Goal: Task Accomplishment & Management: Manage account settings

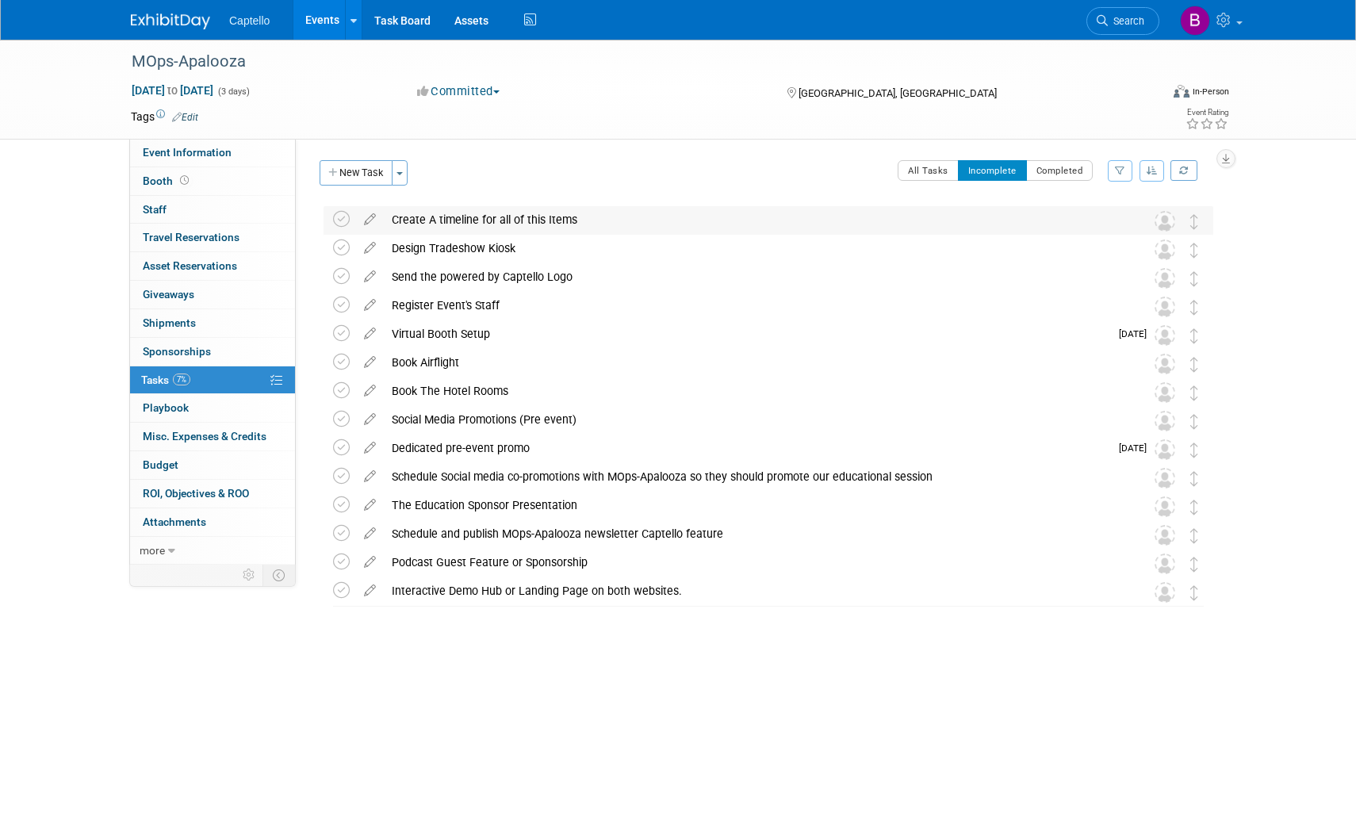
click at [1166, 222] on img at bounding box center [1165, 221] width 21 height 21
click at [1164, 218] on img at bounding box center [1165, 221] width 21 height 21
click at [1163, 217] on img at bounding box center [1165, 221] width 21 height 21
click at [434, 216] on div "Create A timeline for all of this Items" at bounding box center [753, 219] width 739 height 27
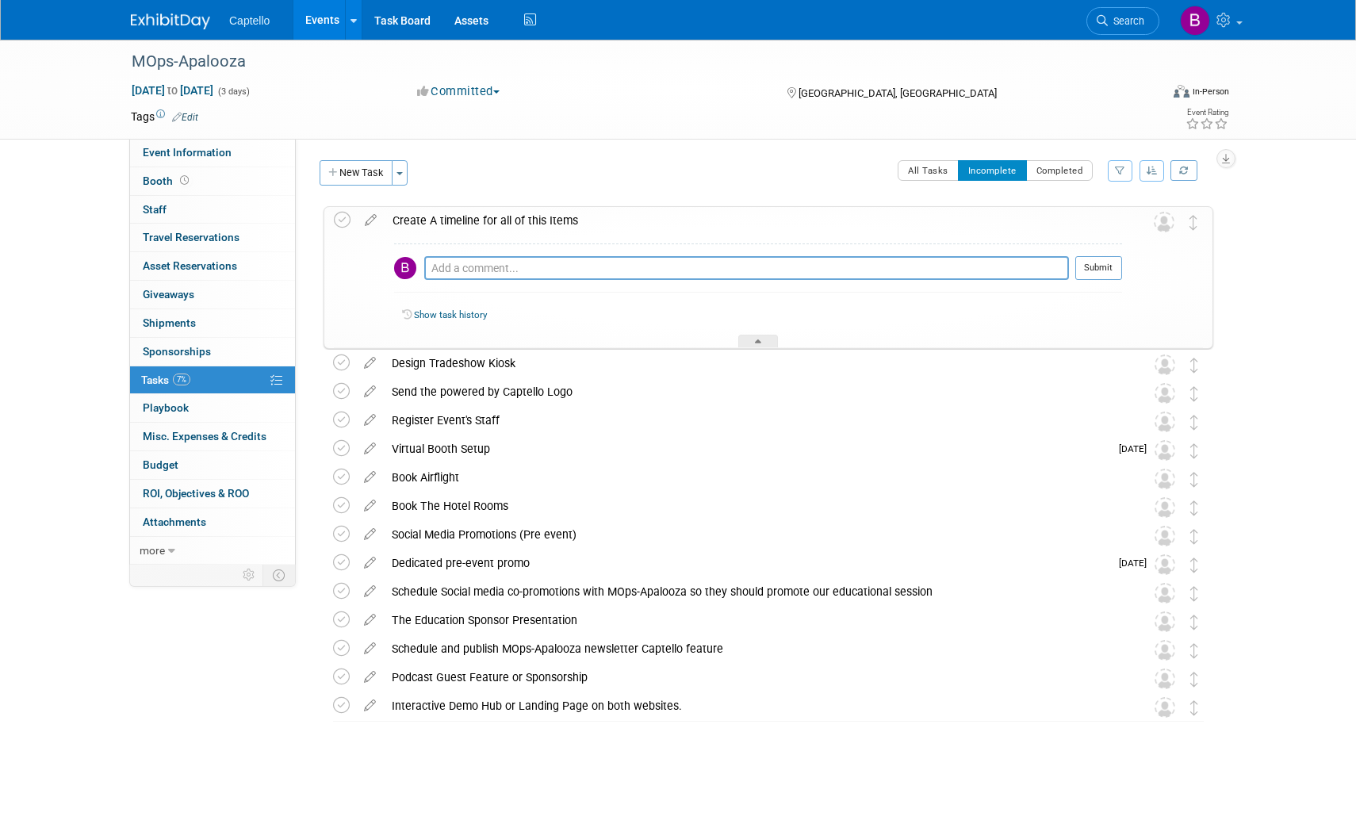
click at [489, 220] on div "Create A timeline for all of this Items" at bounding box center [754, 220] width 738 height 27
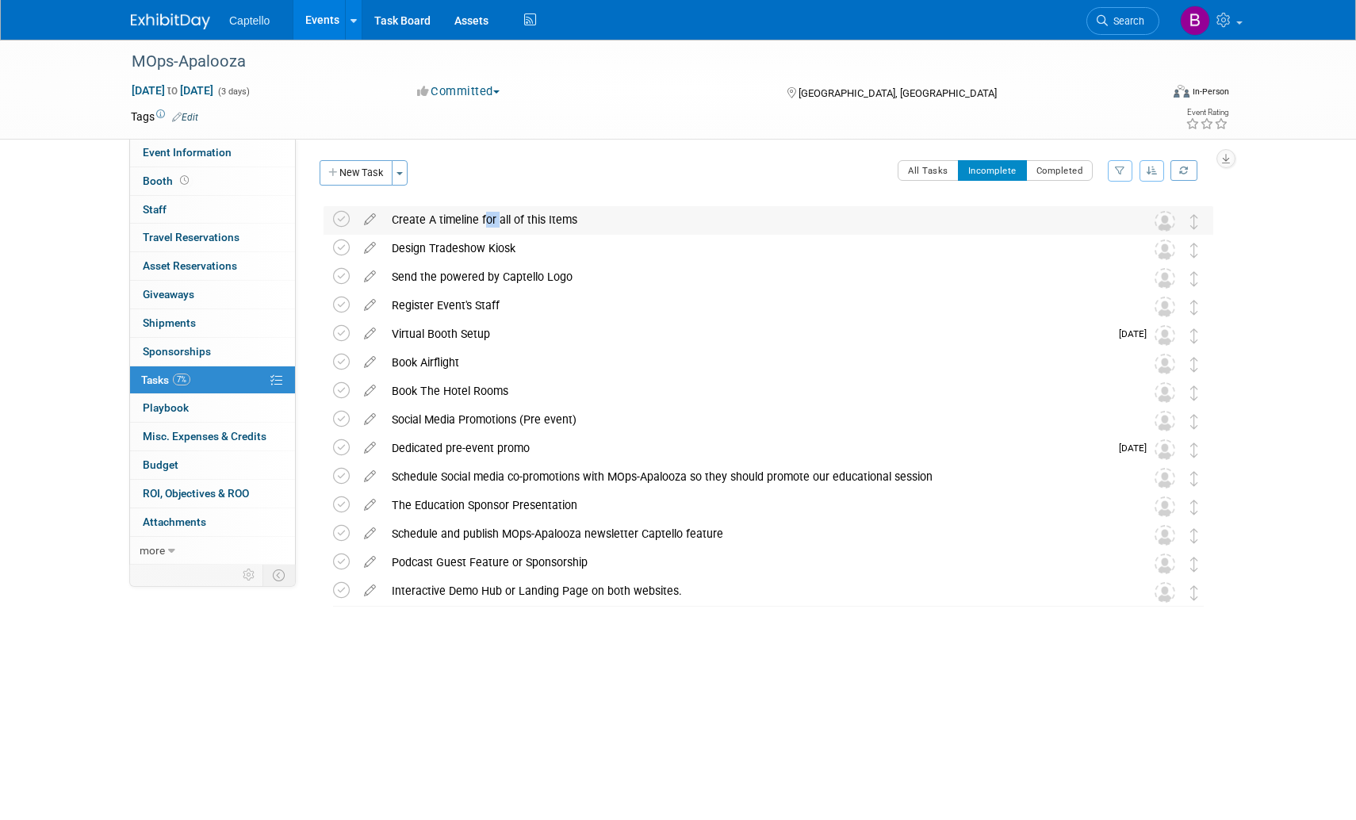
click at [489, 220] on div "Create A timeline for all of this Items" at bounding box center [753, 219] width 739 height 27
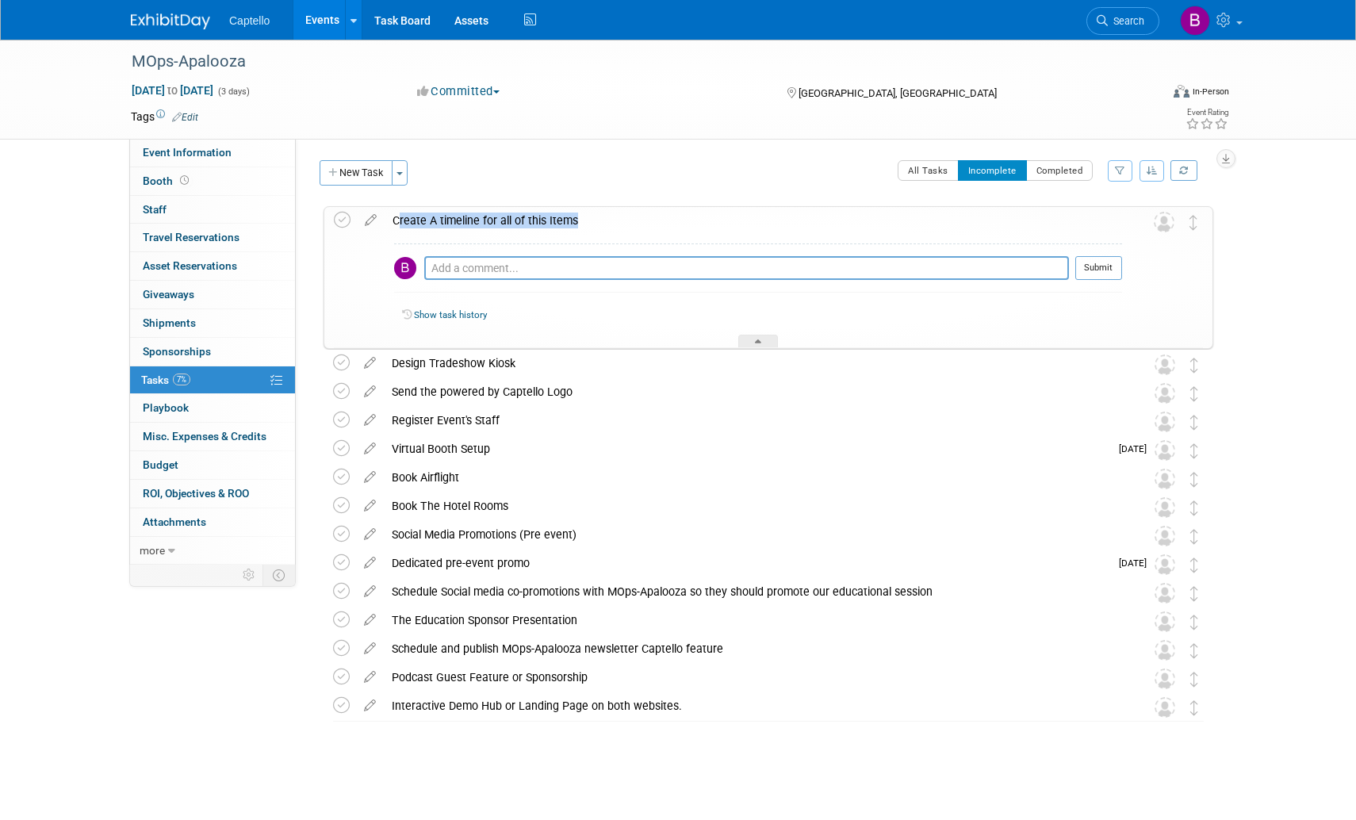
click at [489, 220] on div "Create A timeline for all of this Items" at bounding box center [754, 220] width 738 height 27
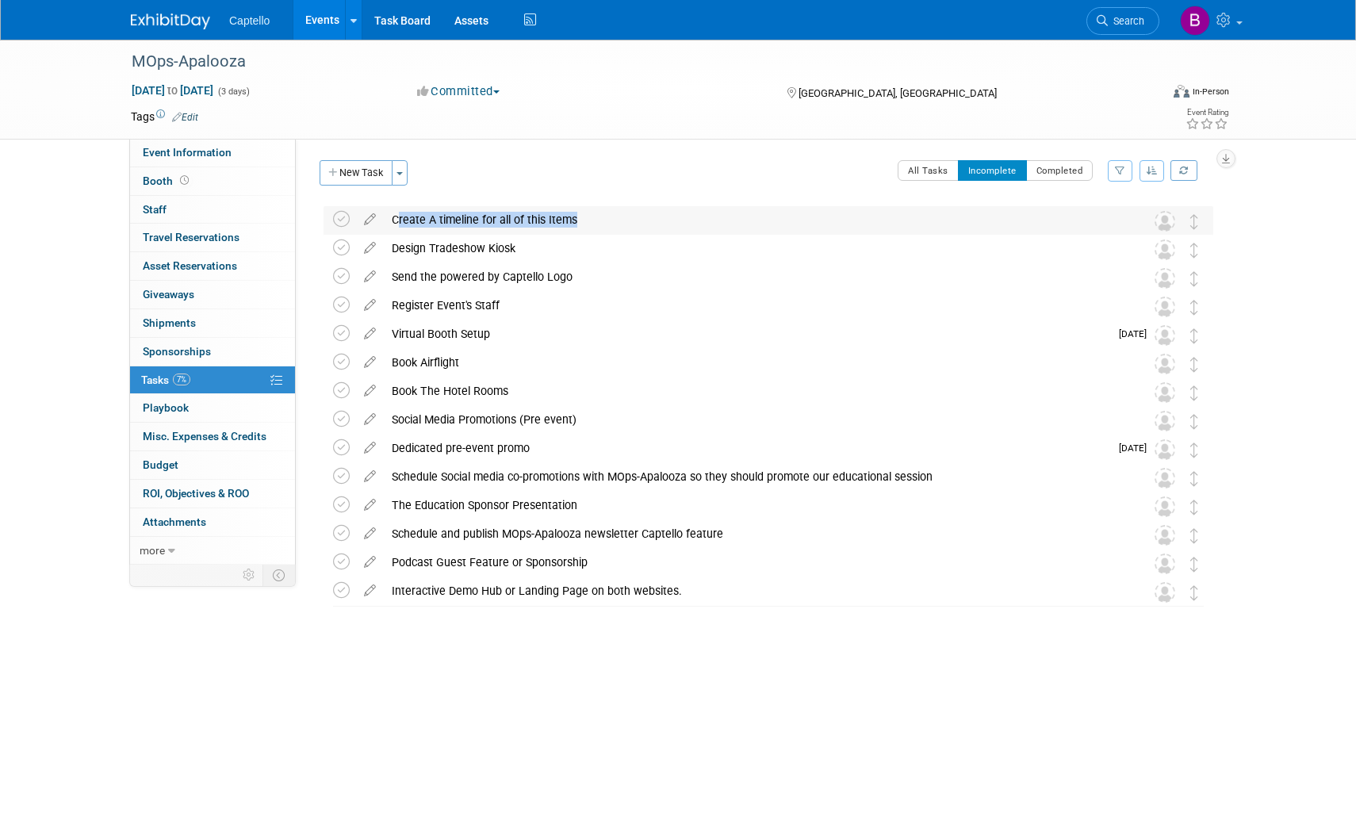
click at [489, 220] on div "Create A timeline for all of this Items" at bounding box center [753, 219] width 739 height 27
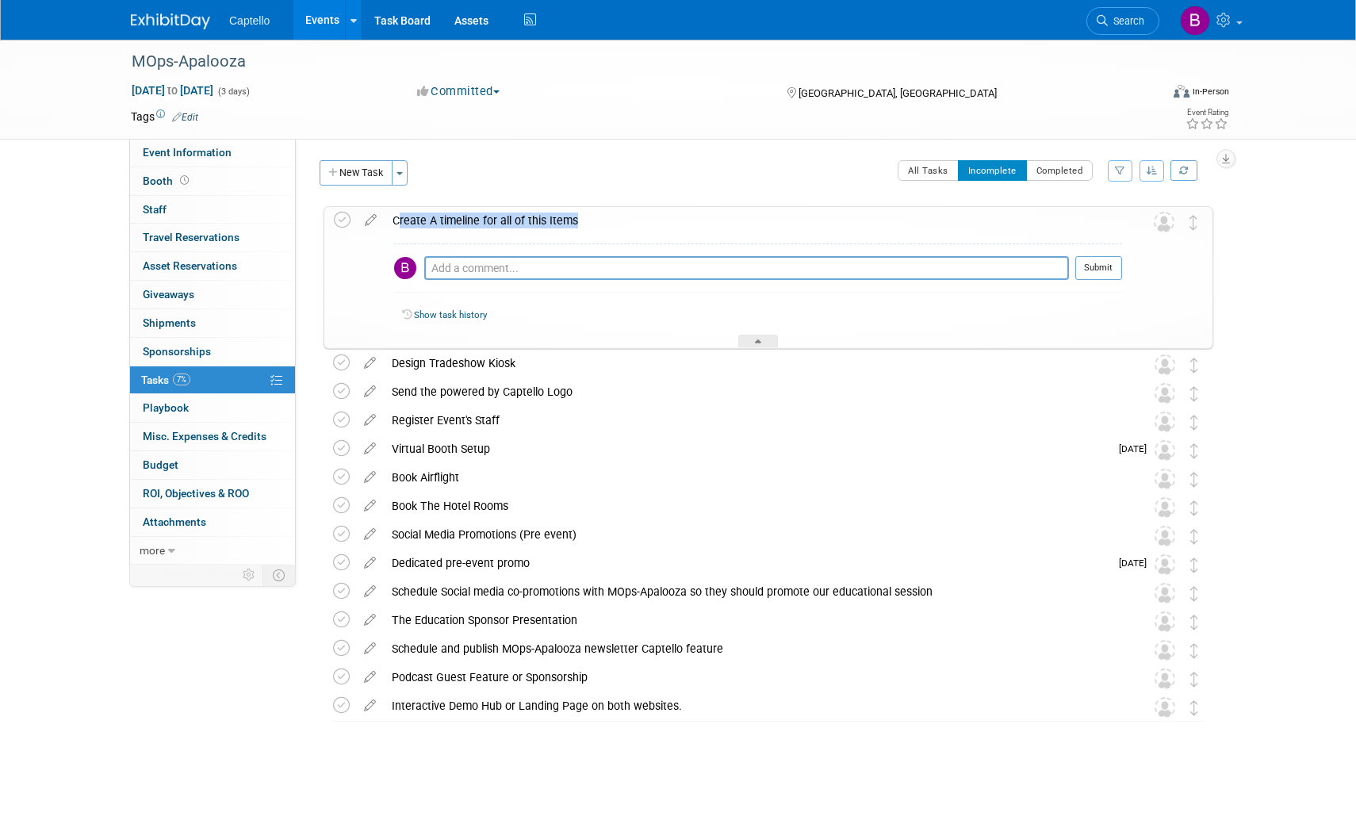
click at [489, 220] on div "Create A timeline for all of this Items" at bounding box center [754, 220] width 738 height 27
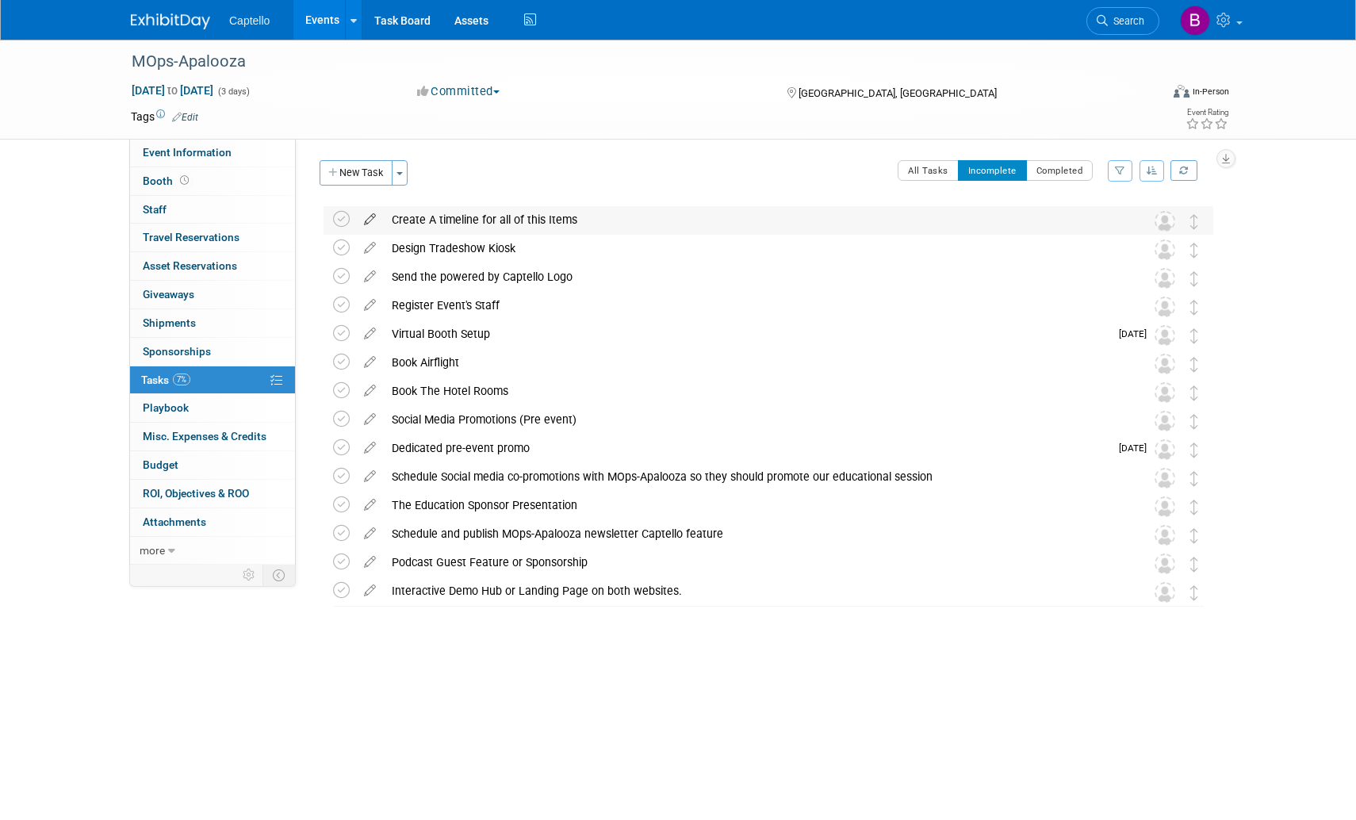
click at [361, 217] on icon at bounding box center [370, 216] width 28 height 20
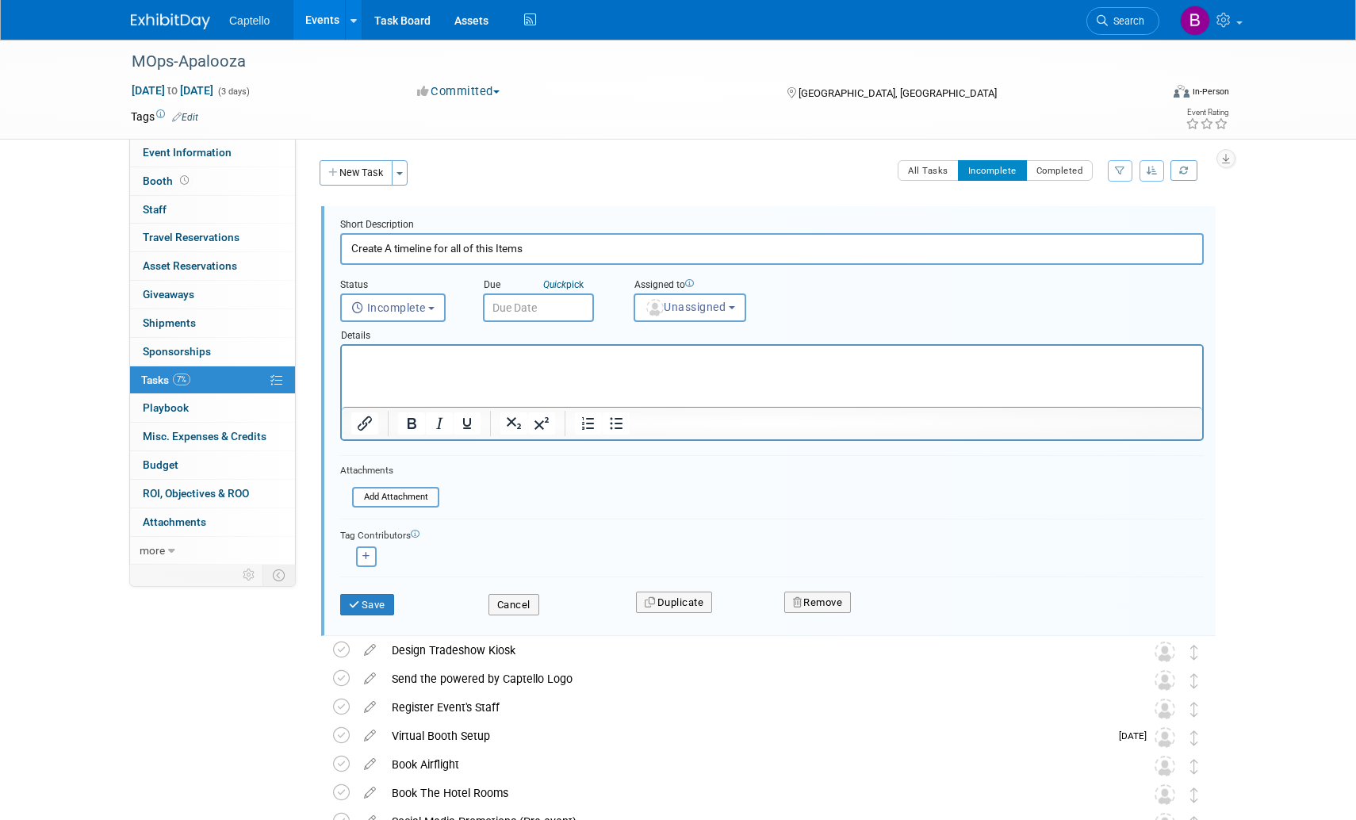
drag, startPoint x: 416, startPoint y: 247, endPoint x: 458, endPoint y: 261, distance: 44.1
click at [416, 248] on input "Create A timeline for all of this Items" at bounding box center [772, 248] width 864 height 31
click at [735, 306] on b "button" at bounding box center [732, 307] width 6 height 3
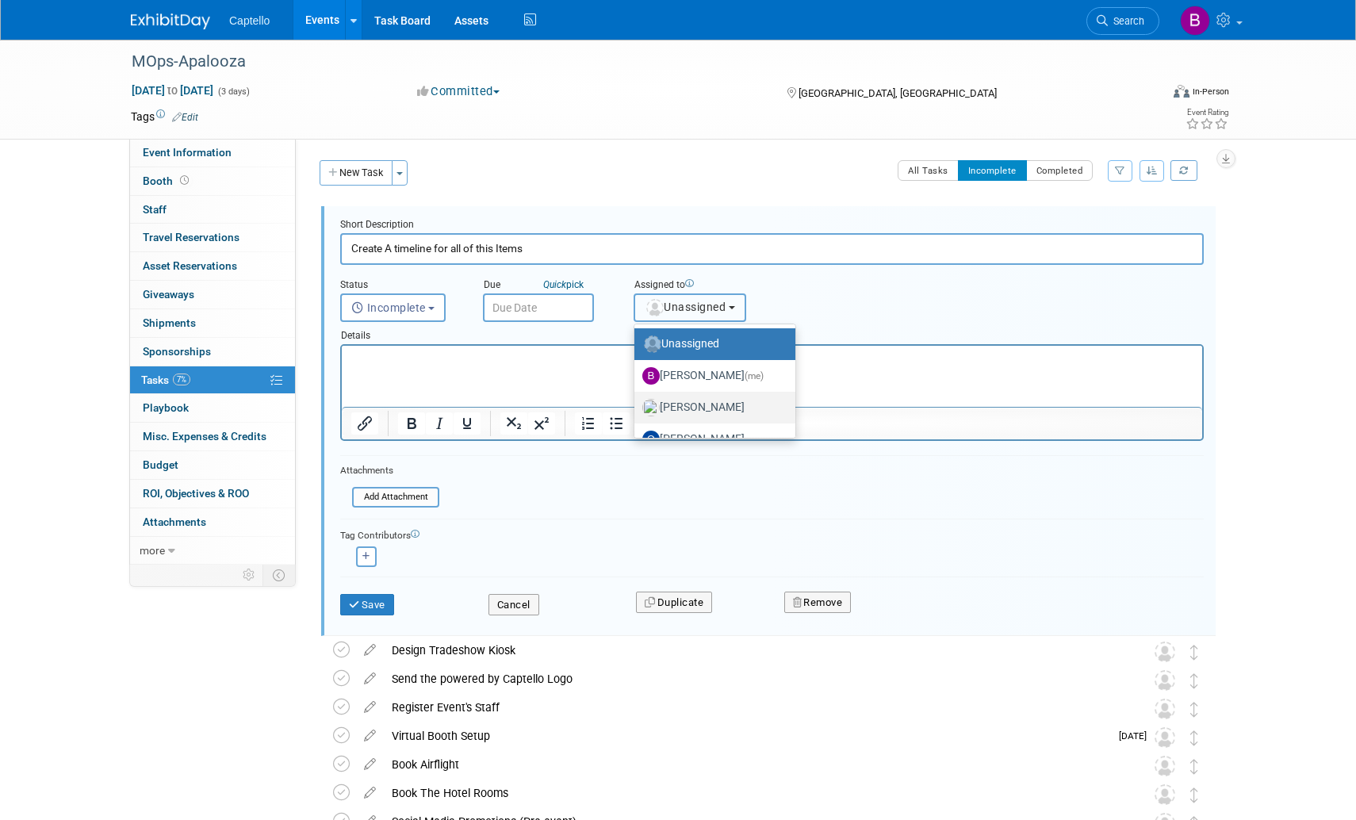
scroll to position [21, 0]
click at [701, 419] on label "Owen Ellison" at bounding box center [710, 417] width 137 height 25
click at [637, 419] on input "Owen Ellison" at bounding box center [632, 416] width 10 height 10
select select "a00b3843-d57d-47b3-acfd-32036fabef8b"
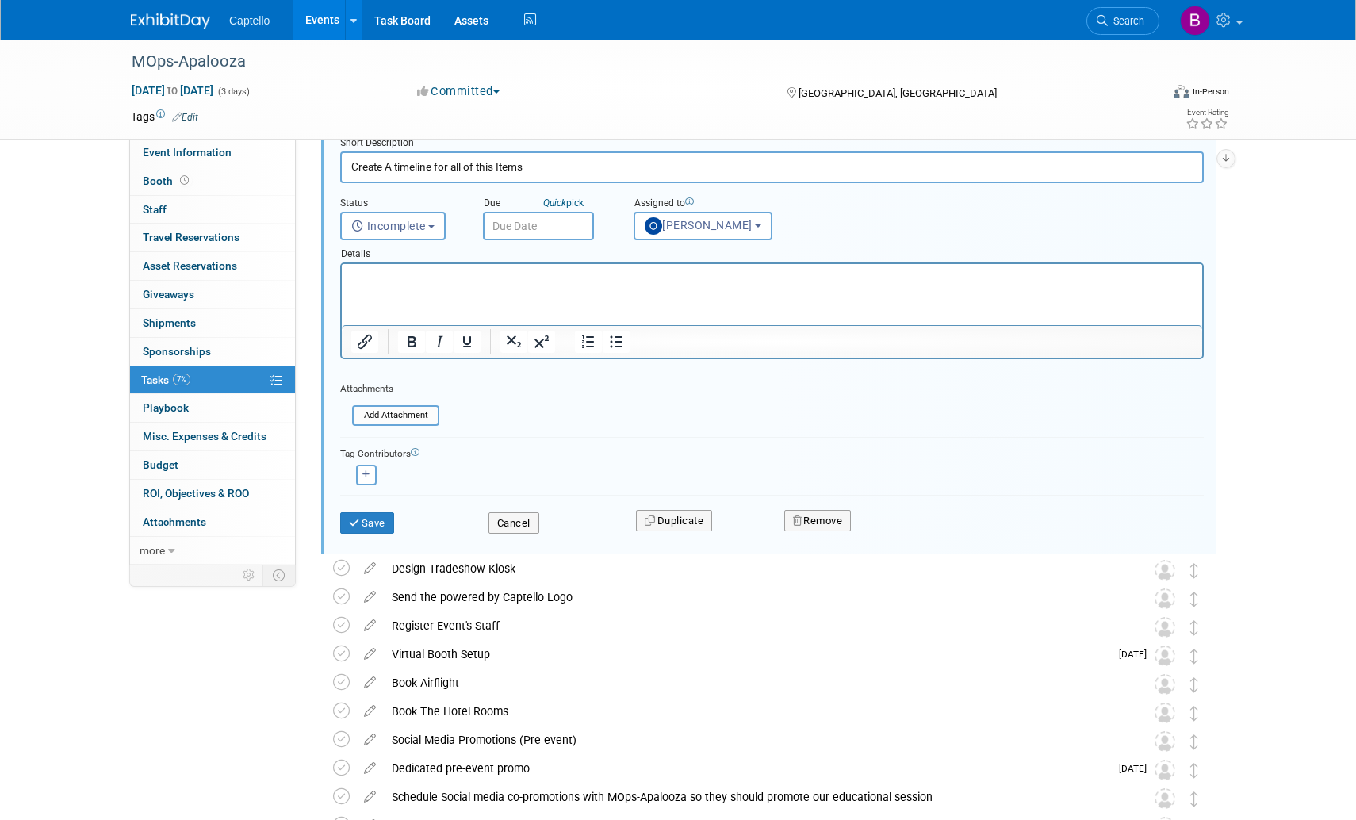
scroll to position [61, 0]
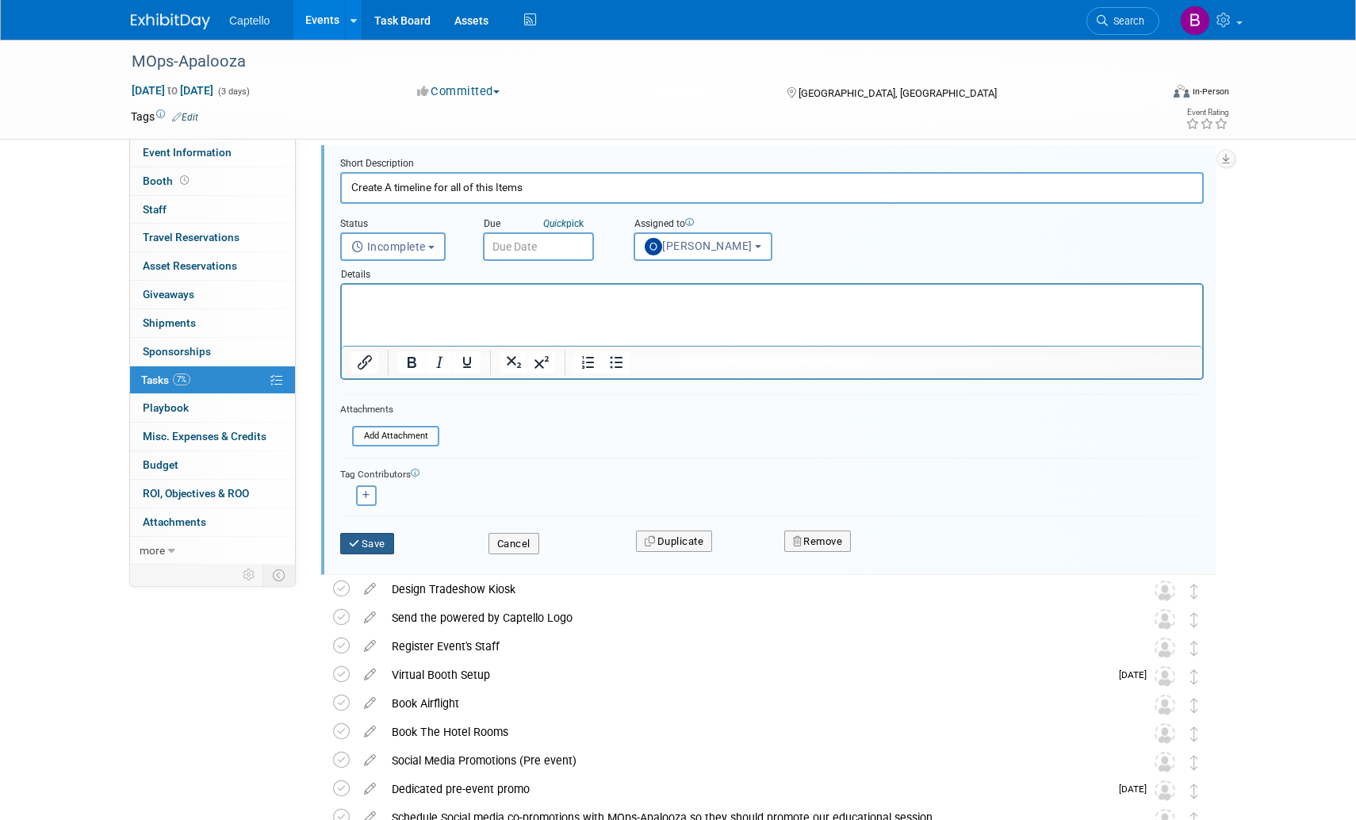
click at [374, 550] on button "Save" at bounding box center [367, 544] width 54 height 22
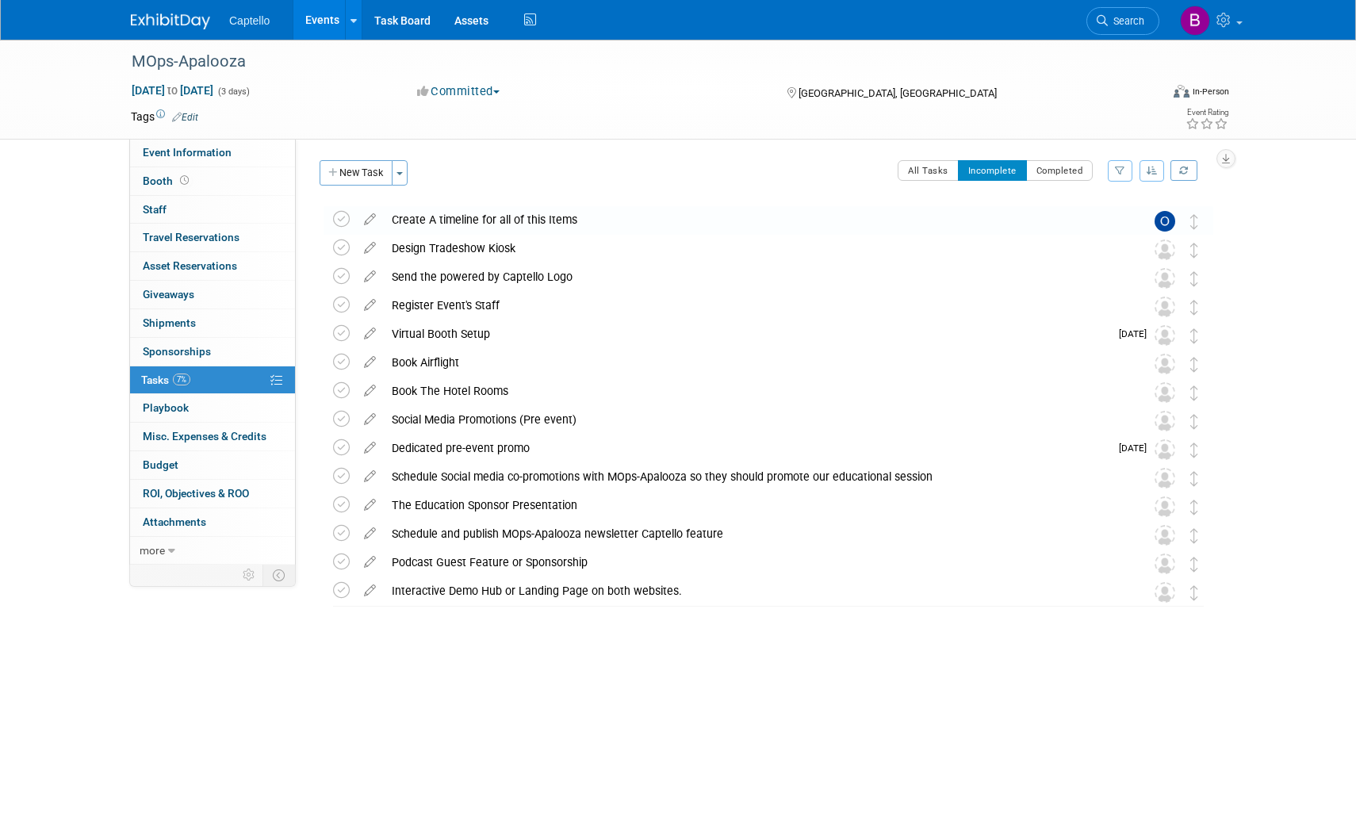
scroll to position [0, 0]
click at [374, 246] on icon at bounding box center [370, 245] width 28 height 20
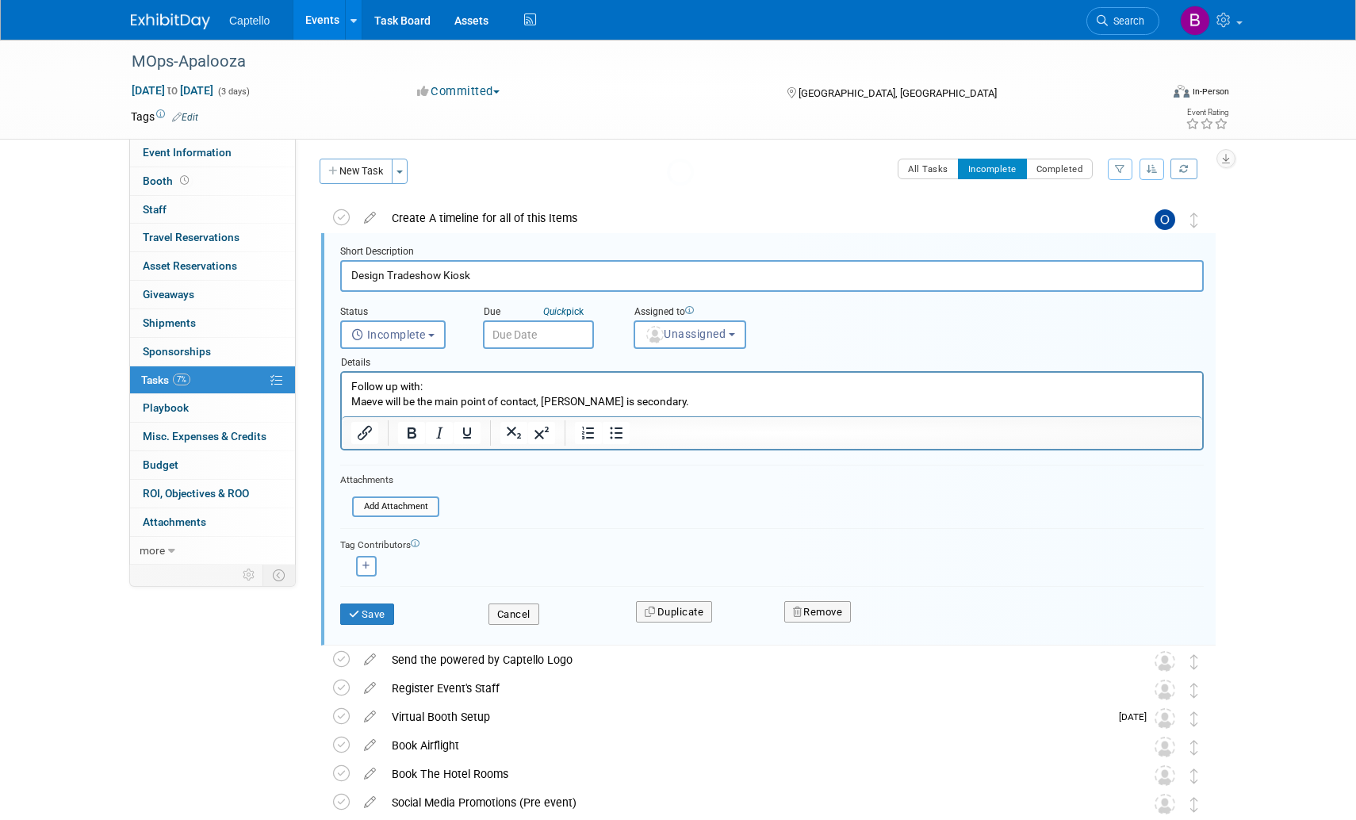
scroll to position [2, 0]
click at [666, 335] on span "Unassigned" at bounding box center [685, 333] width 81 height 13
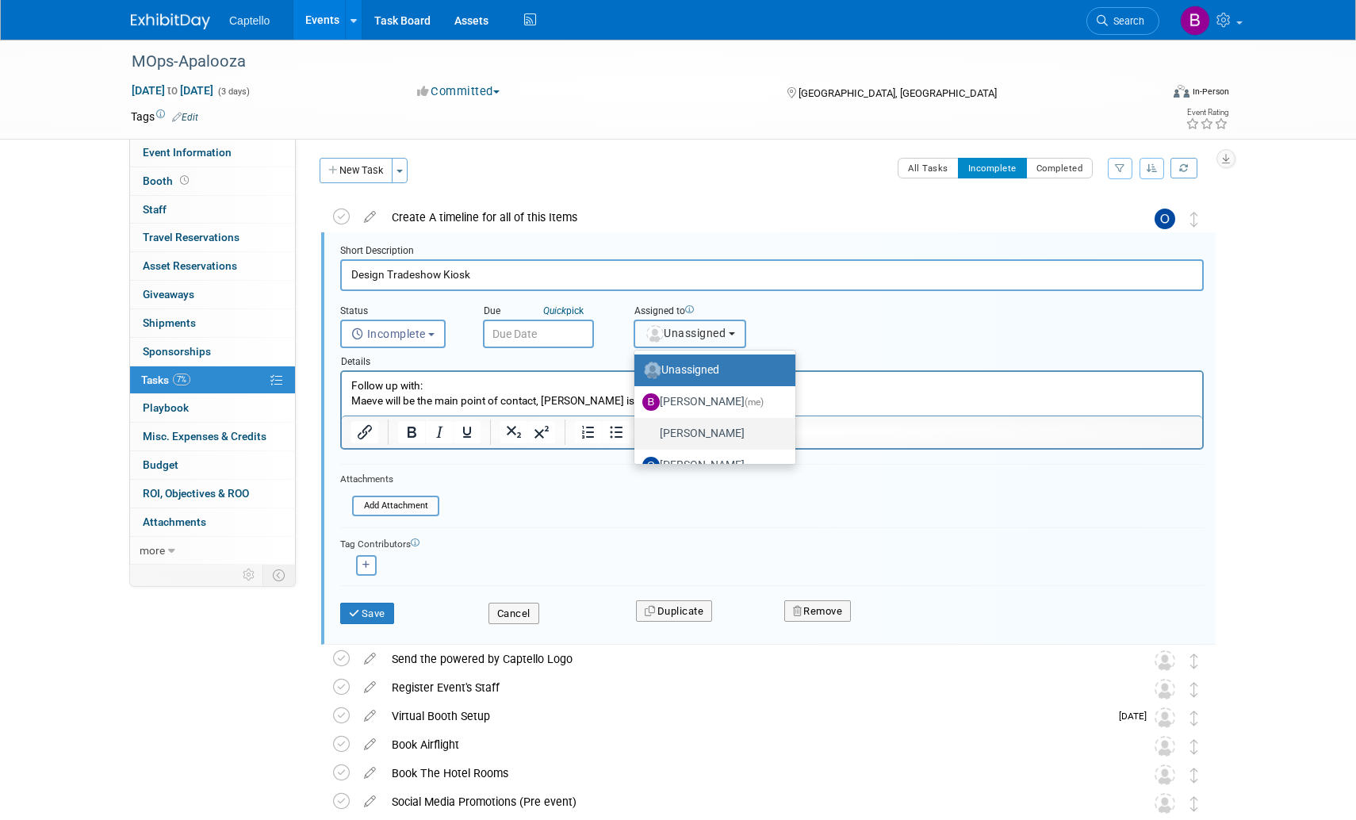
scroll to position [21, 0]
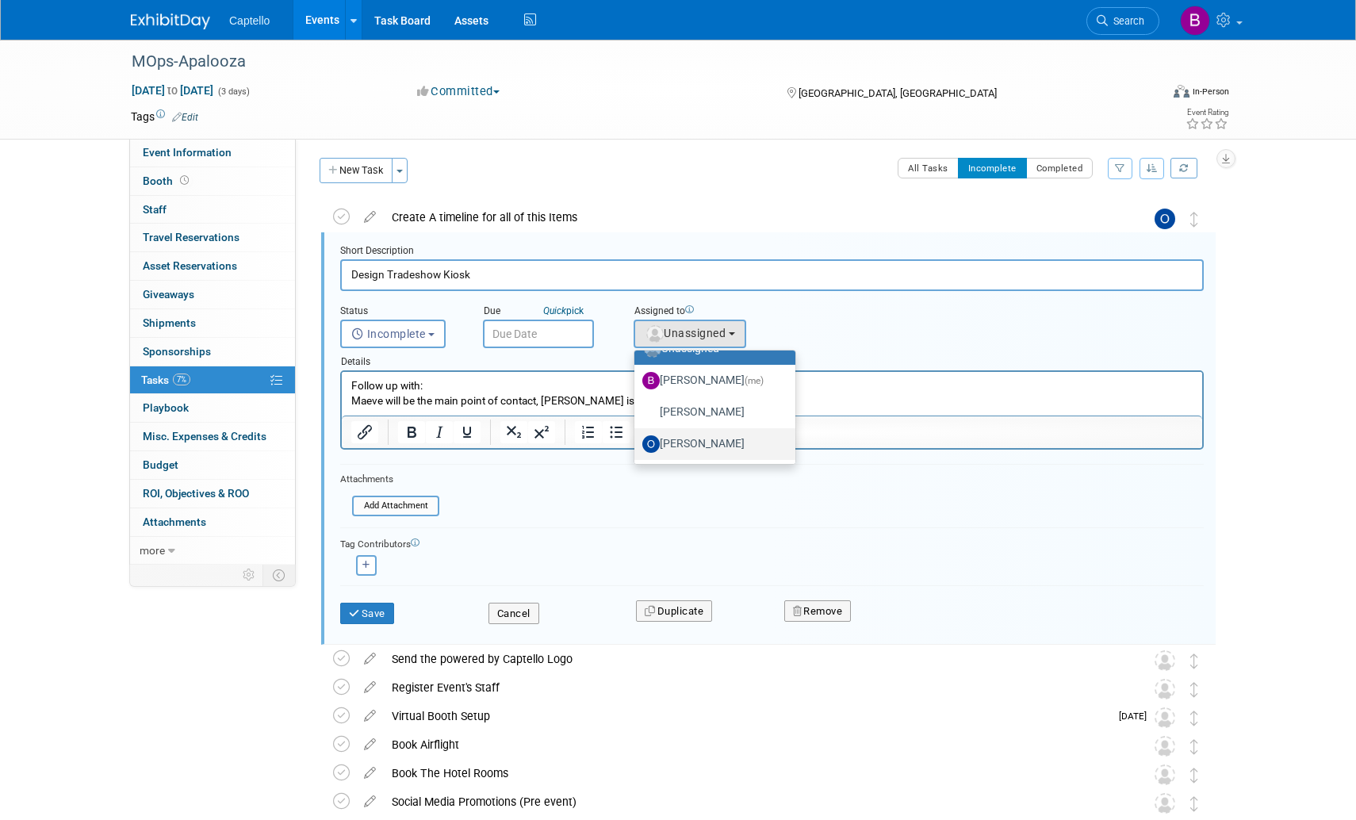
click at [684, 434] on label "Owen Ellison" at bounding box center [710, 443] width 137 height 25
click at [637, 437] on input "Owen Ellison" at bounding box center [632, 442] width 10 height 10
select select "a00b3843-d57d-47b3-acfd-32036fabef8b"
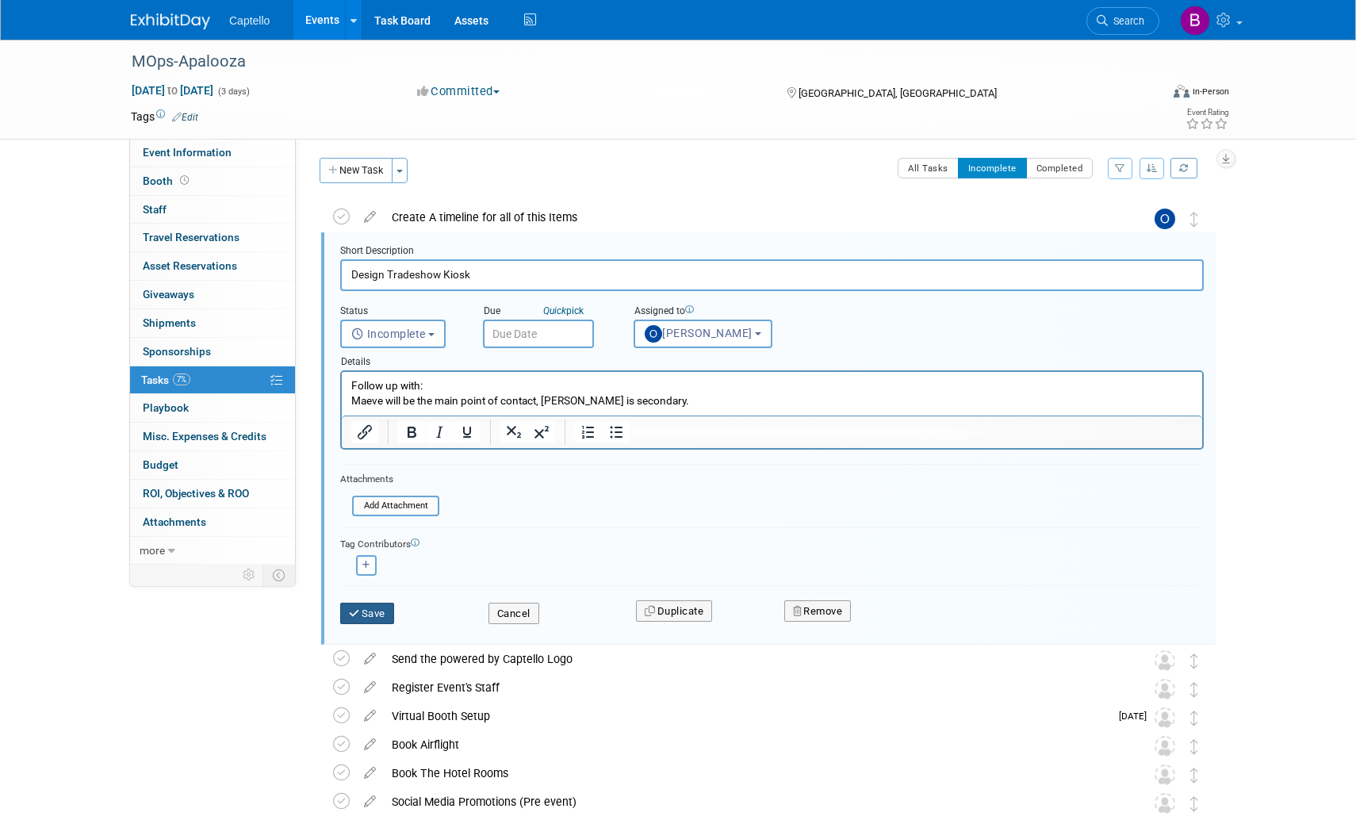
drag, startPoint x: 378, startPoint y: 615, endPoint x: 400, endPoint y: 603, distance: 24.5
click at [379, 615] on button "Save" at bounding box center [367, 614] width 54 height 22
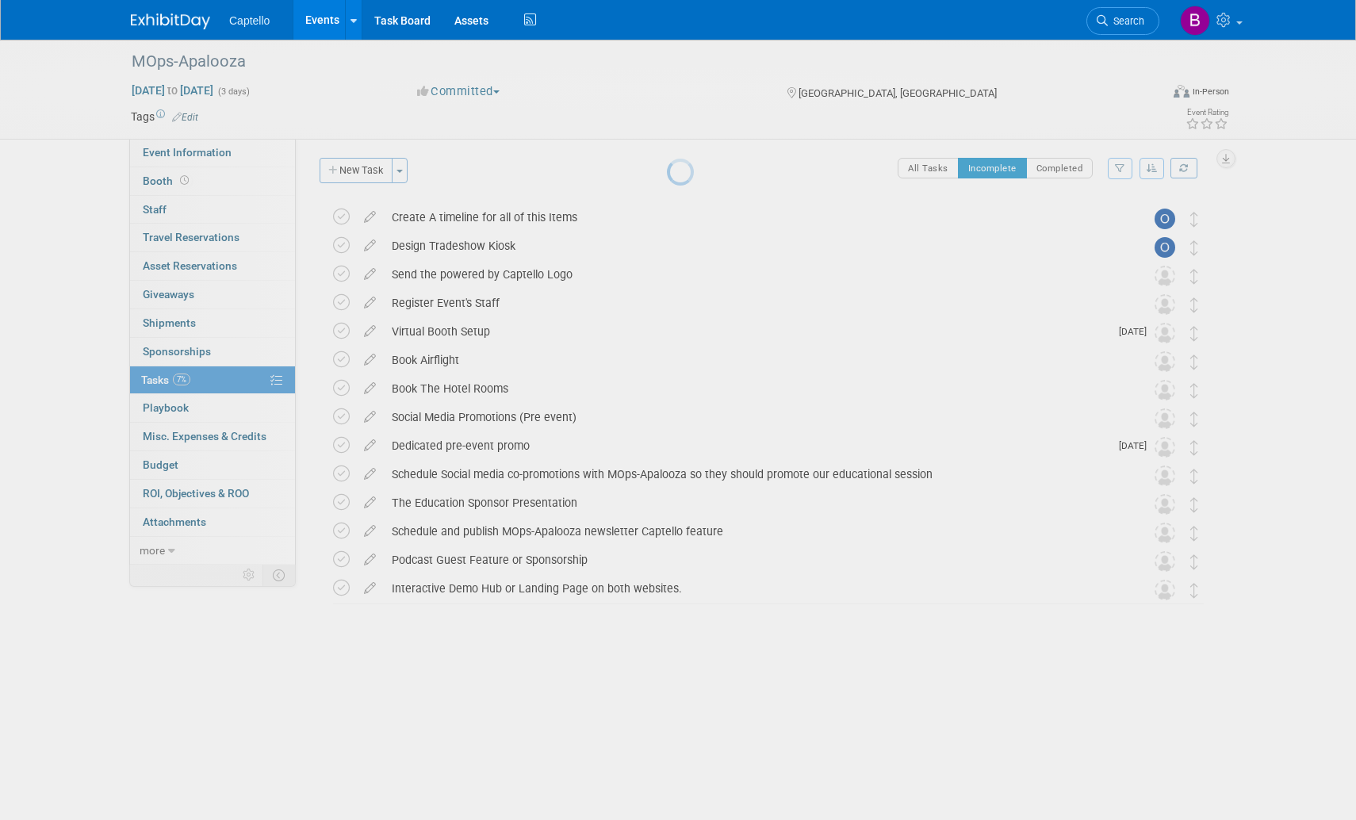
scroll to position [0, 0]
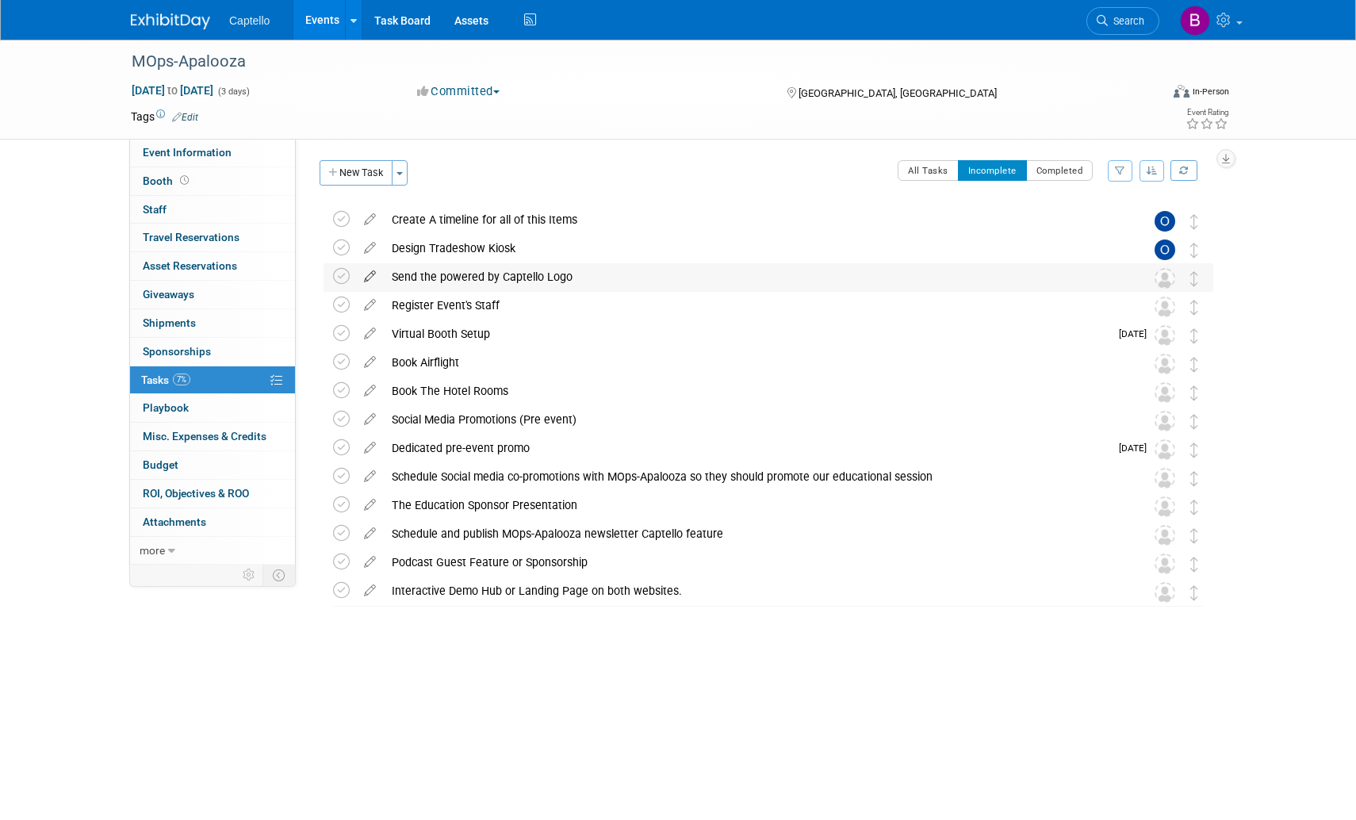
click at [373, 276] on icon at bounding box center [370, 273] width 28 height 20
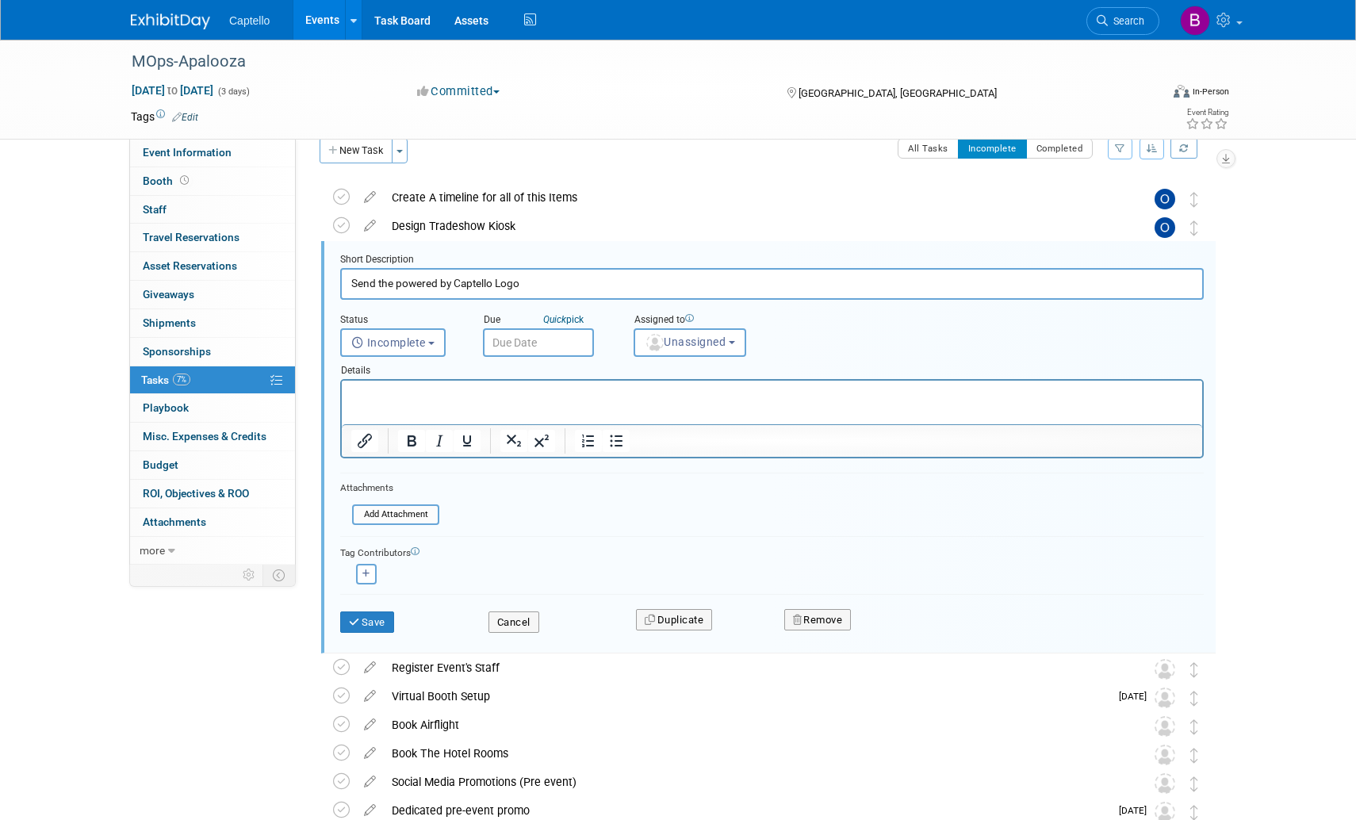
scroll to position [31, 0]
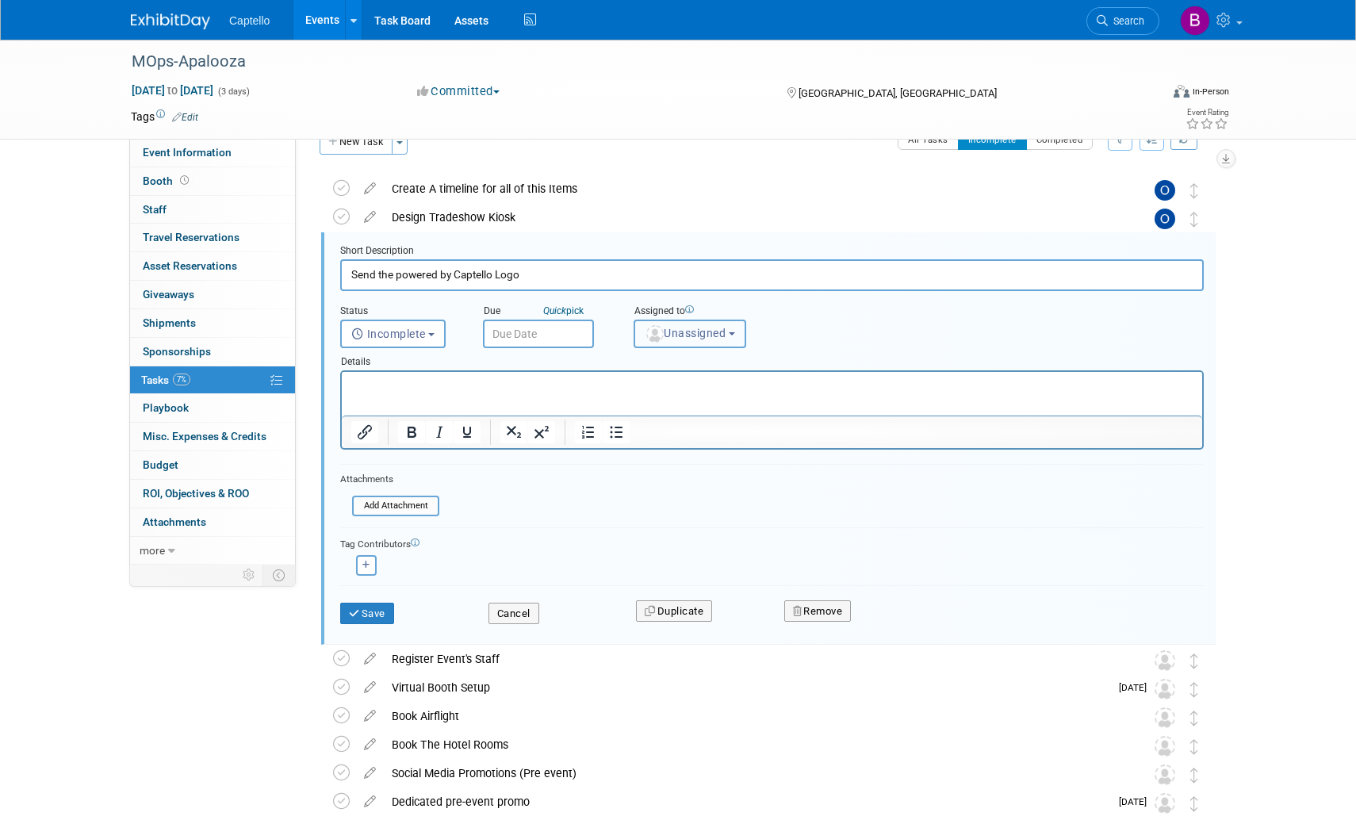
click at [713, 335] on span "Unassigned" at bounding box center [685, 333] width 81 height 13
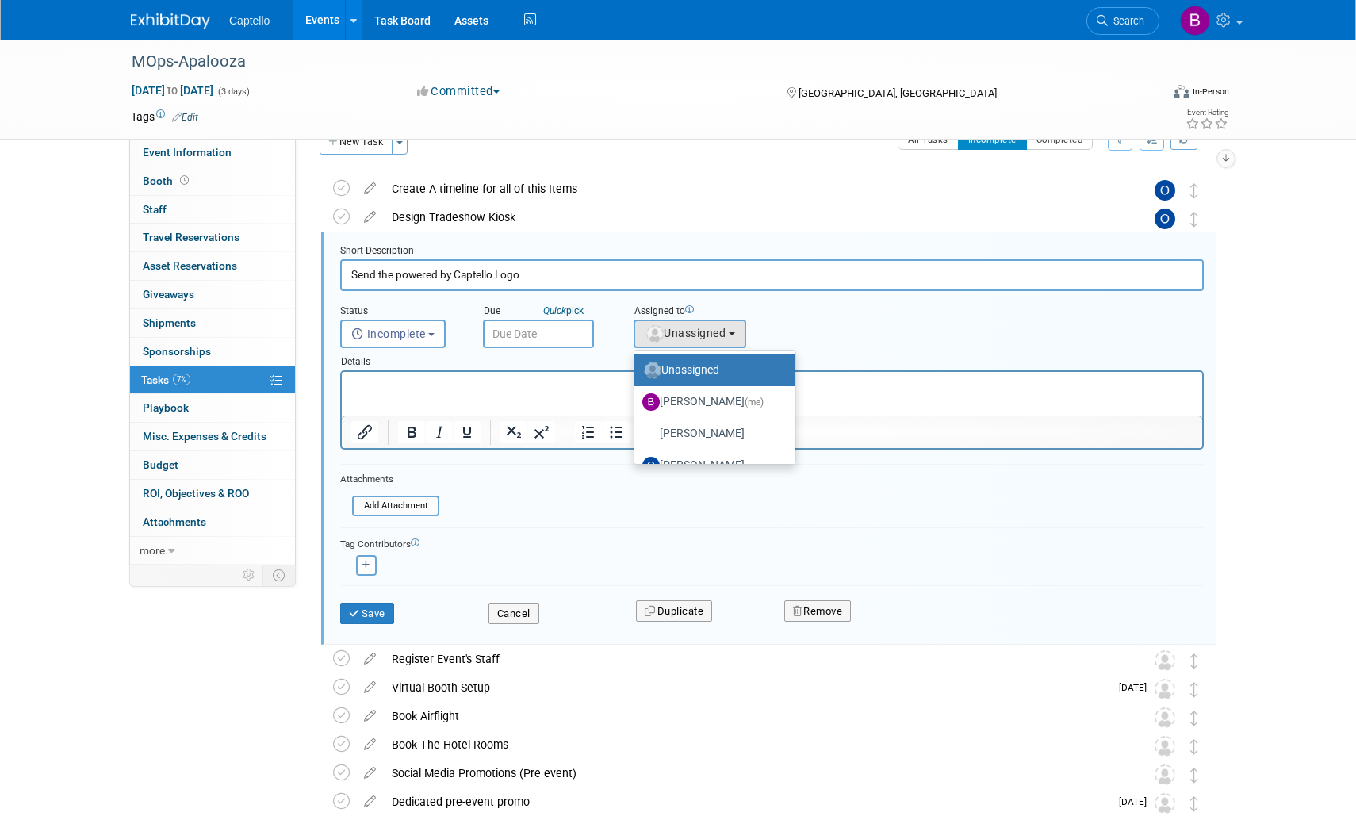
click at [803, 317] on div "Assigned to" at bounding box center [733, 312] width 198 height 15
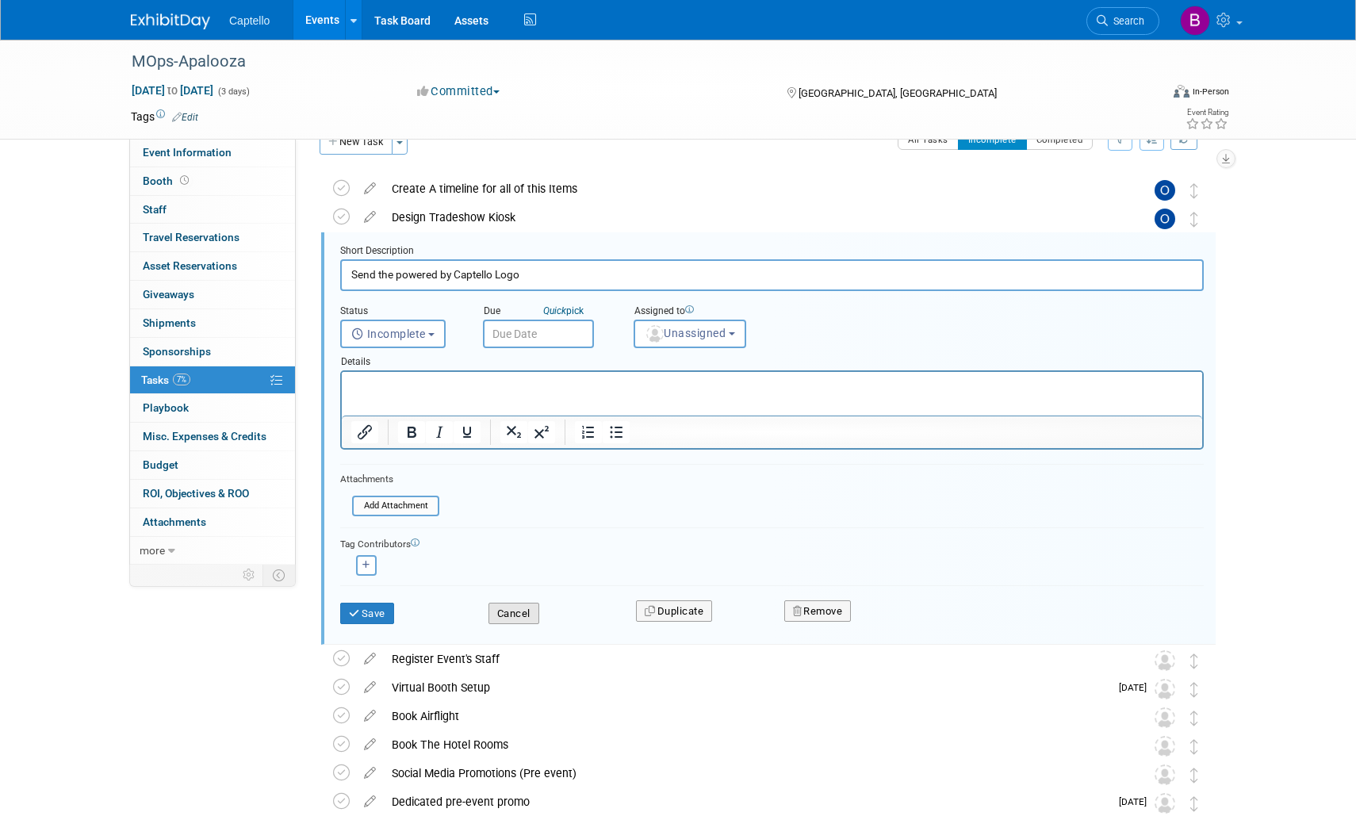
click at [516, 615] on button "Cancel" at bounding box center [514, 614] width 51 height 22
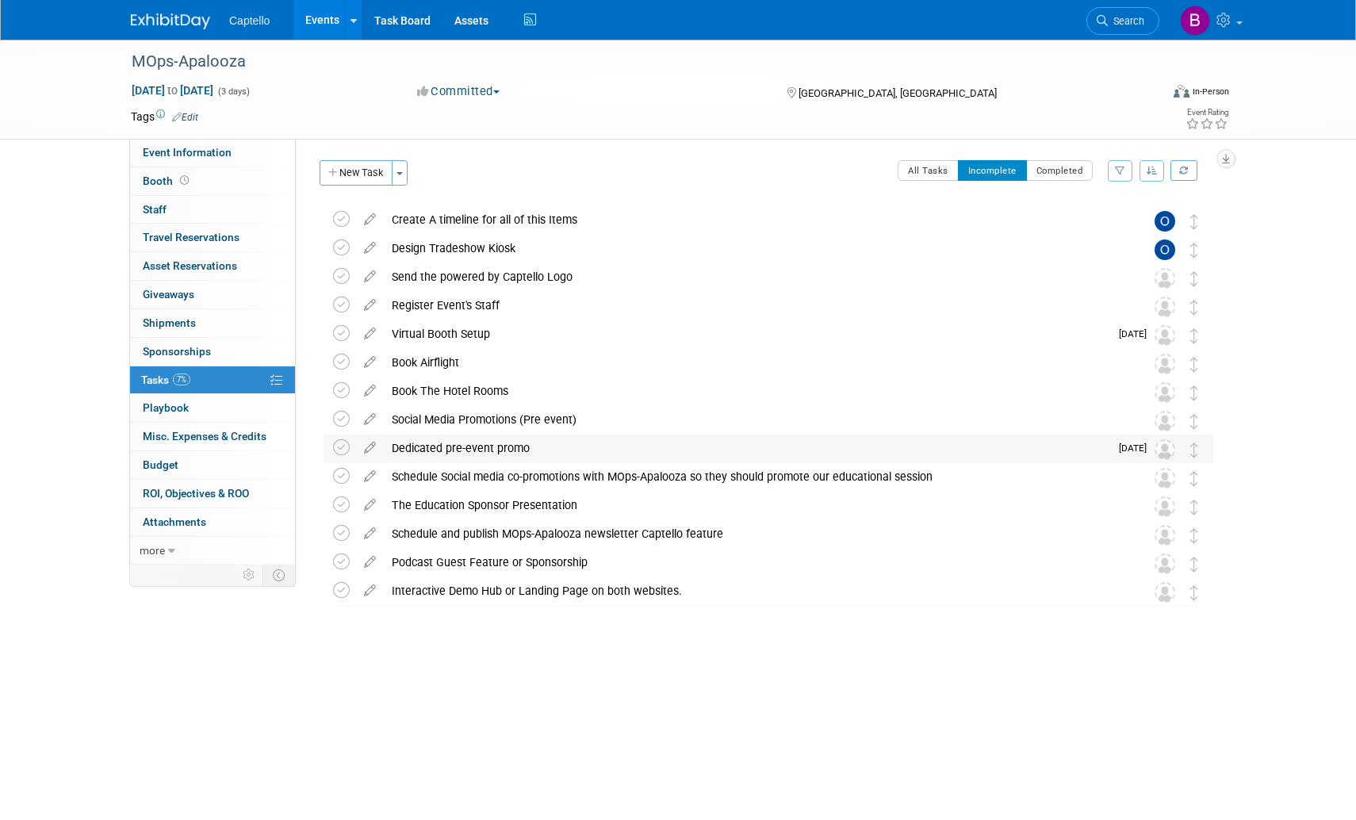
scroll to position [0, 0]
click at [260, 21] on span "Captello" at bounding box center [249, 20] width 40 height 13
click at [343, 15] on link "Events" at bounding box center [322, 20] width 58 height 40
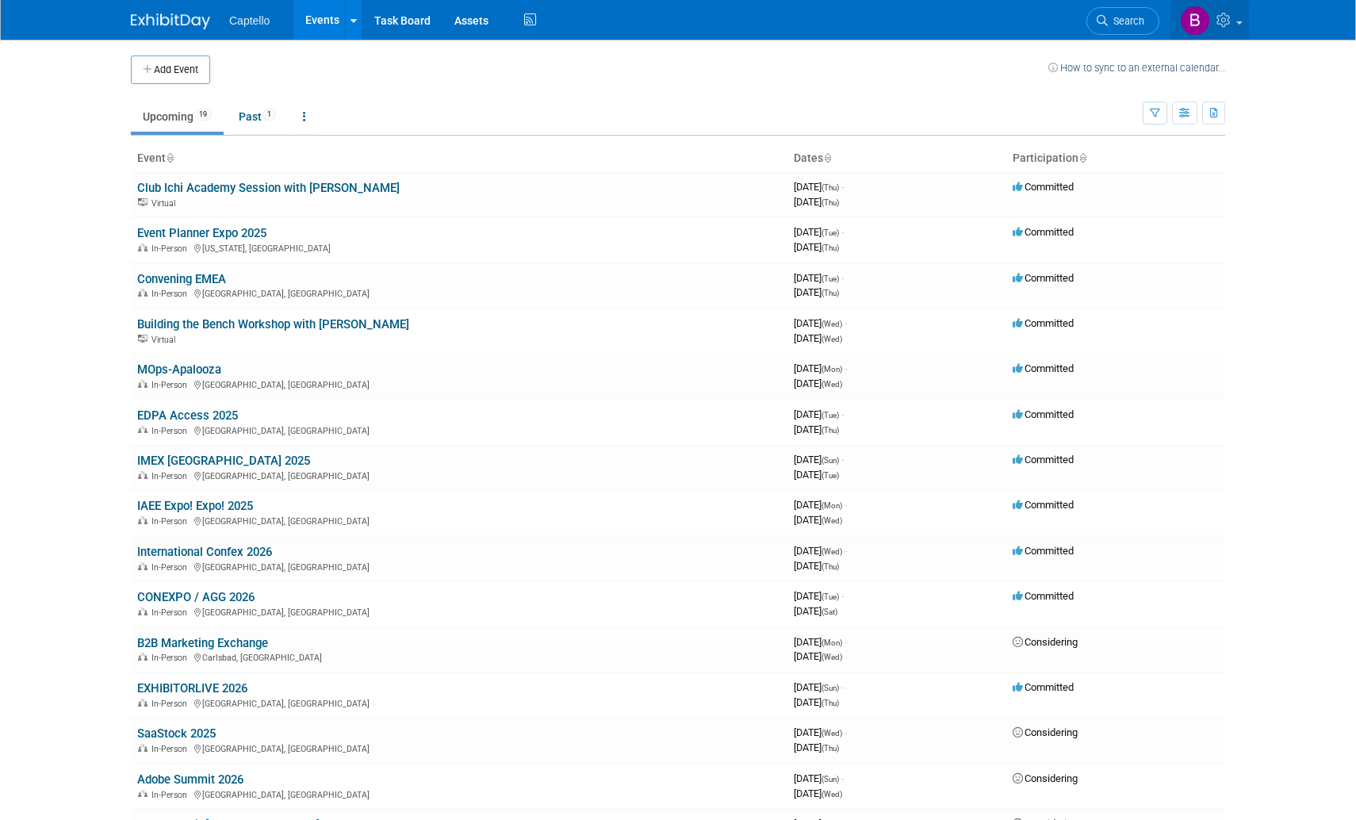
click at [1240, 18] on link at bounding box center [1210, 20] width 78 height 40
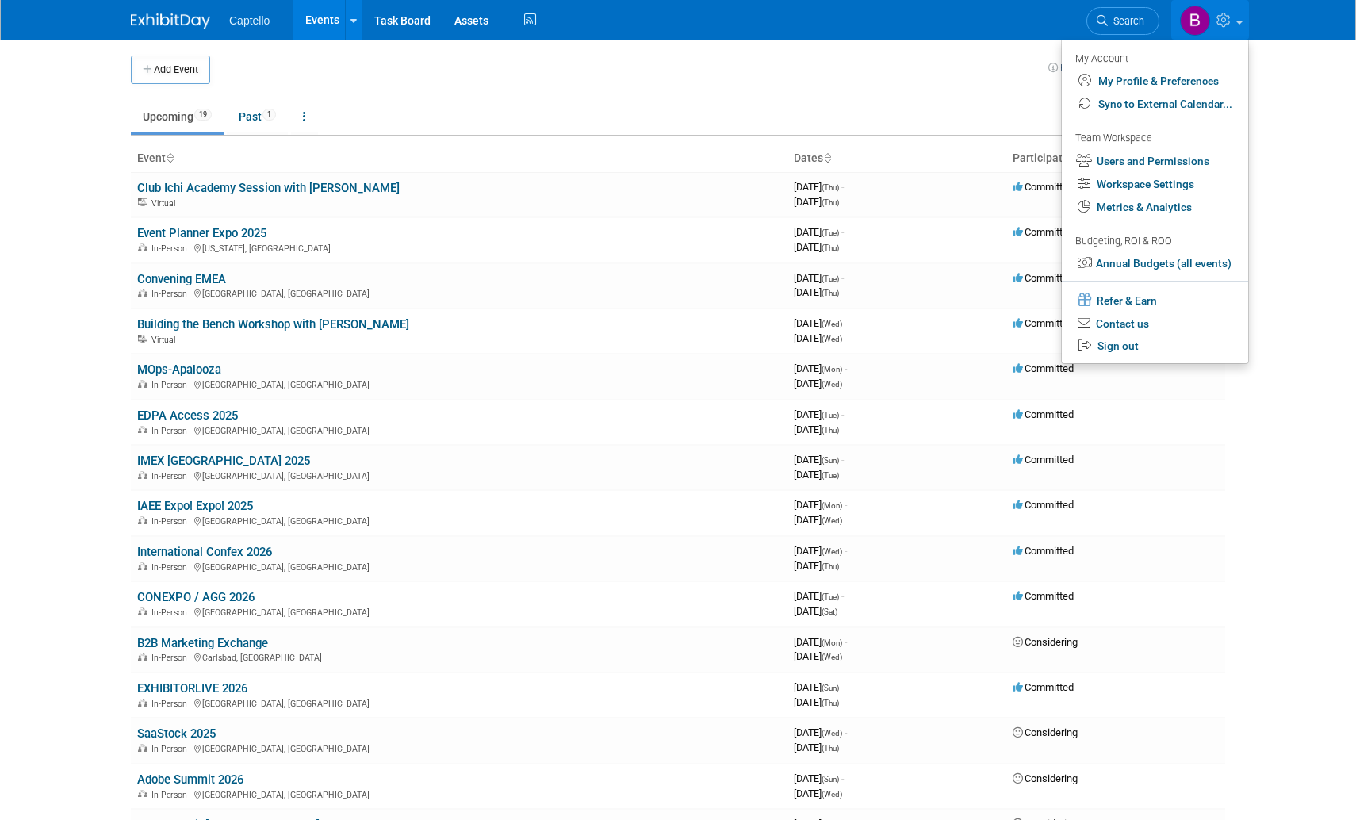
click at [1282, 24] on div "Captello Events Add Event Bulk Upload Events Shareable Event Boards Recently Vi…" at bounding box center [678, 20] width 1356 height 40
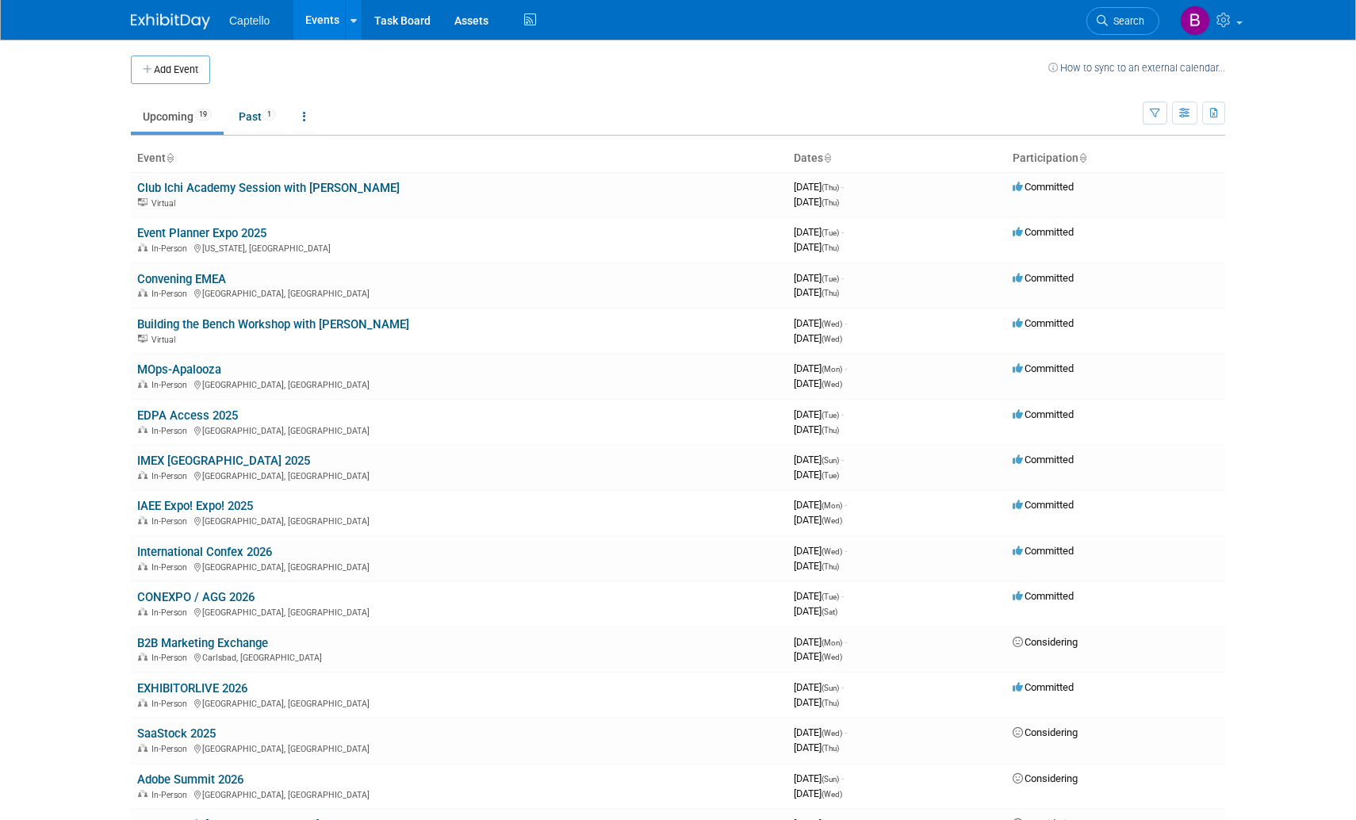
click at [177, 20] on img at bounding box center [170, 21] width 79 height 16
click at [1236, 24] on link at bounding box center [1210, 20] width 78 height 40
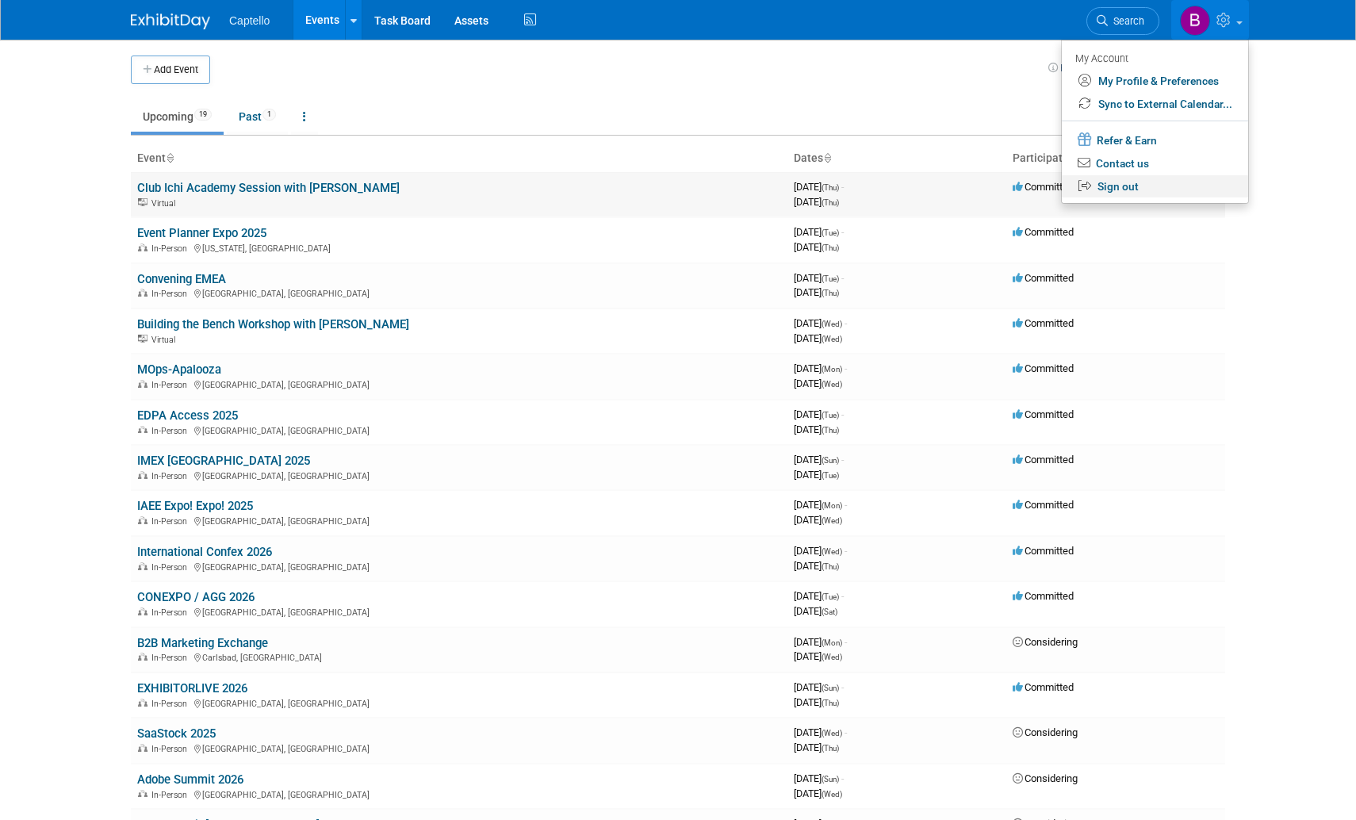
click at [1124, 194] on link "Sign out" at bounding box center [1155, 186] width 186 height 23
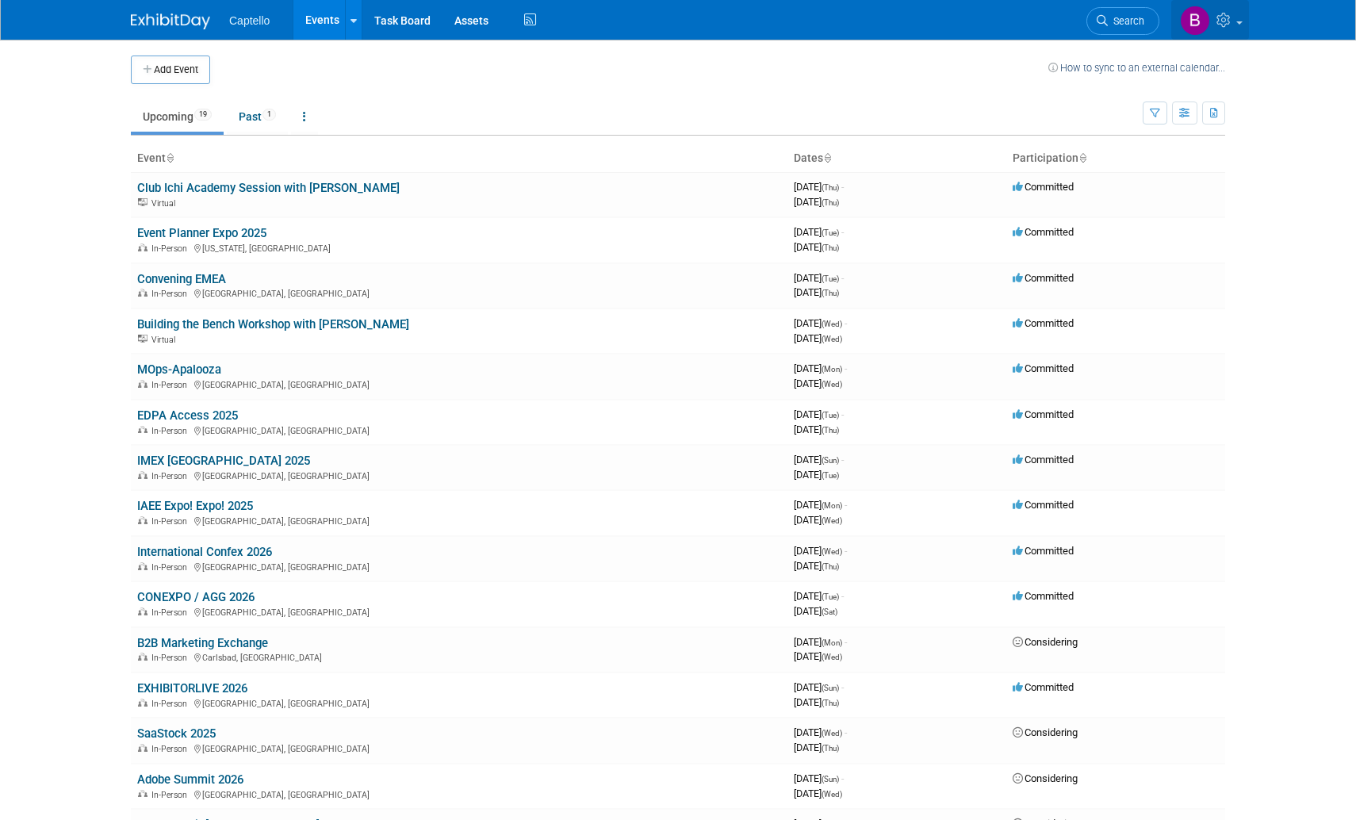
click at [1198, 21] on img at bounding box center [1195, 21] width 30 height 30
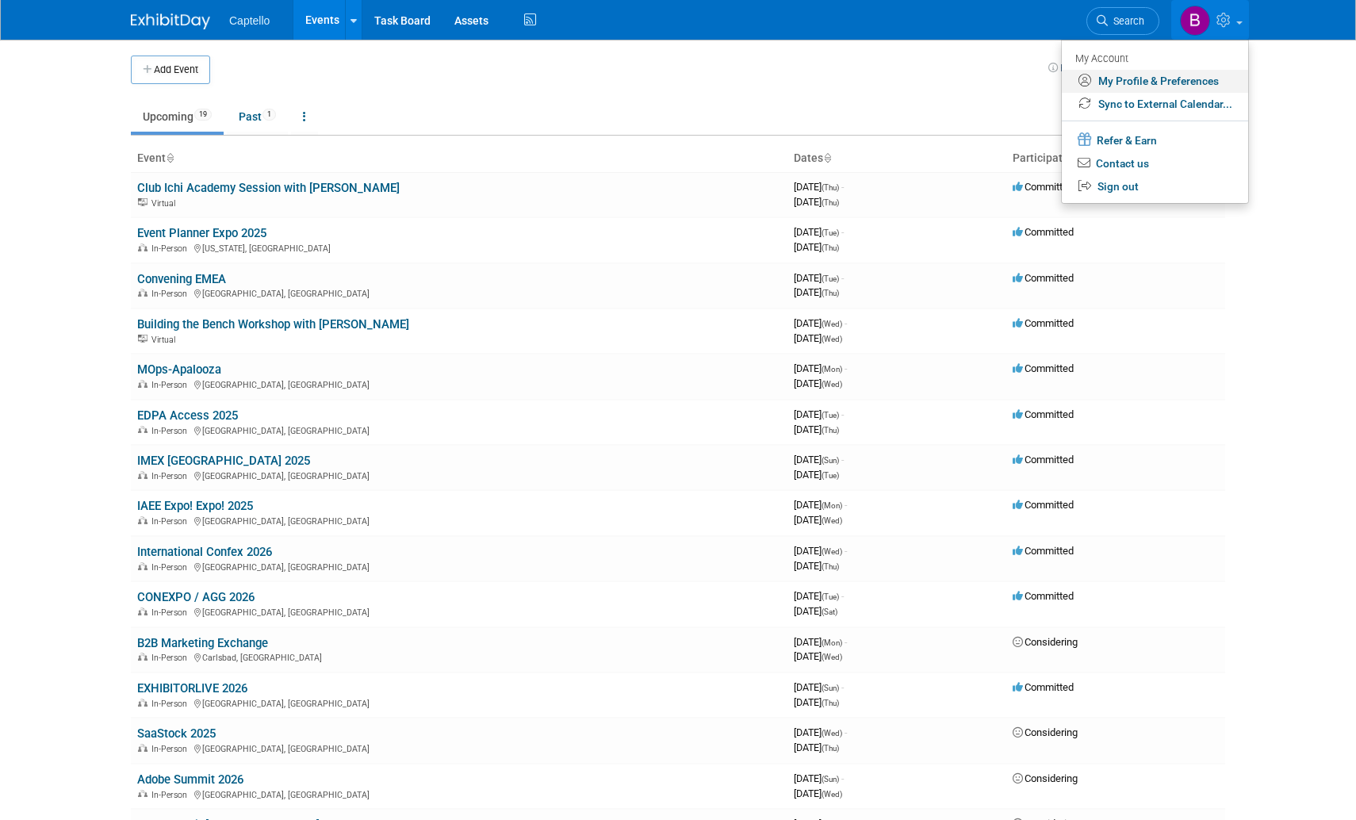
click at [1146, 79] on link "My Profile & Preferences" at bounding box center [1155, 81] width 186 height 23
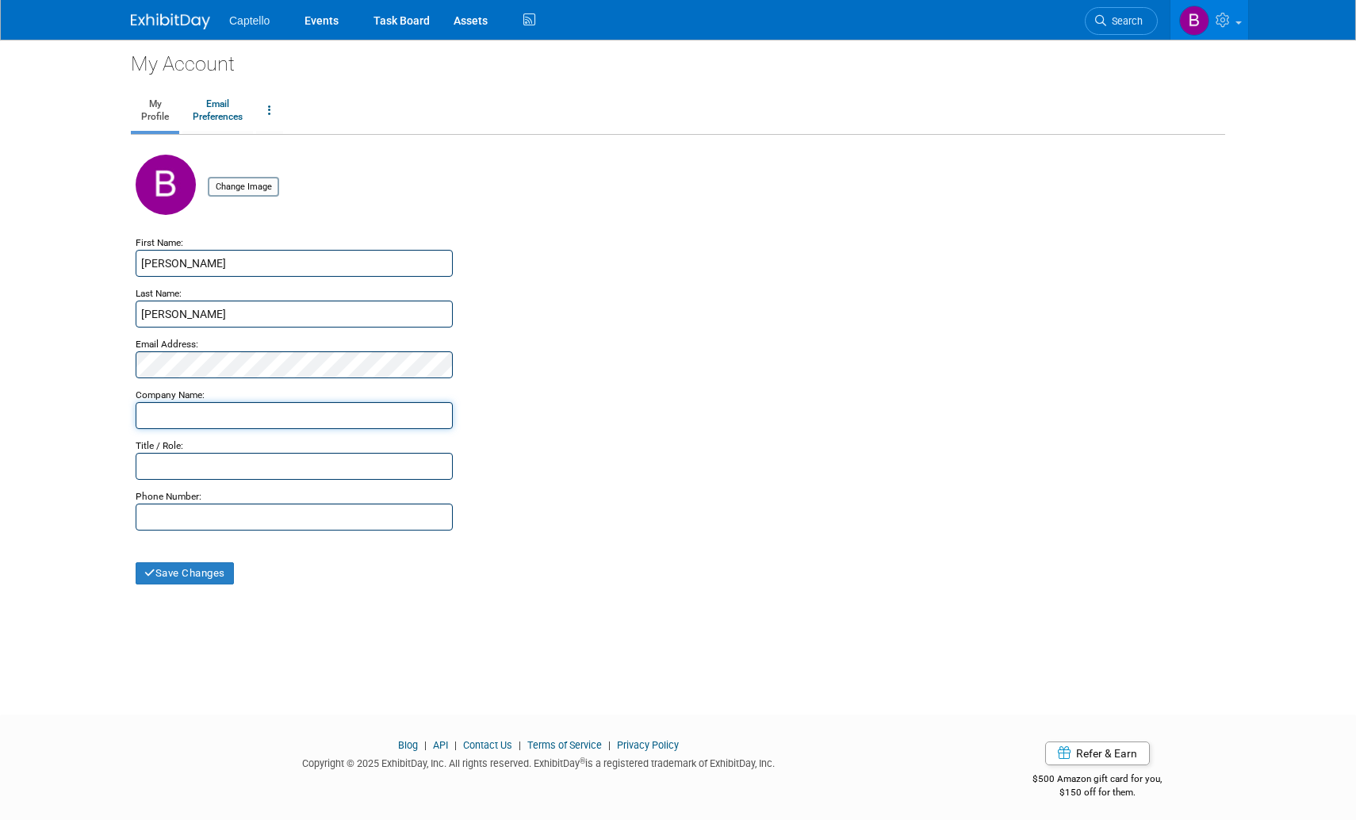
click at [273, 424] on input "text" at bounding box center [294, 415] width 317 height 27
type input "Captello"
click at [182, 580] on button "Save Changes" at bounding box center [185, 573] width 98 height 22
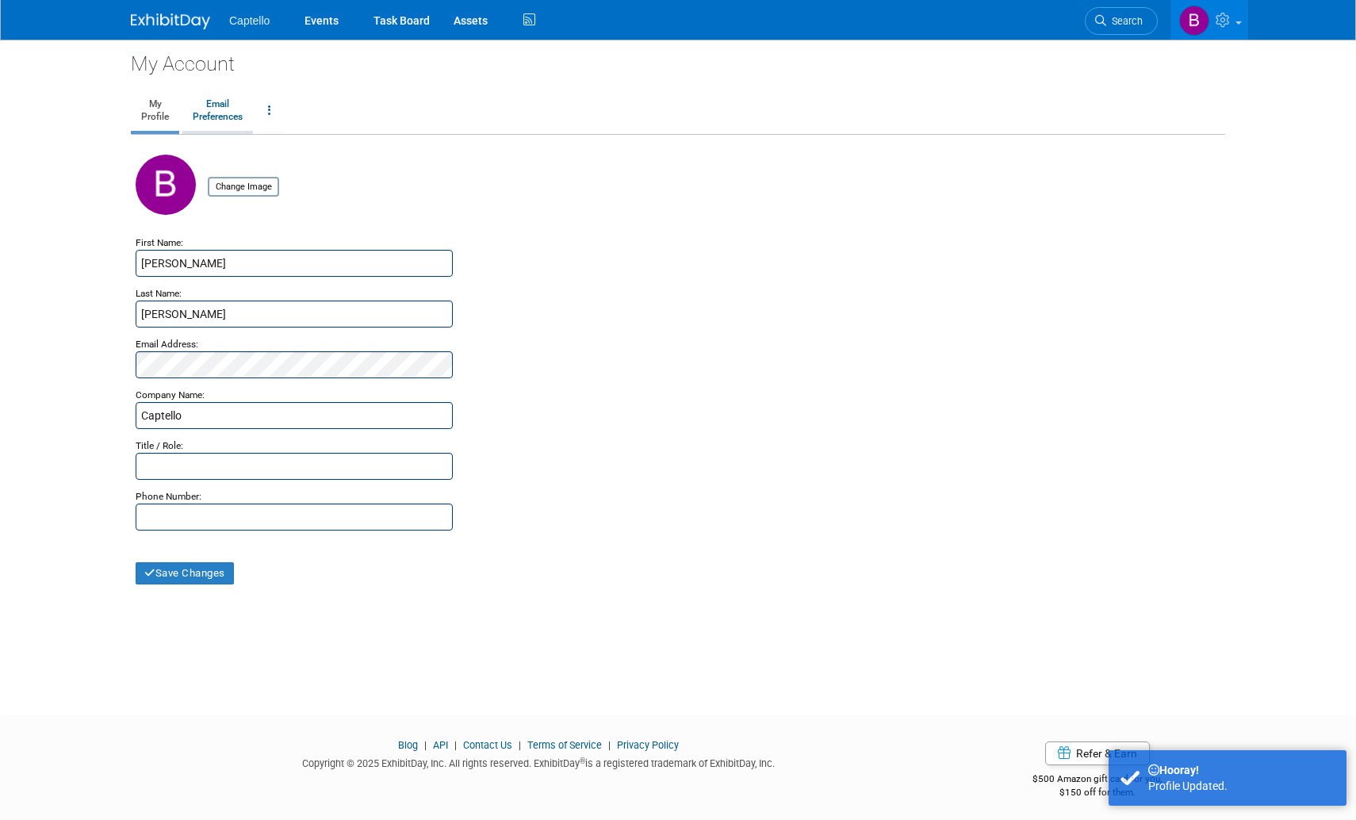
click at [186, 109] on link "Email Preferences" at bounding box center [217, 111] width 71 height 40
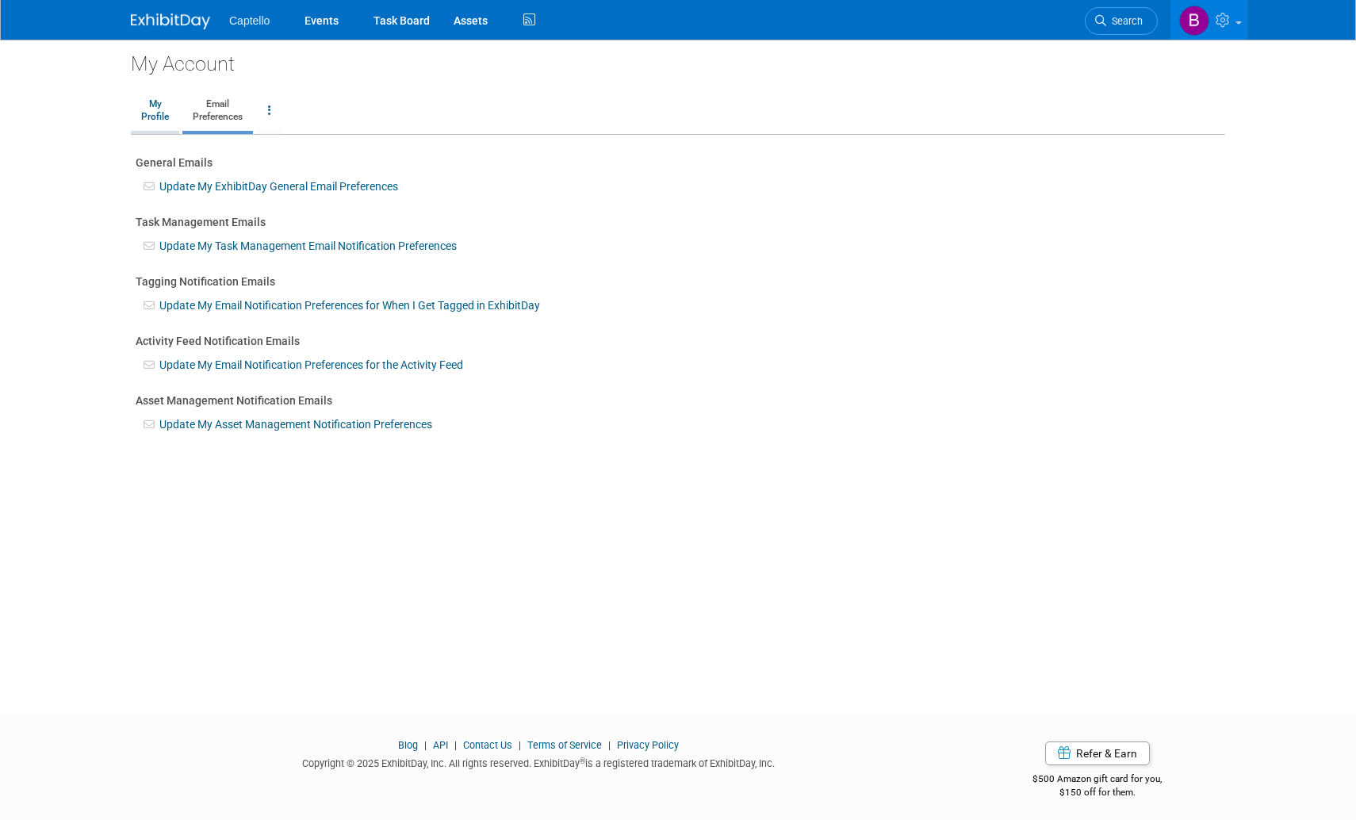
click at [158, 111] on link "My Profile" at bounding box center [155, 111] width 48 height 40
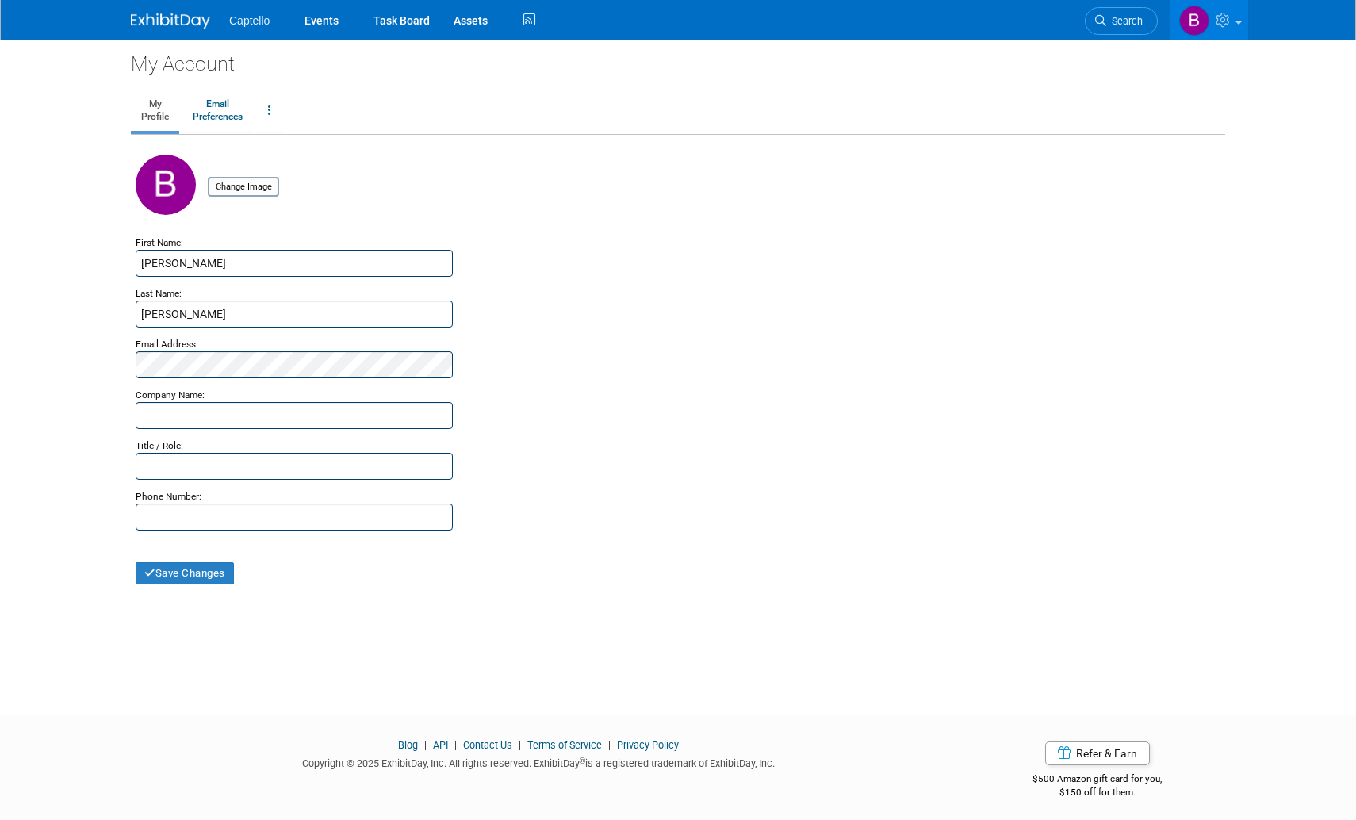
click at [250, 17] on span "Captello" at bounding box center [249, 20] width 40 height 13
click at [253, 20] on span "Captello" at bounding box center [249, 20] width 40 height 13
click at [324, 20] on link "Events" at bounding box center [322, 20] width 58 height 40
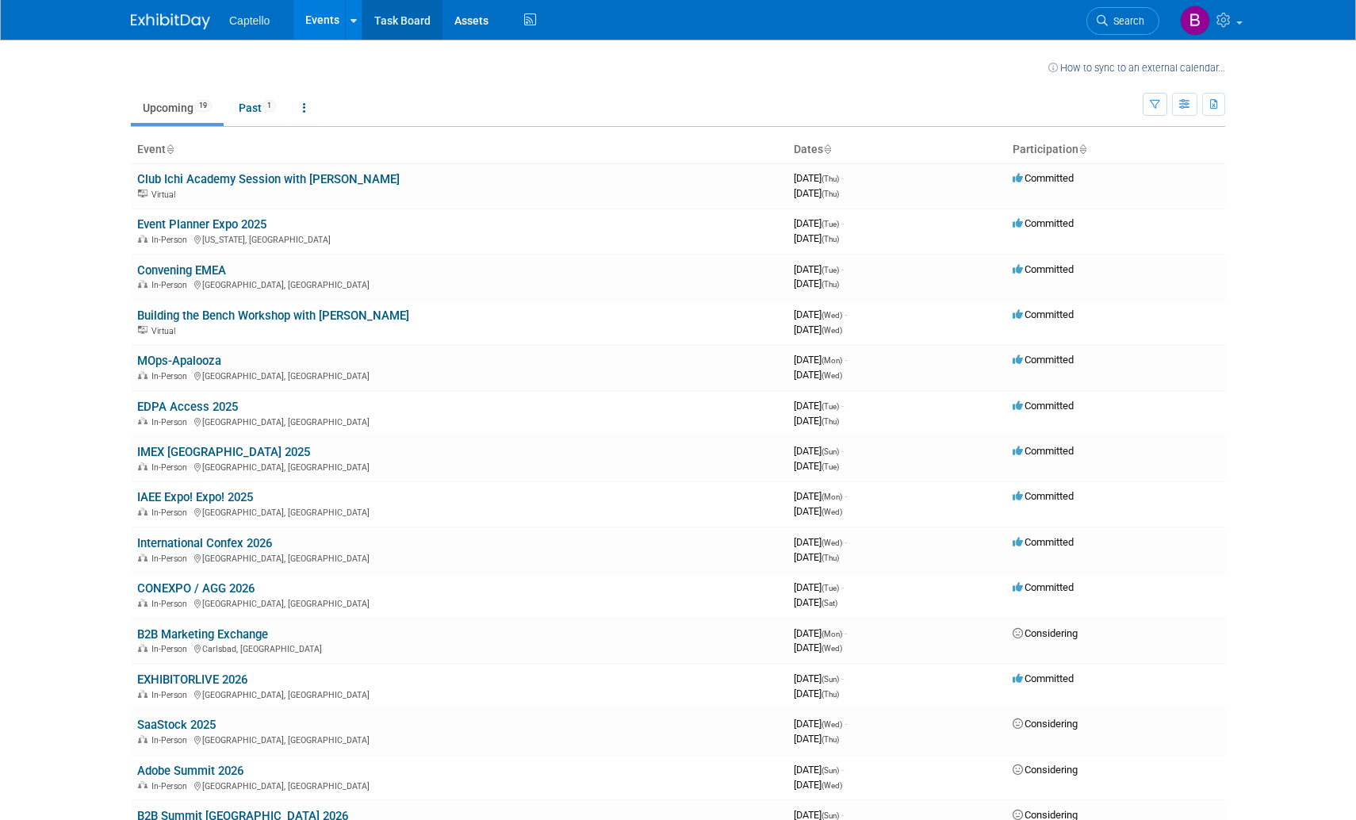
click at [401, 21] on link "Task Board" at bounding box center [402, 20] width 80 height 40
click at [232, 19] on span "Captello" at bounding box center [249, 20] width 40 height 13
click at [467, 19] on link "Assets" at bounding box center [472, 20] width 58 height 40
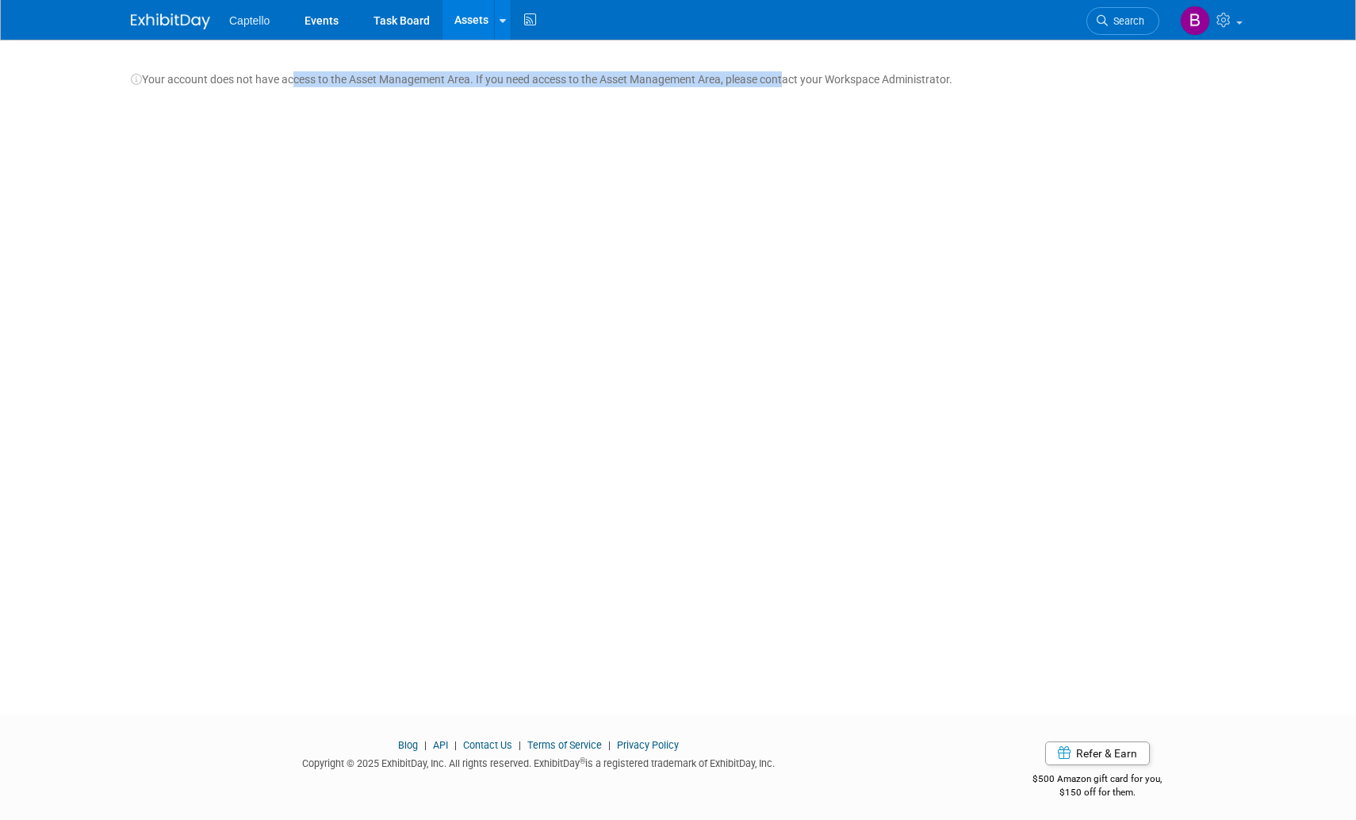
drag, startPoint x: 289, startPoint y: 78, endPoint x: 604, endPoint y: 54, distance: 315.0
click at [784, 74] on div "Your account does not have access to the Asset Management Area. If you need acc…" at bounding box center [678, 72] width 1094 height 32
click at [408, 21] on link "Task Board" at bounding box center [402, 20] width 80 height 40
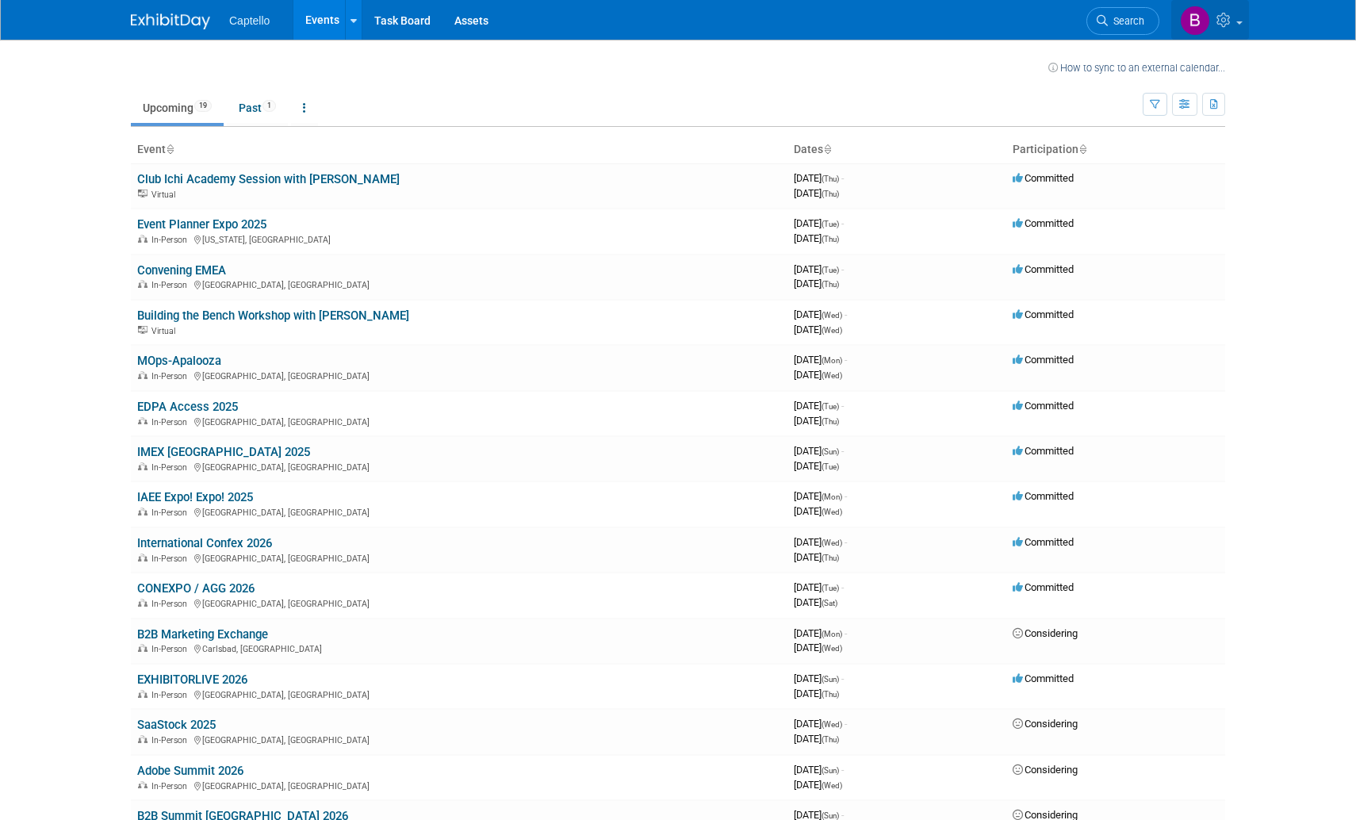
click at [1229, 21] on icon at bounding box center [1226, 20] width 18 height 14
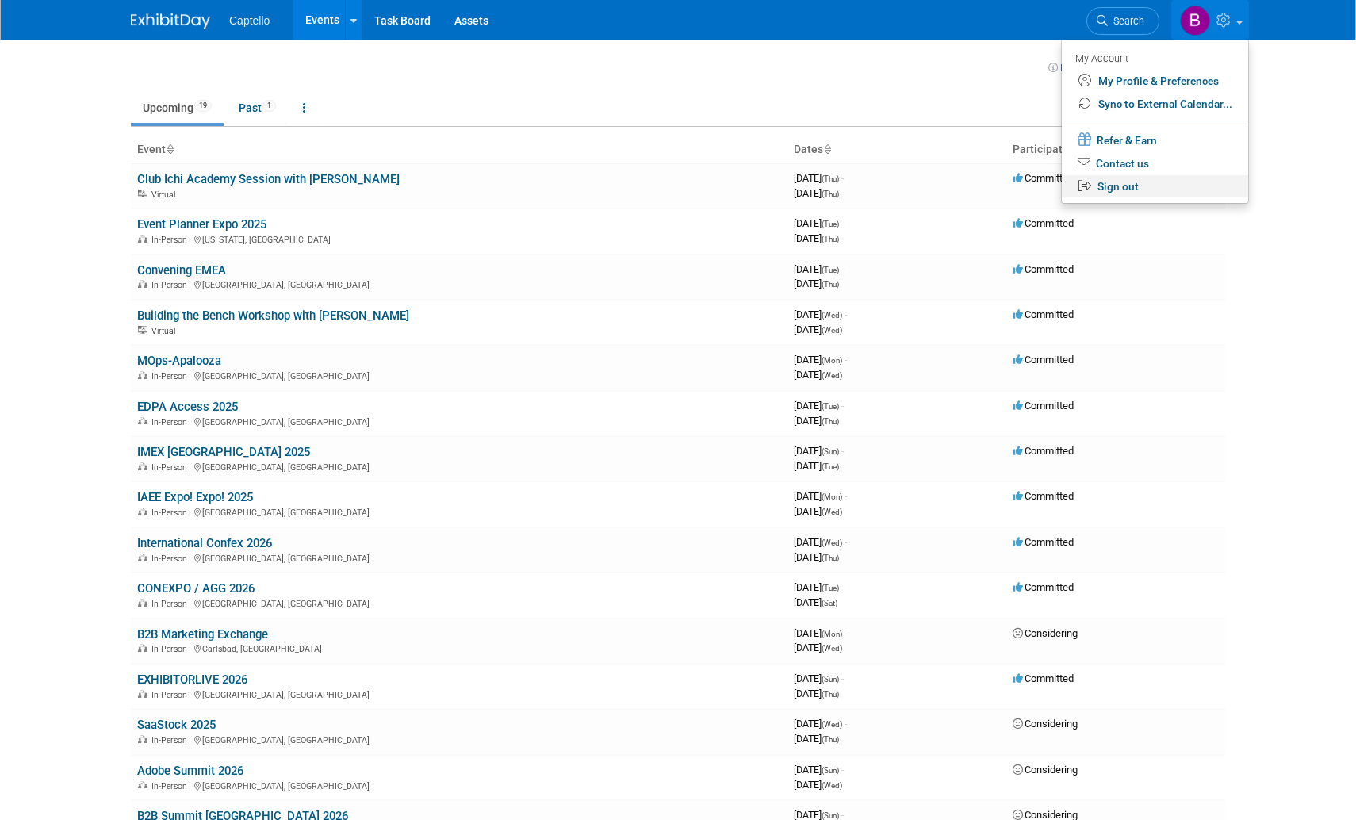
click at [1129, 190] on link "Sign out" at bounding box center [1155, 186] width 186 height 23
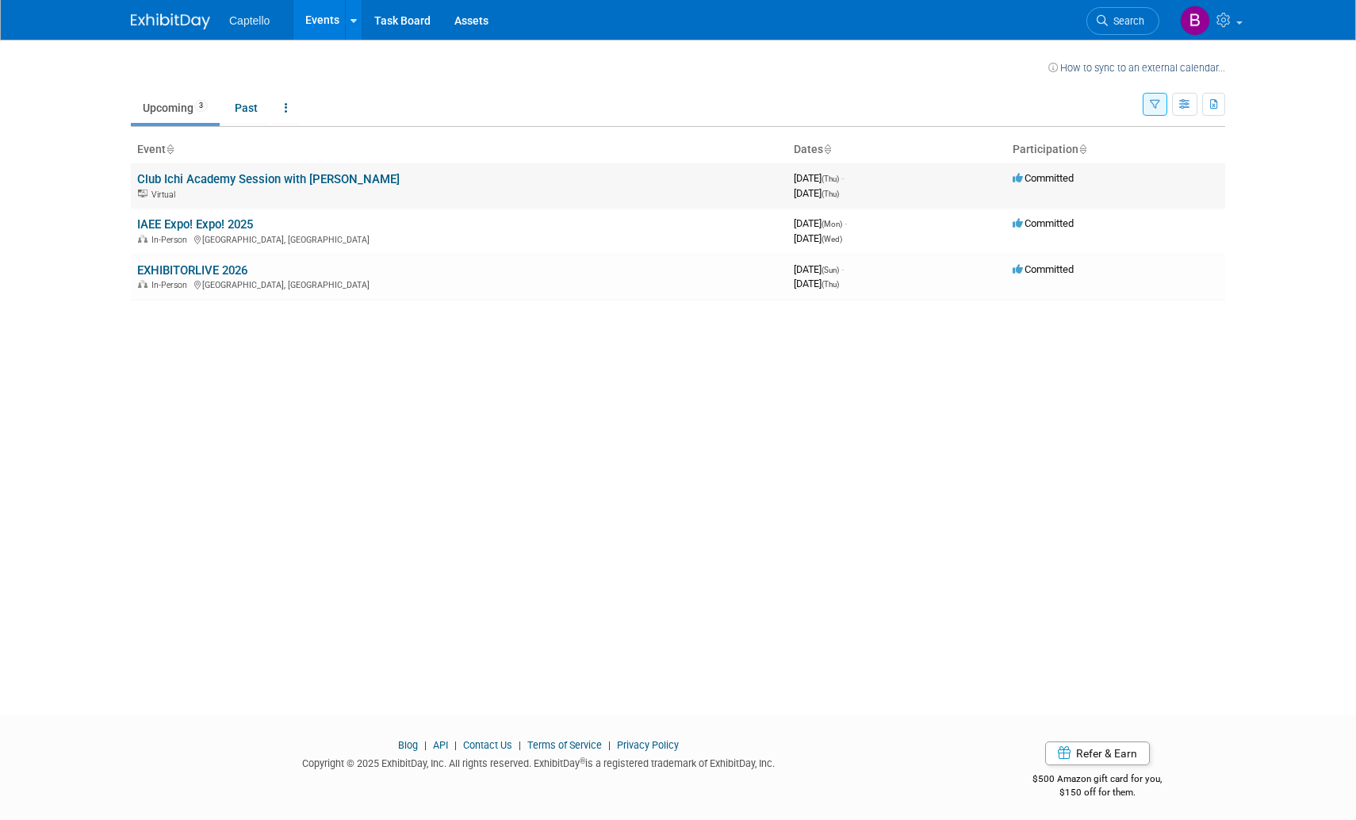
click at [328, 175] on link "Club Ichi Academy Session with [PERSON_NAME]" at bounding box center [268, 179] width 263 height 14
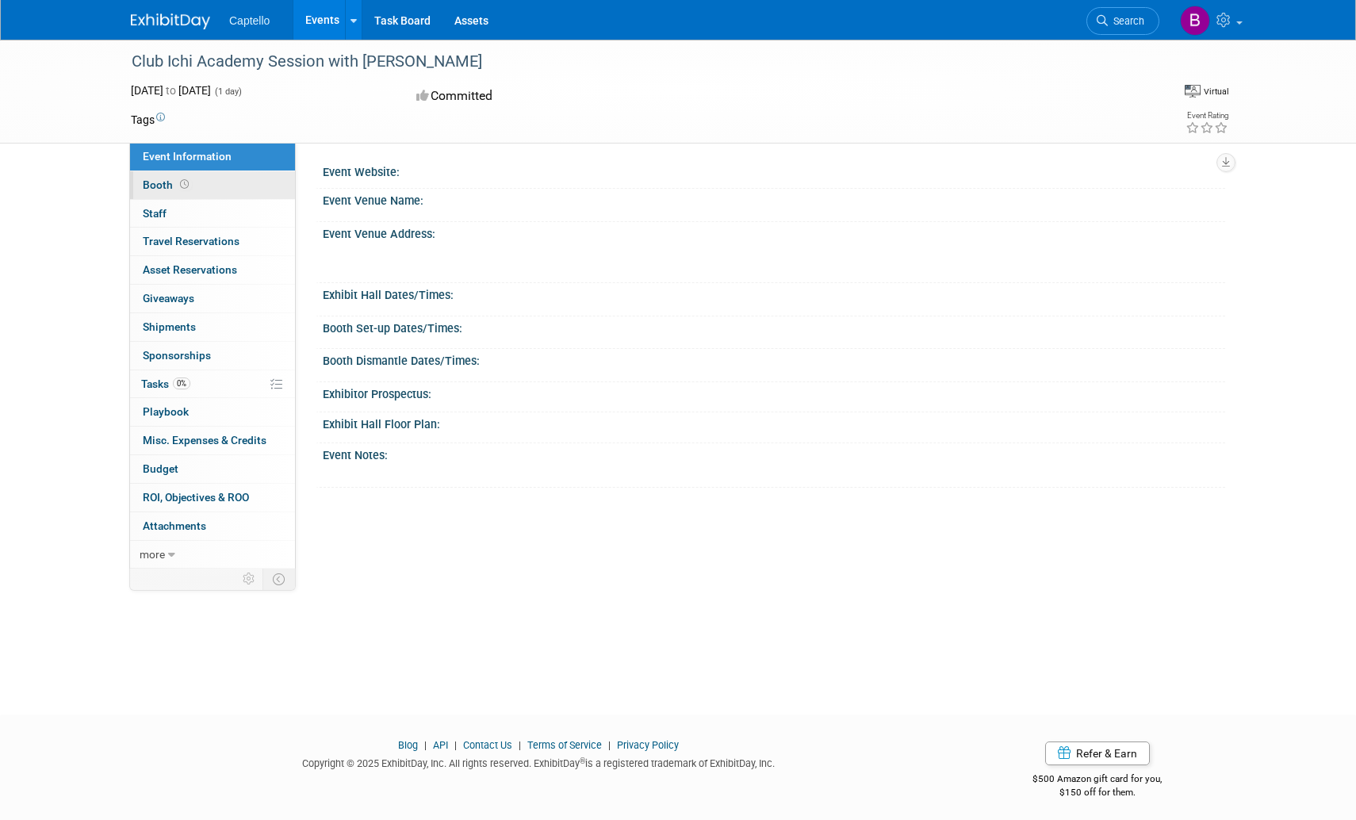
click at [163, 182] on span "Booth" at bounding box center [167, 184] width 49 height 13
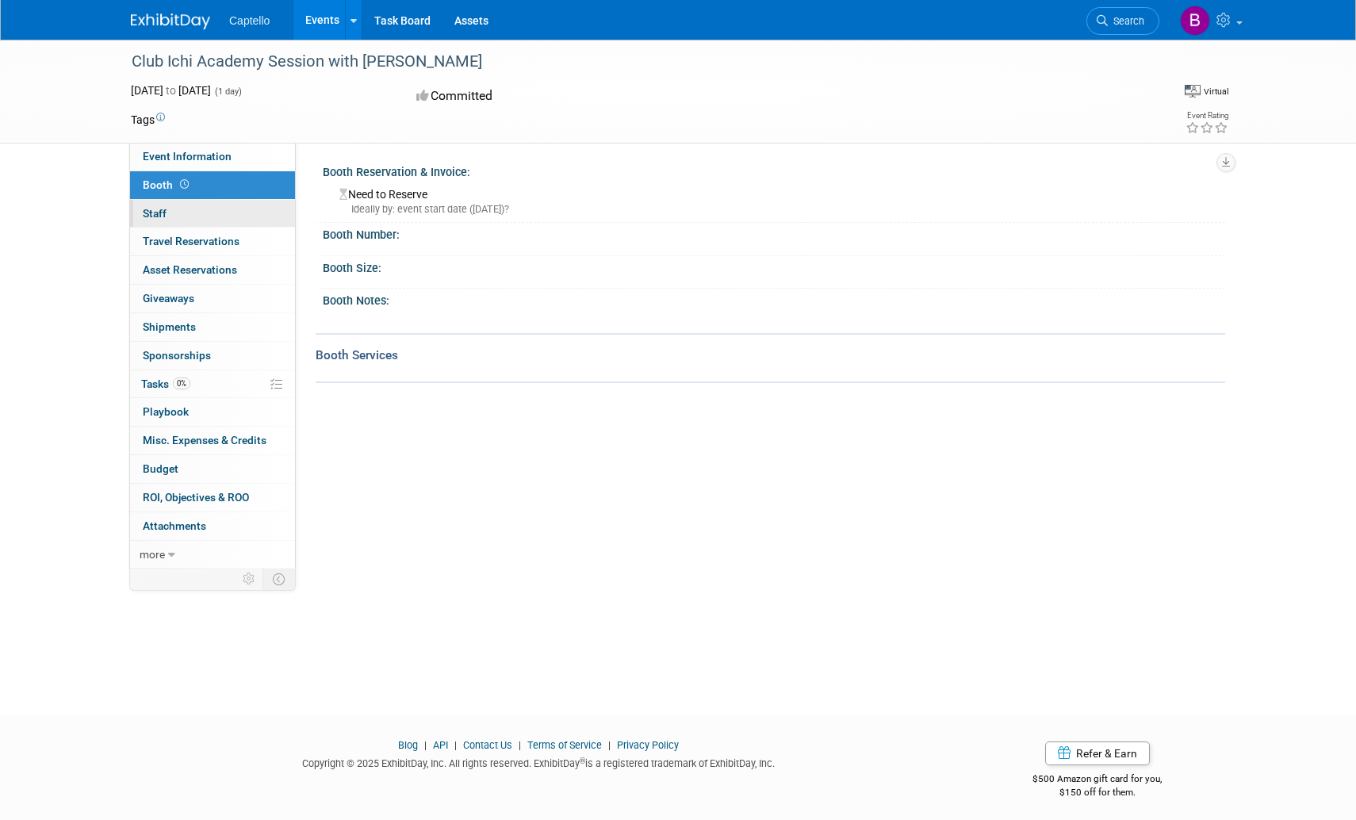
click at [161, 209] on span "Staff 0" at bounding box center [155, 213] width 24 height 13
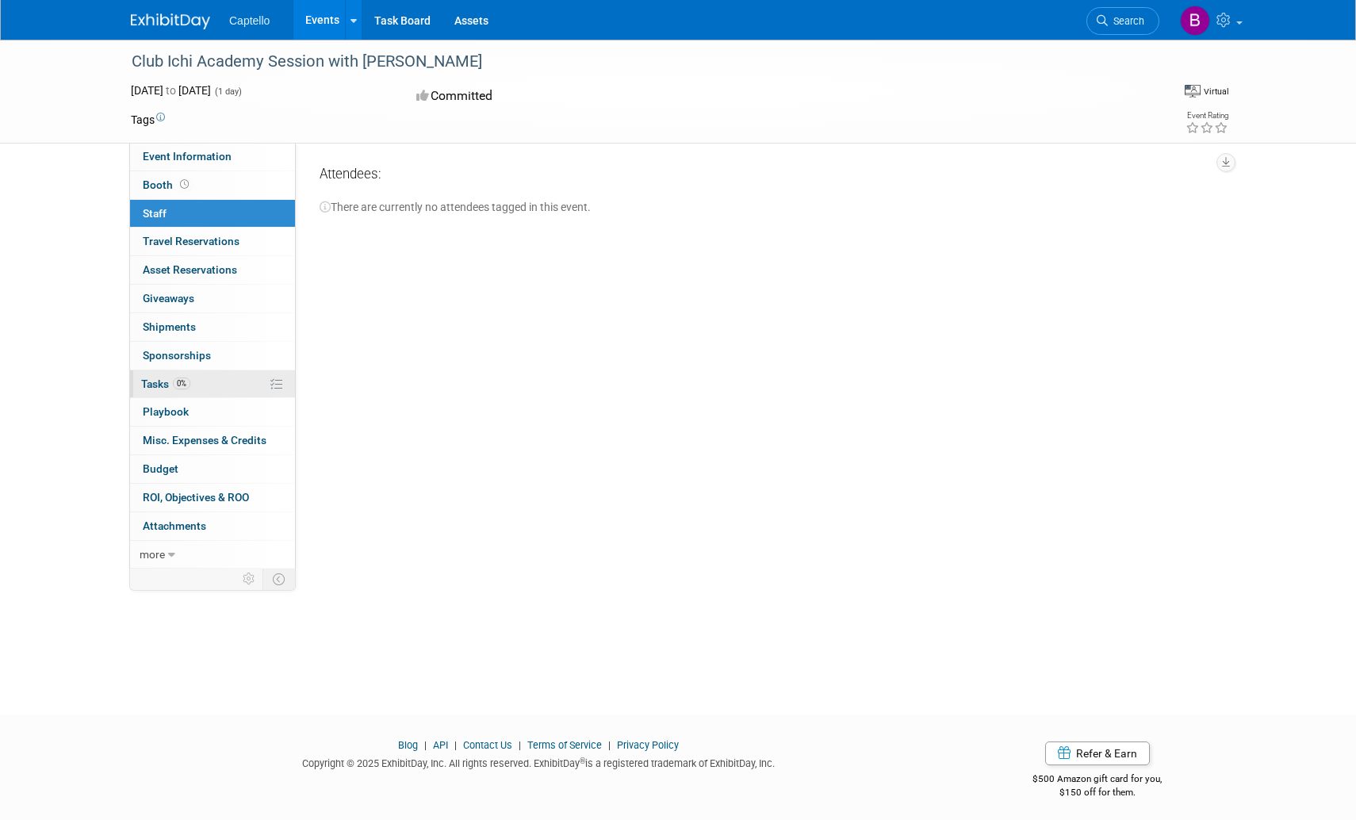
click at [174, 395] on link "0% Tasks 0%" at bounding box center [212, 384] width 165 height 28
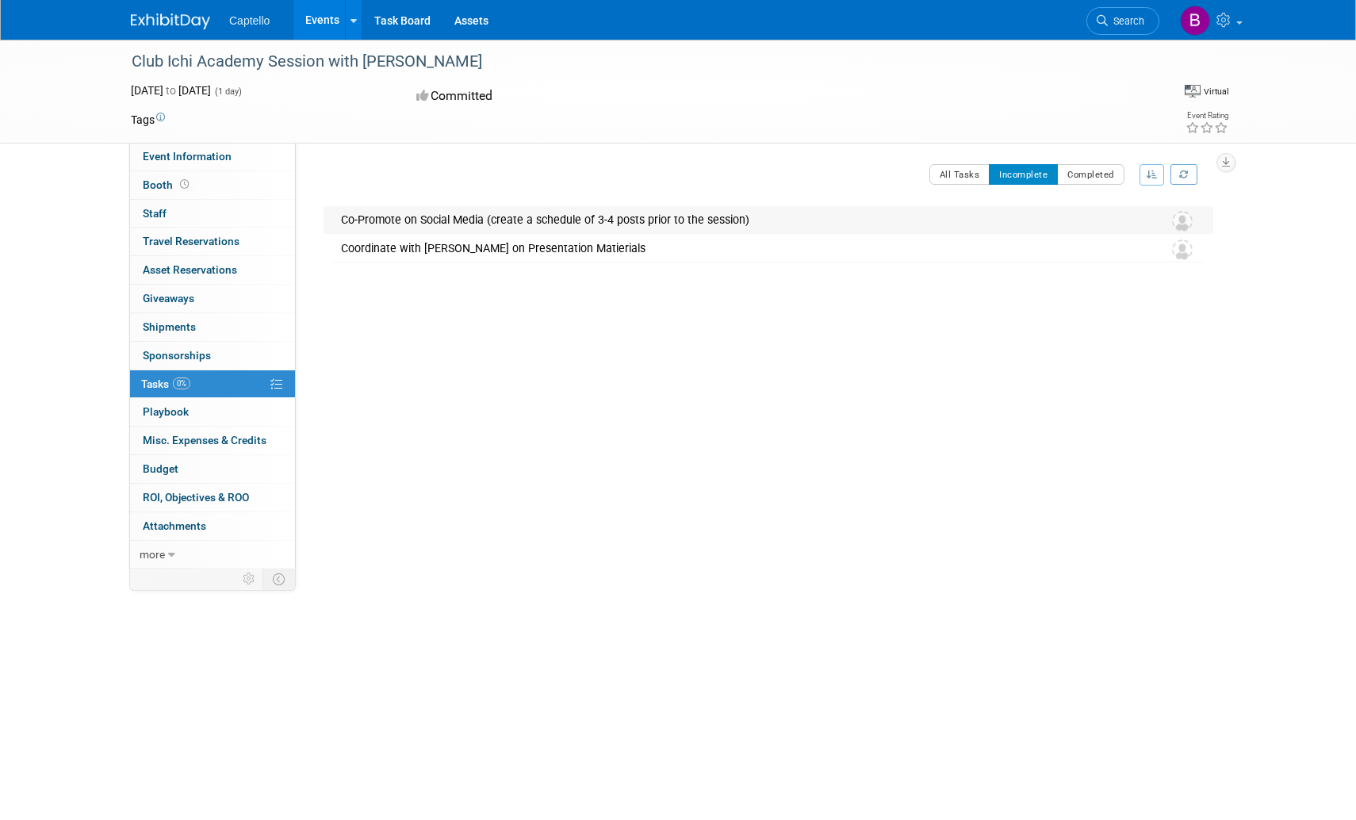
click at [366, 217] on div "Co-Promote on Social Media (create a schedule of 3-4 posts prior to the session)" at bounding box center [736, 219] width 807 height 27
click at [396, 217] on div "Co-Promote on Social Media (create a schedule of 3-4 posts prior to the session)" at bounding box center [737, 220] width 806 height 27
click at [401, 250] on div "Coordinate with Aaron on Presentation Matierials" at bounding box center [736, 248] width 807 height 27
click at [402, 247] on div "Coordinate with Aaron on Presentation Matierials" at bounding box center [737, 249] width 806 height 27
click at [424, 202] on div "Club Ichi Academy Session with Aaron Karpaty Sep 25, 2025 to Sep 25, 2025 (Goin…" at bounding box center [761, 442] width 906 height 482
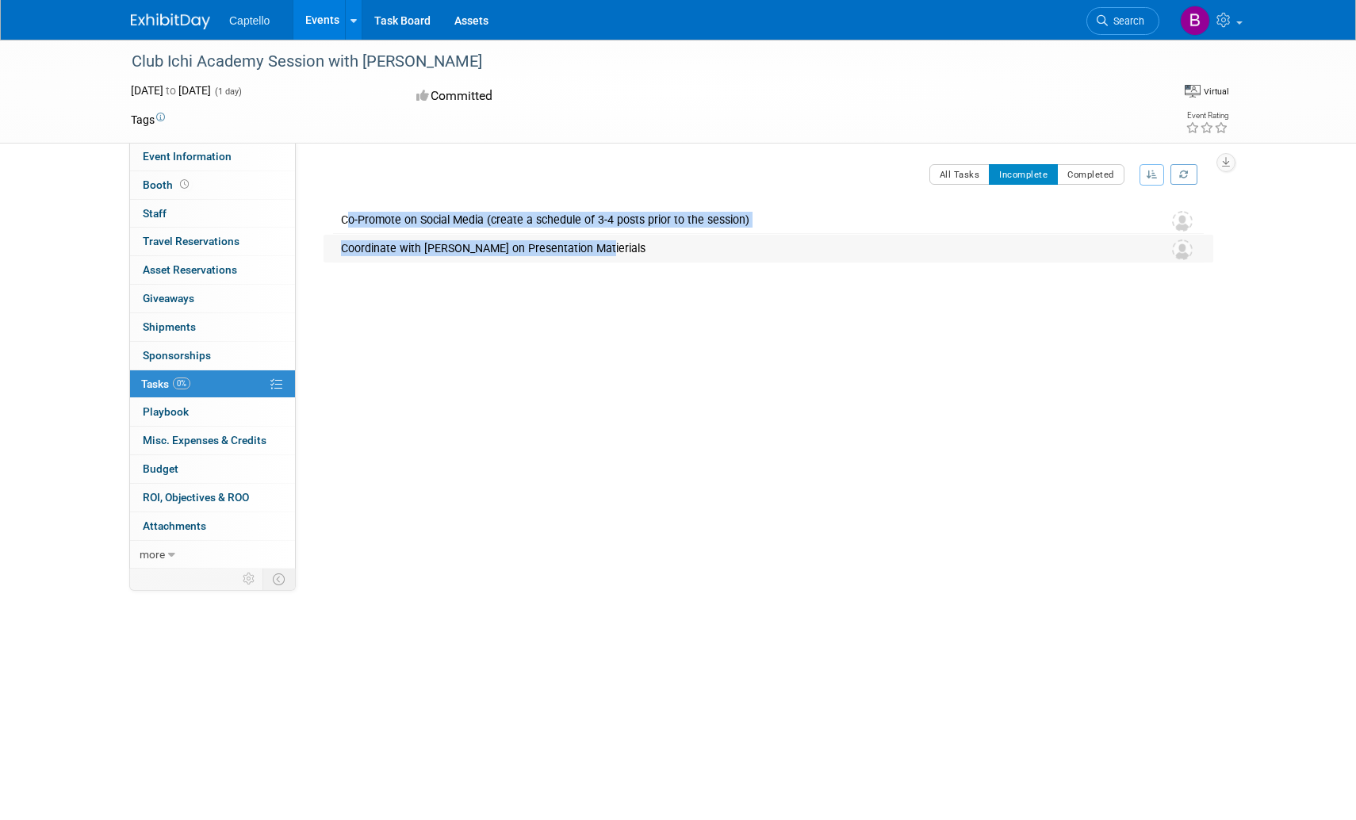
drag, startPoint x: 1094, startPoint y: 224, endPoint x: 1096, endPoint y: 246, distance: 22.3
click at [1094, 245] on div "Club Ichi Academy Session with Aaron Karpaty Sep 25, 2025 to Sep 25, 2025 (Goin…" at bounding box center [765, 392] width 898 height 373
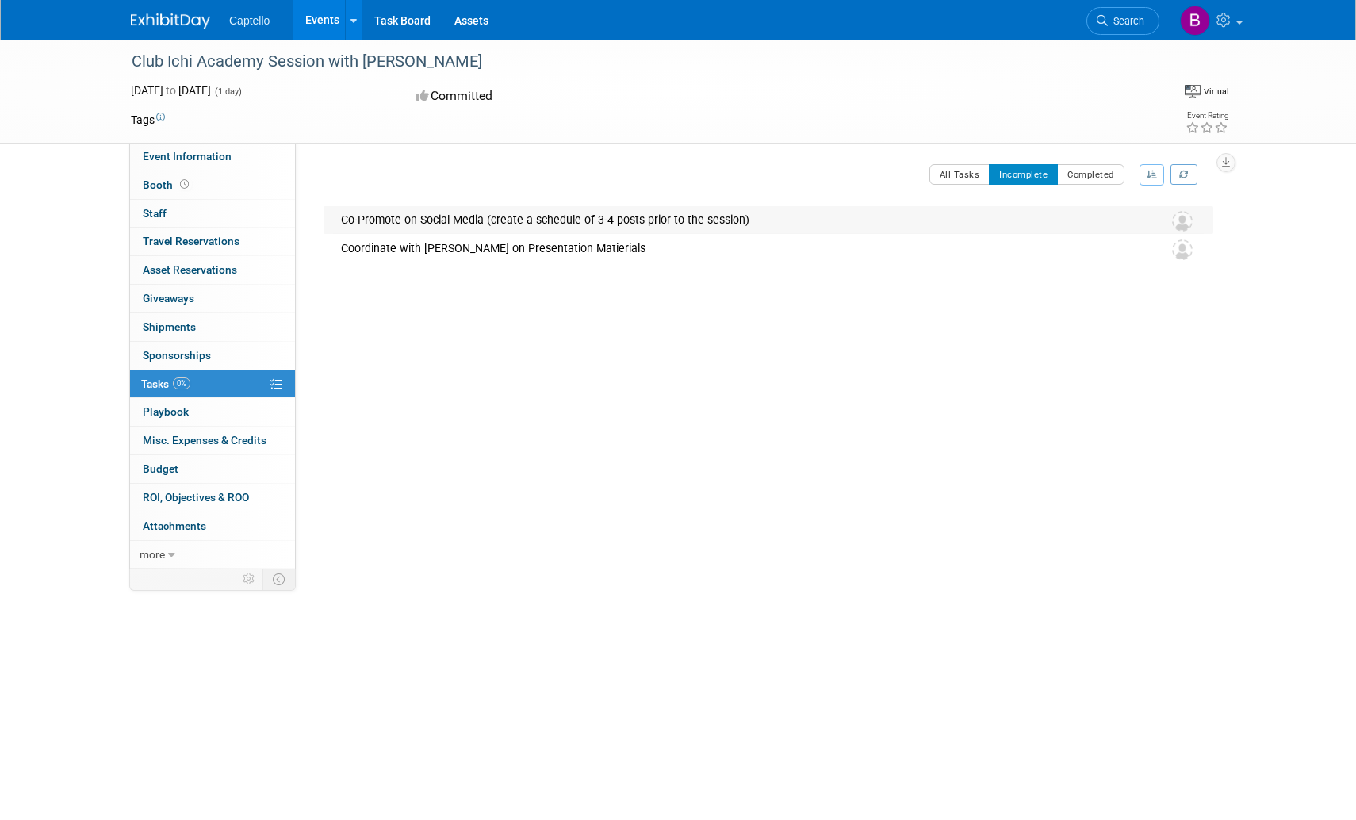
drag, startPoint x: 1121, startPoint y: 241, endPoint x: 1165, endPoint y: 220, distance: 49.3
click at [1129, 239] on div "Coordinate with Aaron on Presentation Matierials" at bounding box center [736, 248] width 807 height 27
click at [1175, 219] on img at bounding box center [1182, 221] width 21 height 21
drag, startPoint x: 1100, startPoint y: 237, endPoint x: 1085, endPoint y: 235, distance: 15.3
click at [1099, 236] on div "Coordinate with Aaron on Presentation Matierials" at bounding box center [737, 249] width 806 height 27
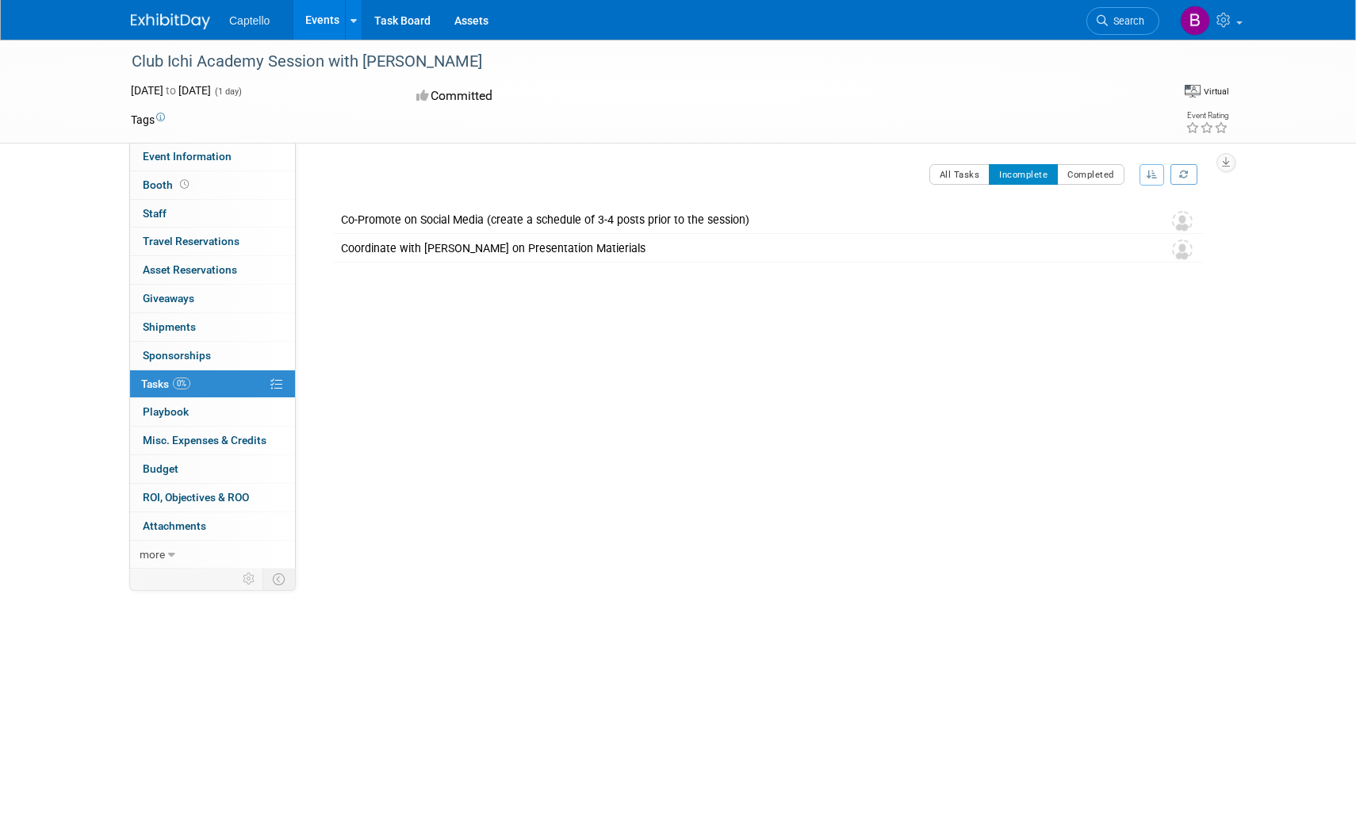
click at [335, 21] on link "Events" at bounding box center [322, 20] width 58 height 40
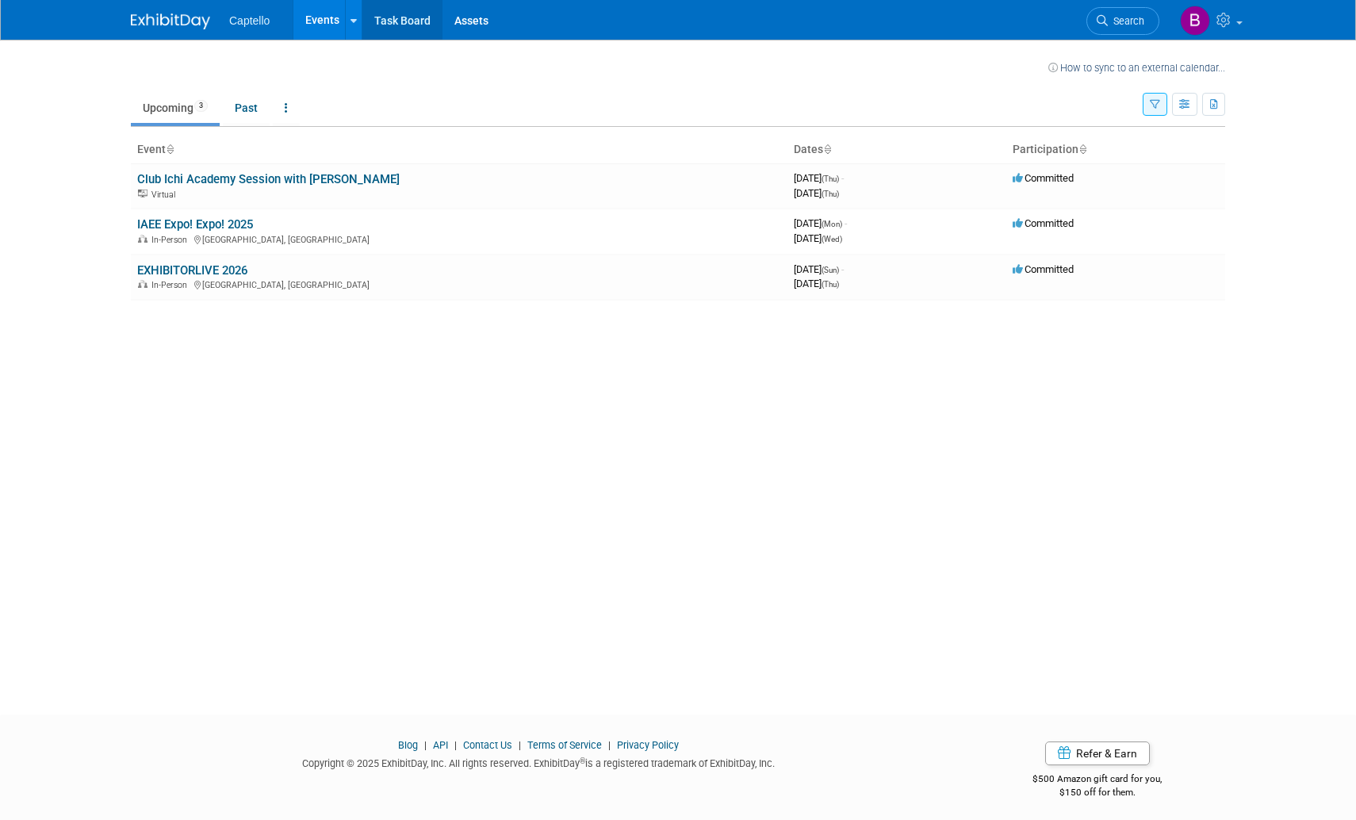
click at [403, 13] on link "Task Board" at bounding box center [402, 20] width 80 height 40
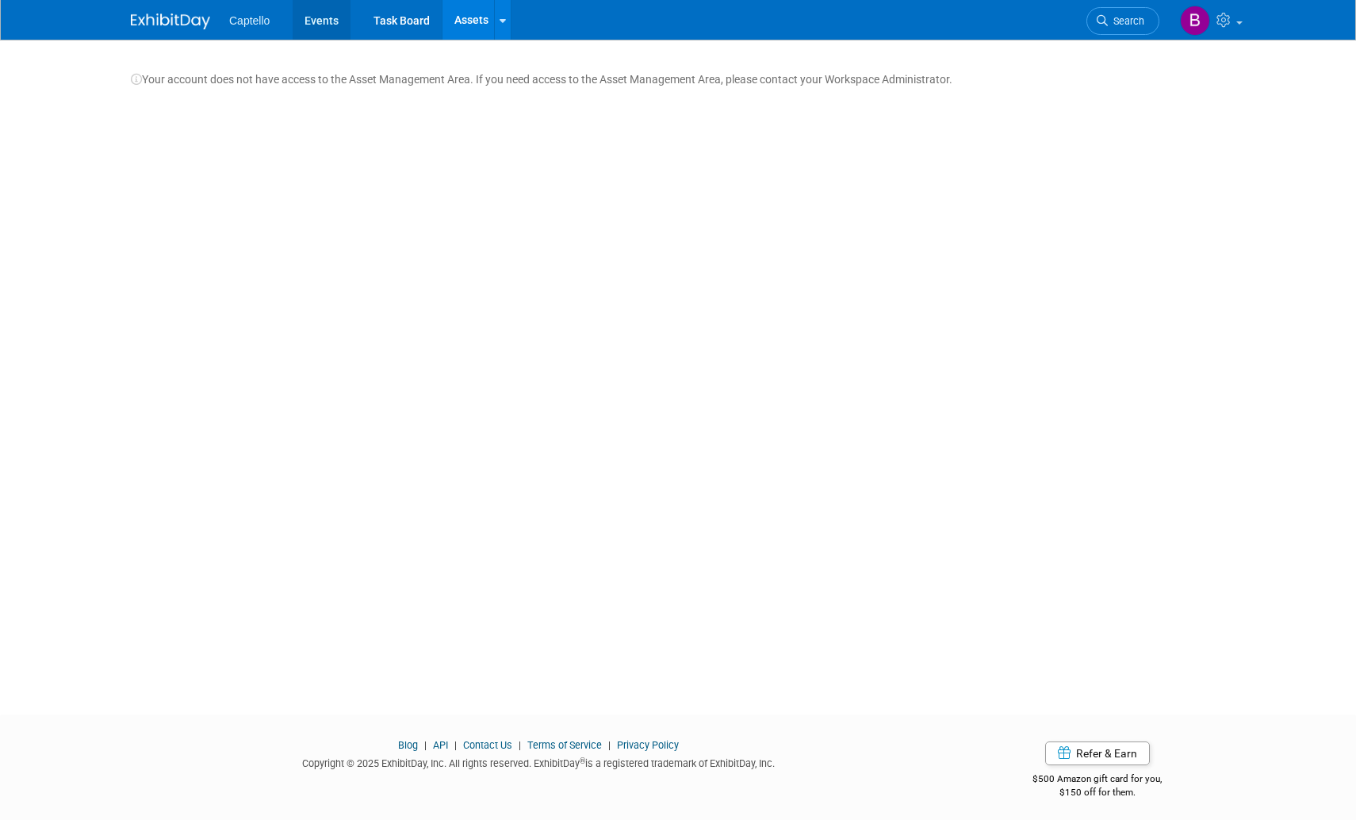
click at [328, 18] on link "Events" at bounding box center [322, 20] width 58 height 40
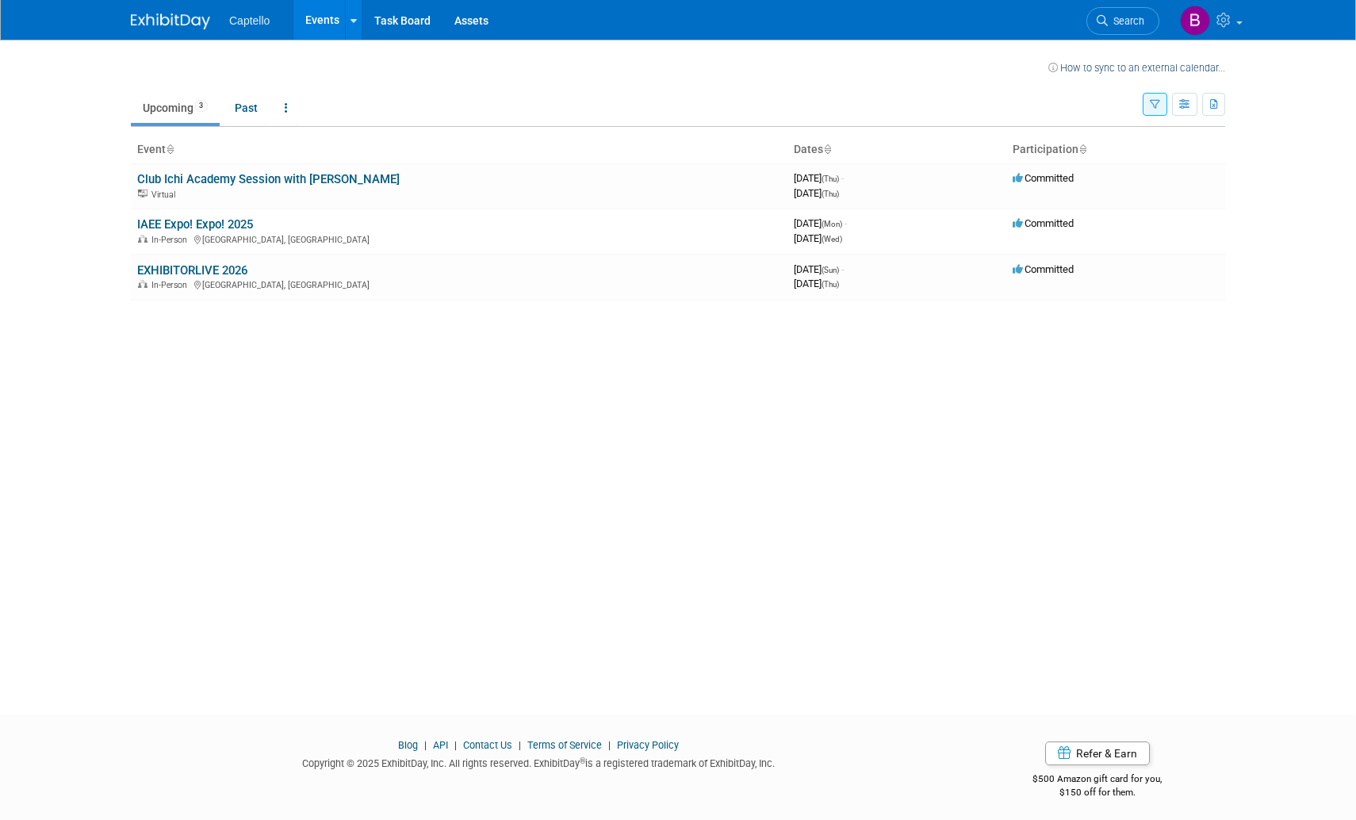
click at [400, 60] on td at bounding box center [613, 66] width 869 height 20
click at [567, 67] on td at bounding box center [613, 66] width 869 height 20
click at [595, 65] on td at bounding box center [613, 66] width 869 height 20
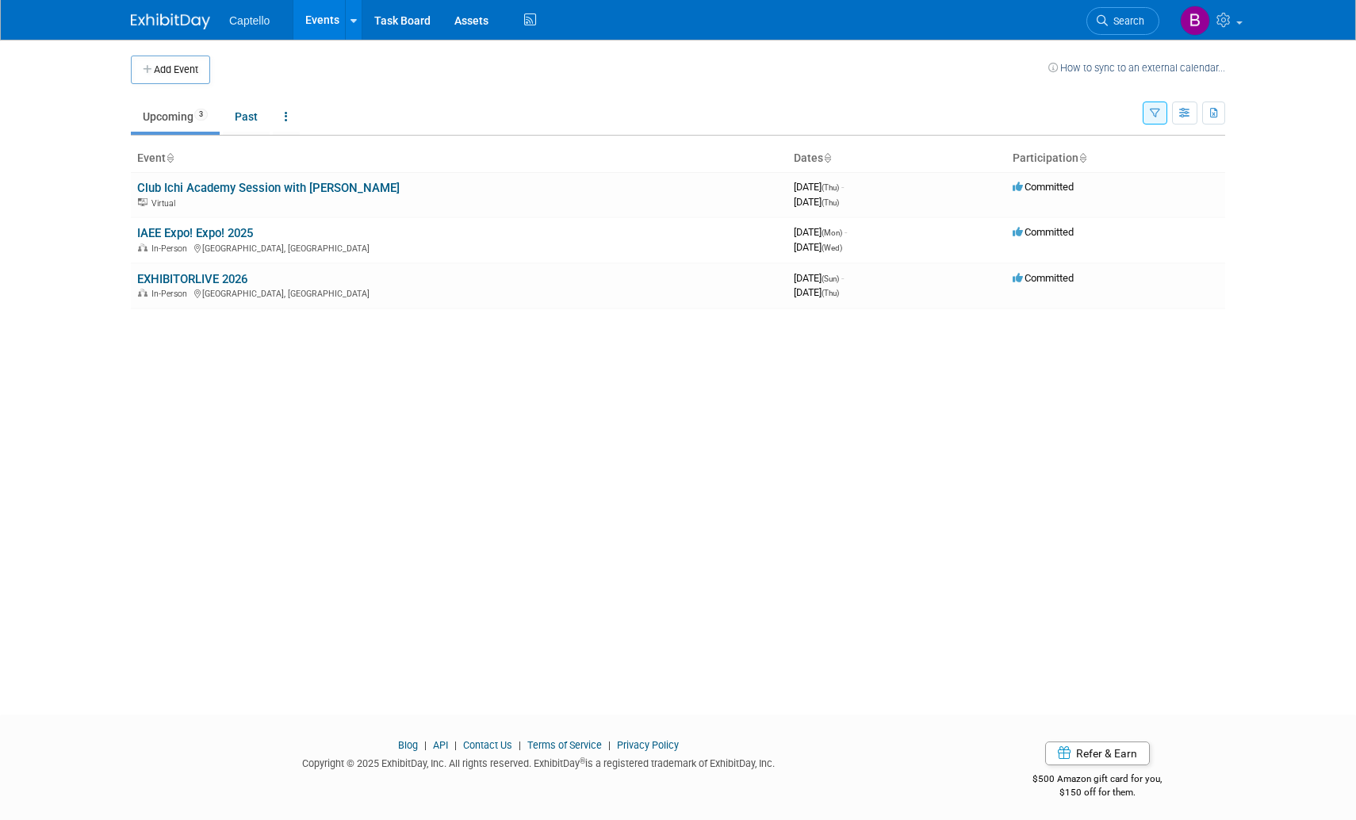
click at [359, 72] on td at bounding box center [629, 70] width 838 height 29
click at [1222, 19] on icon at bounding box center [1226, 20] width 18 height 14
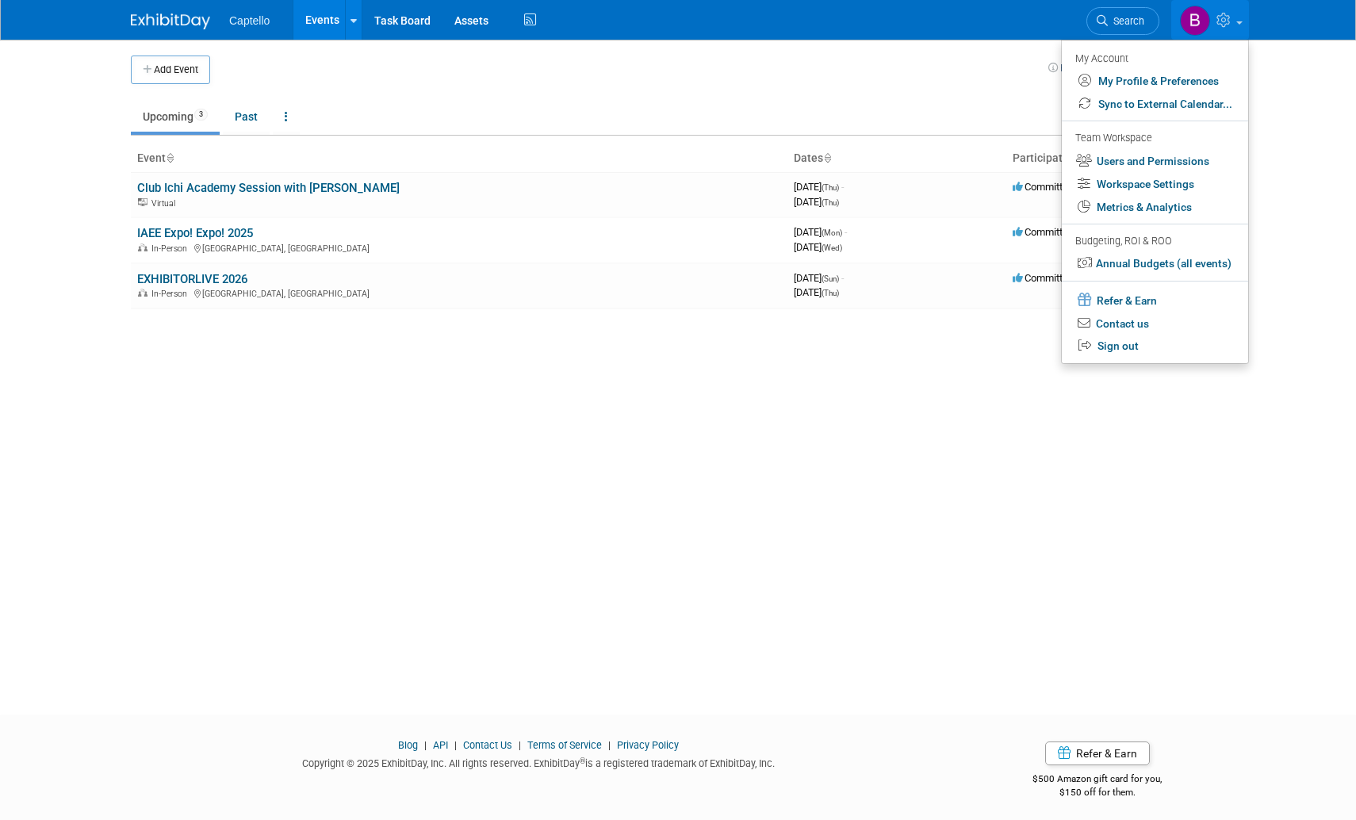
click at [1121, 363] on li at bounding box center [1155, 361] width 186 height 6
click at [1129, 349] on link "Sign out" at bounding box center [1155, 346] width 186 height 23
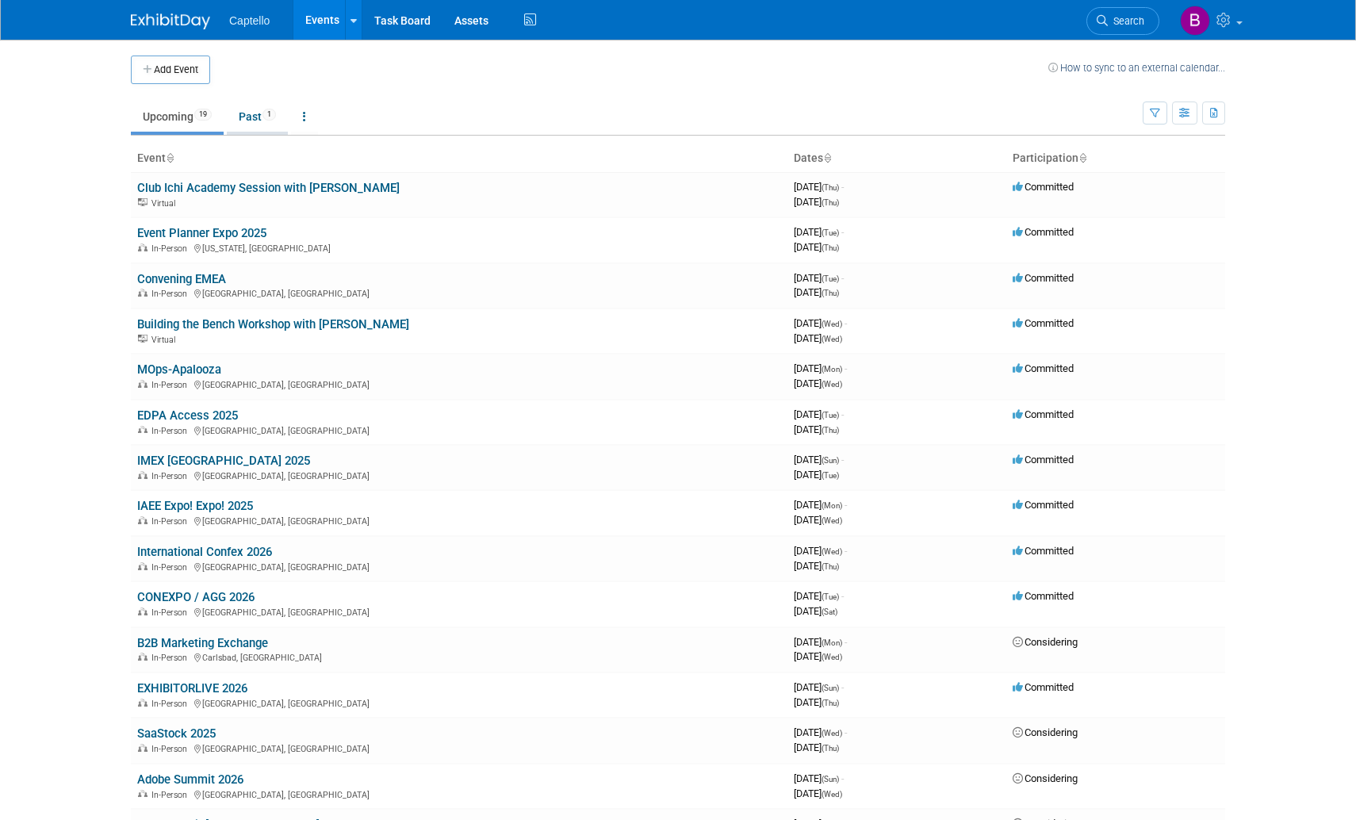
click at [263, 116] on link "Past 1" at bounding box center [257, 117] width 61 height 30
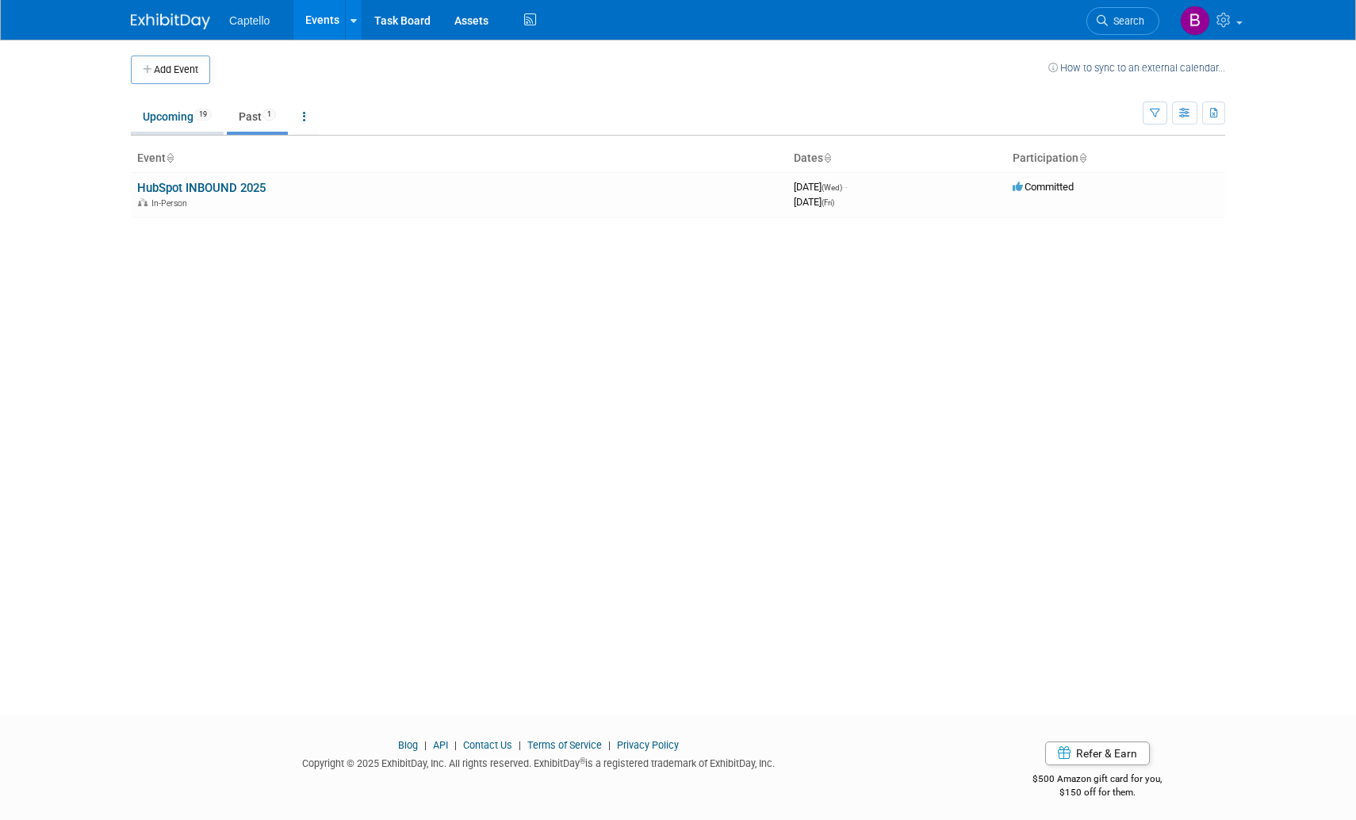
click at [178, 120] on link "Upcoming 19" at bounding box center [177, 117] width 93 height 30
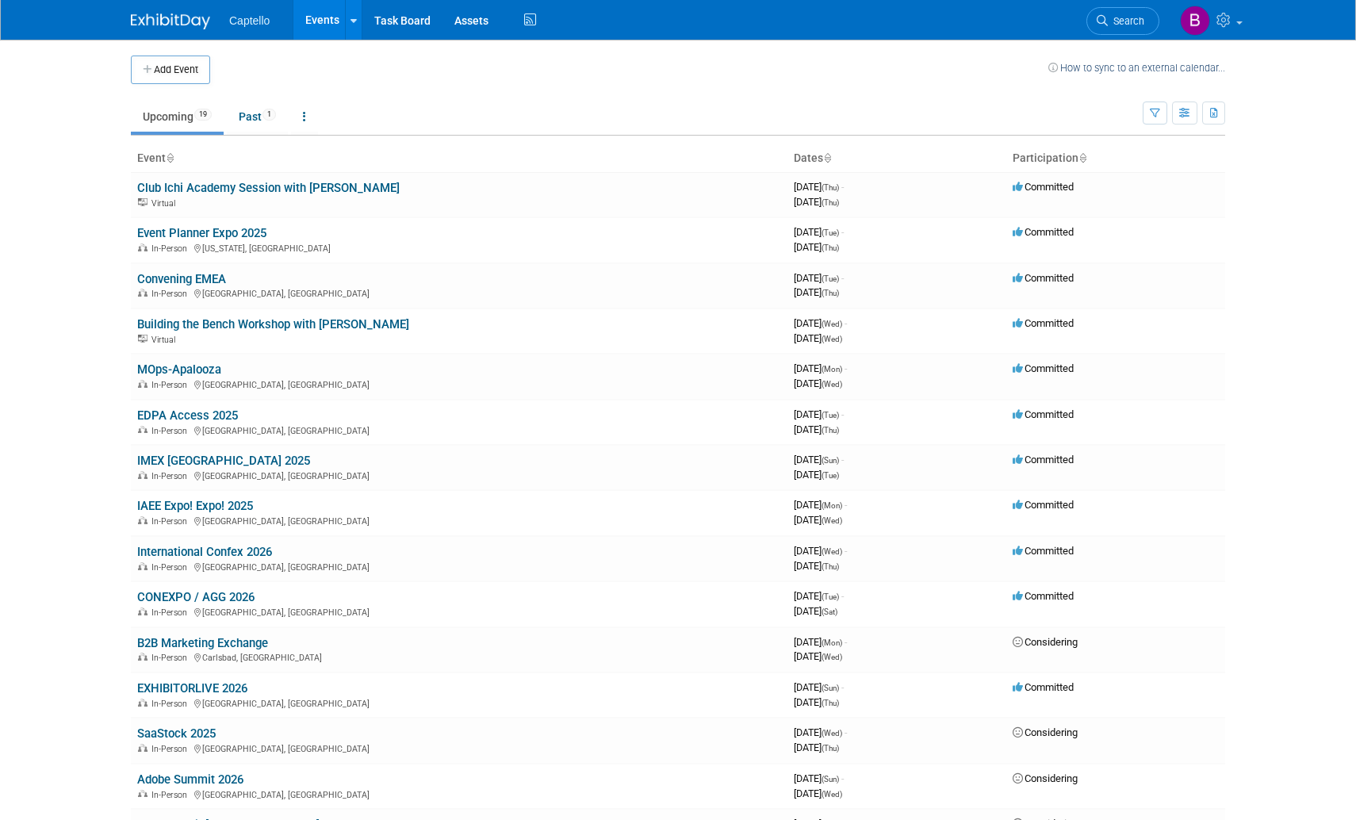
click at [492, 94] on td "Upcoming 19 Past 1 All Events 20 Past and Upcoming Grouped Annually Events grou…" at bounding box center [637, 110] width 1012 height 52
click at [344, 324] on link "Building the Bench Workshop with [PERSON_NAME]" at bounding box center [273, 324] width 272 height 14
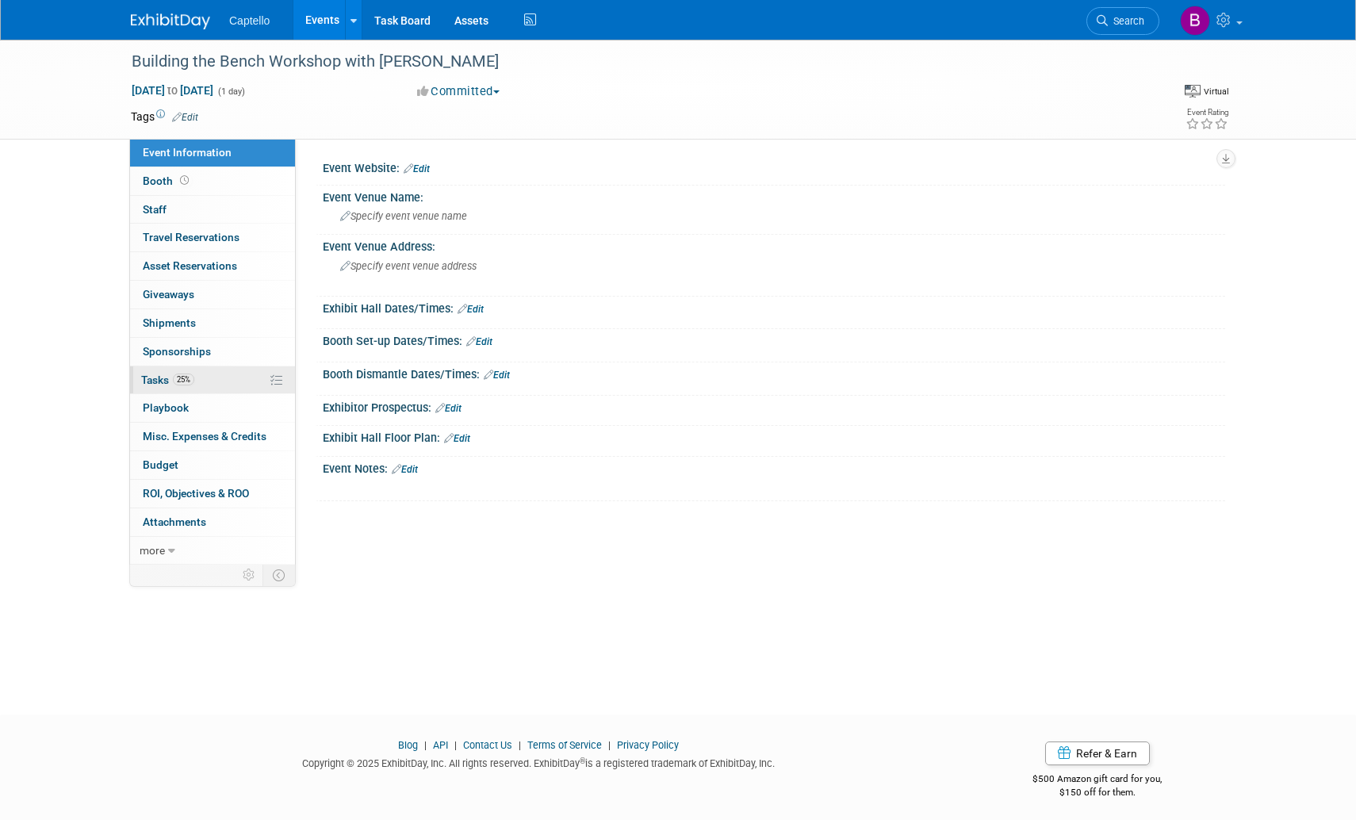
click at [167, 374] on span "Tasks 25%" at bounding box center [167, 380] width 53 height 13
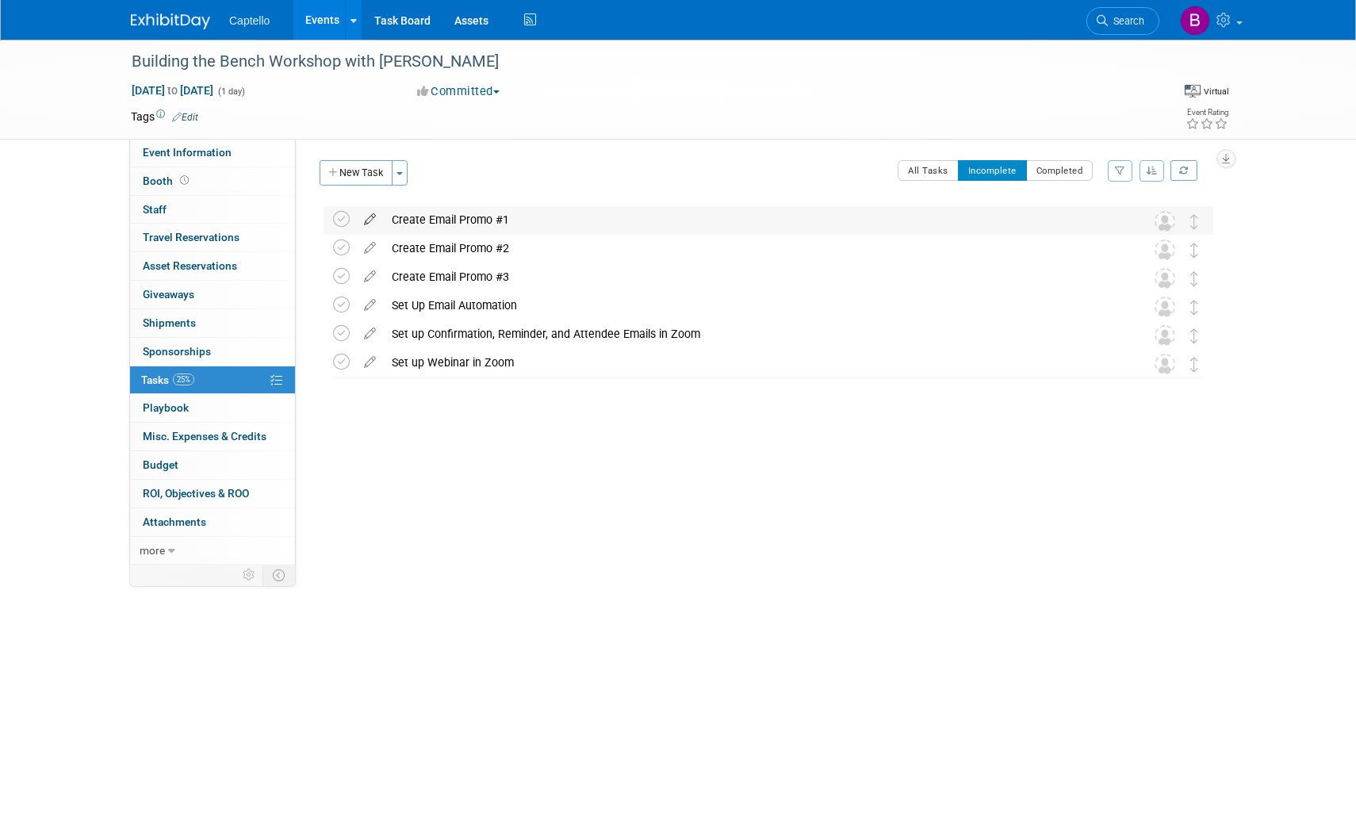
click at [372, 218] on icon at bounding box center [370, 216] width 28 height 20
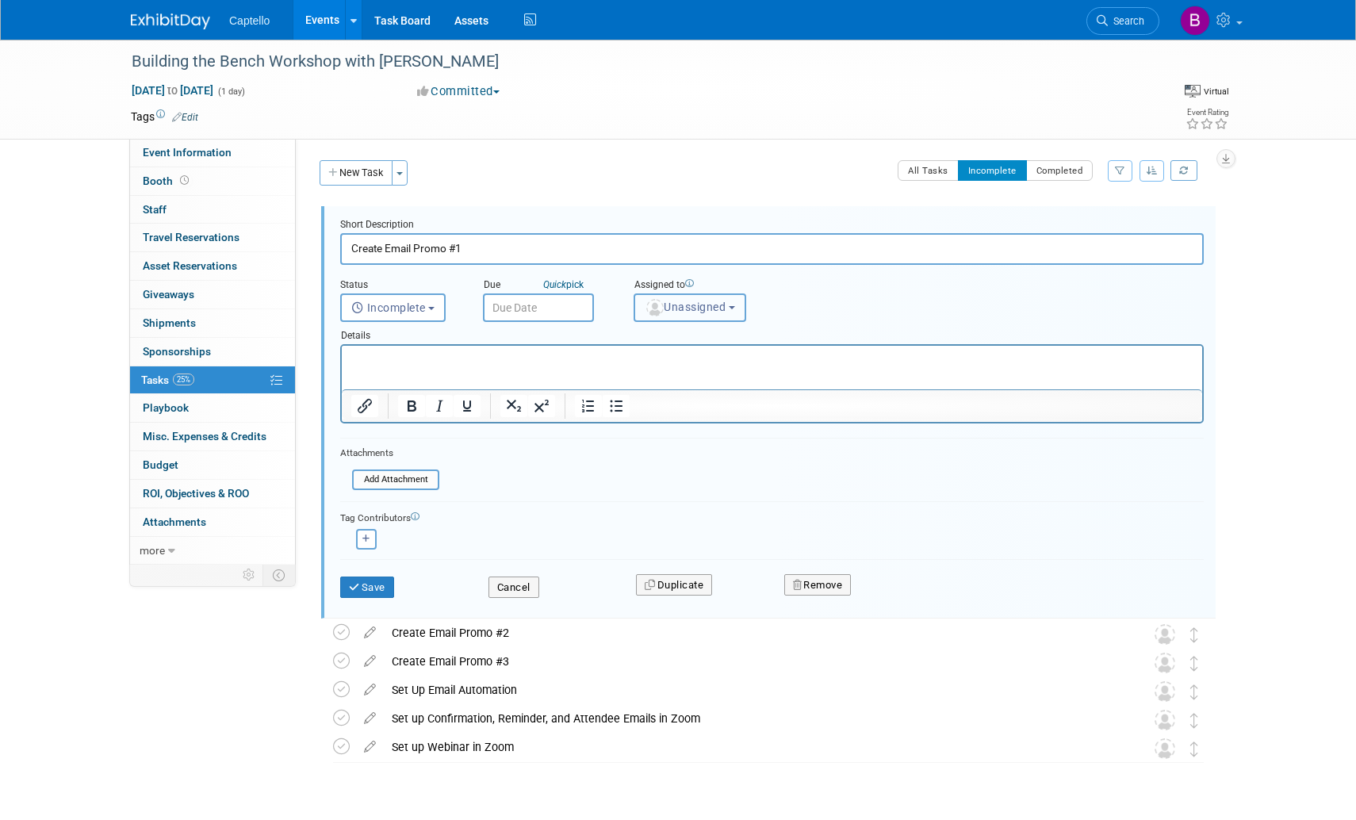
click at [660, 310] on img "button" at bounding box center [654, 307] width 17 height 17
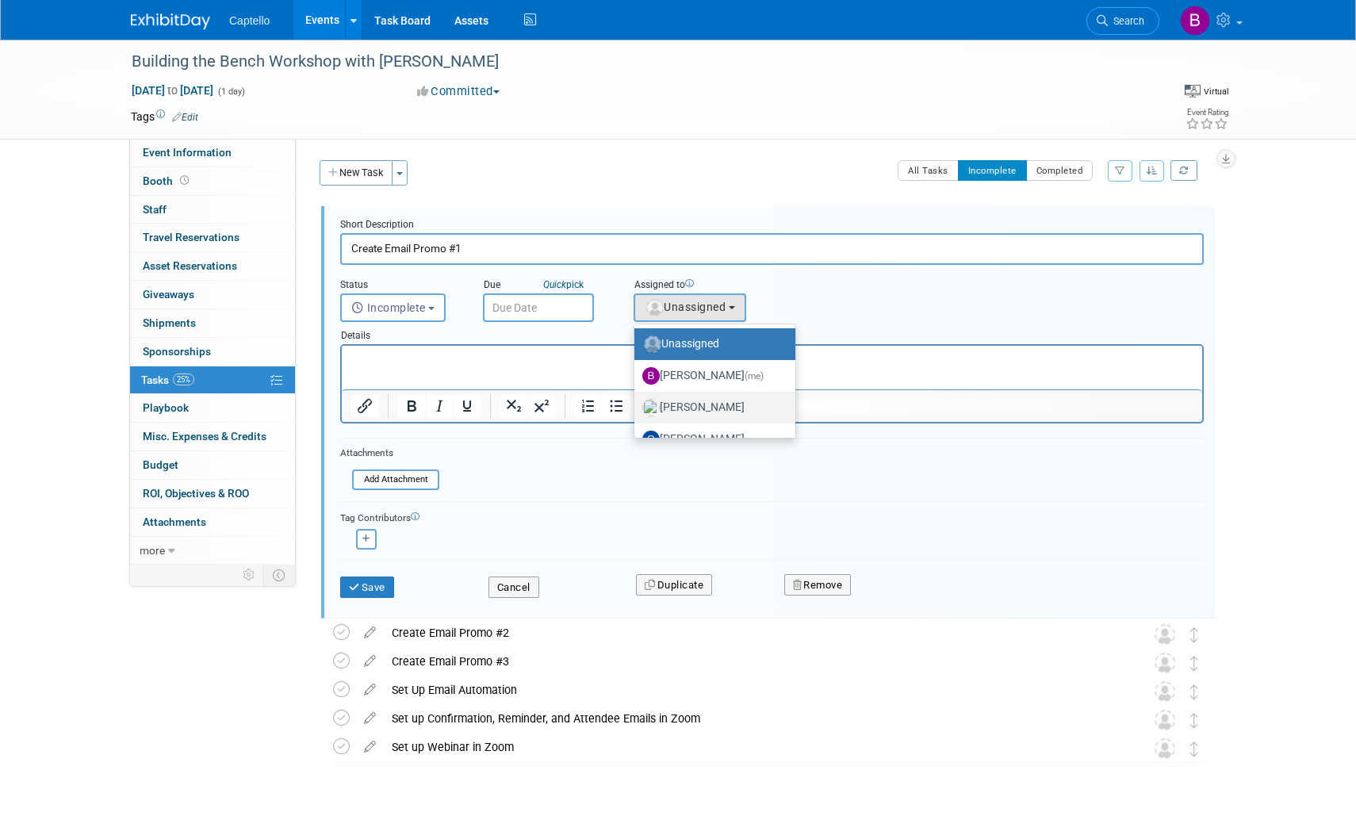
click at [680, 401] on label "Mackenzie Hood" at bounding box center [710, 407] width 137 height 25
click at [637, 401] on input "Mackenzie Hood" at bounding box center [632, 406] width 10 height 10
select select "09504ed2-55fe-4fab-ae44-643f087ac216"
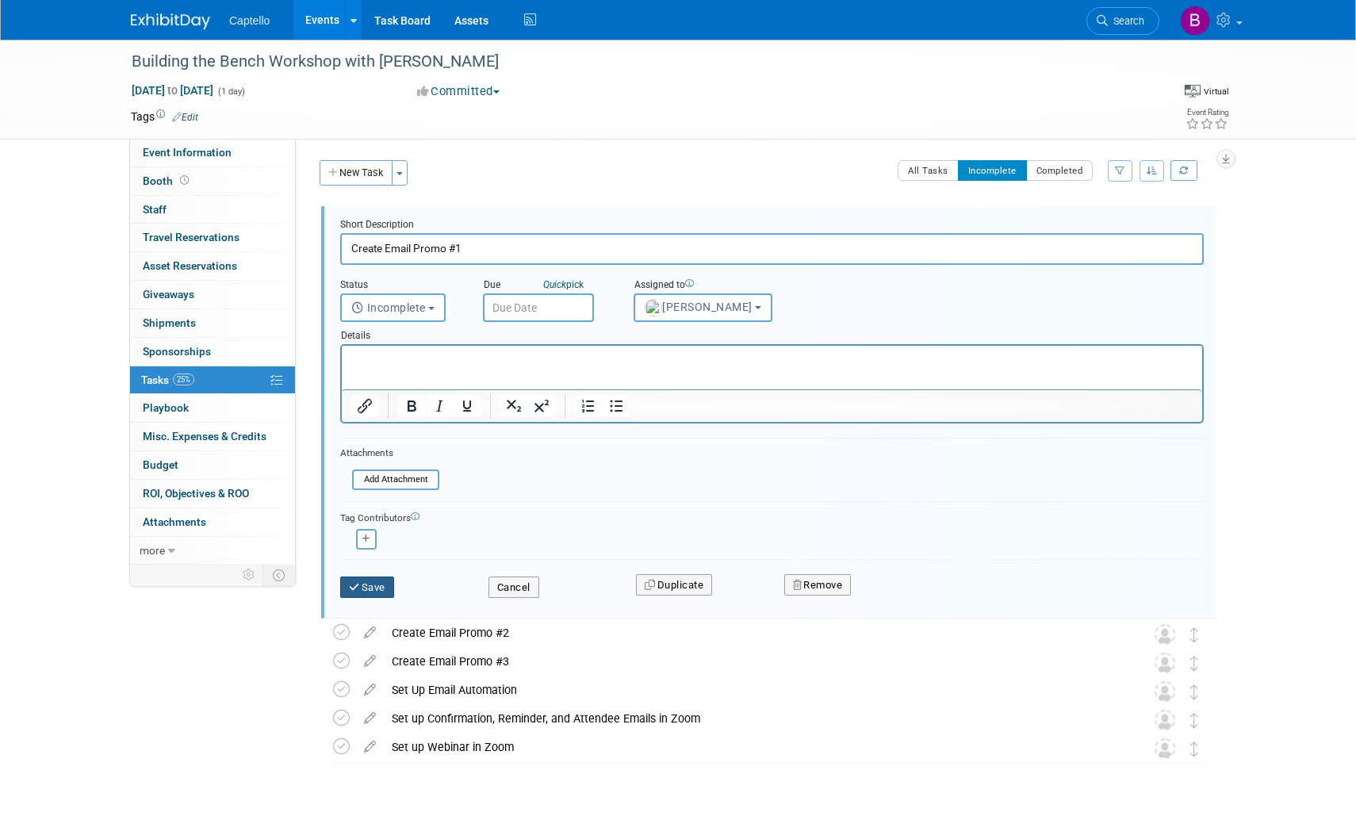
click at [383, 584] on button "Save" at bounding box center [367, 588] width 54 height 22
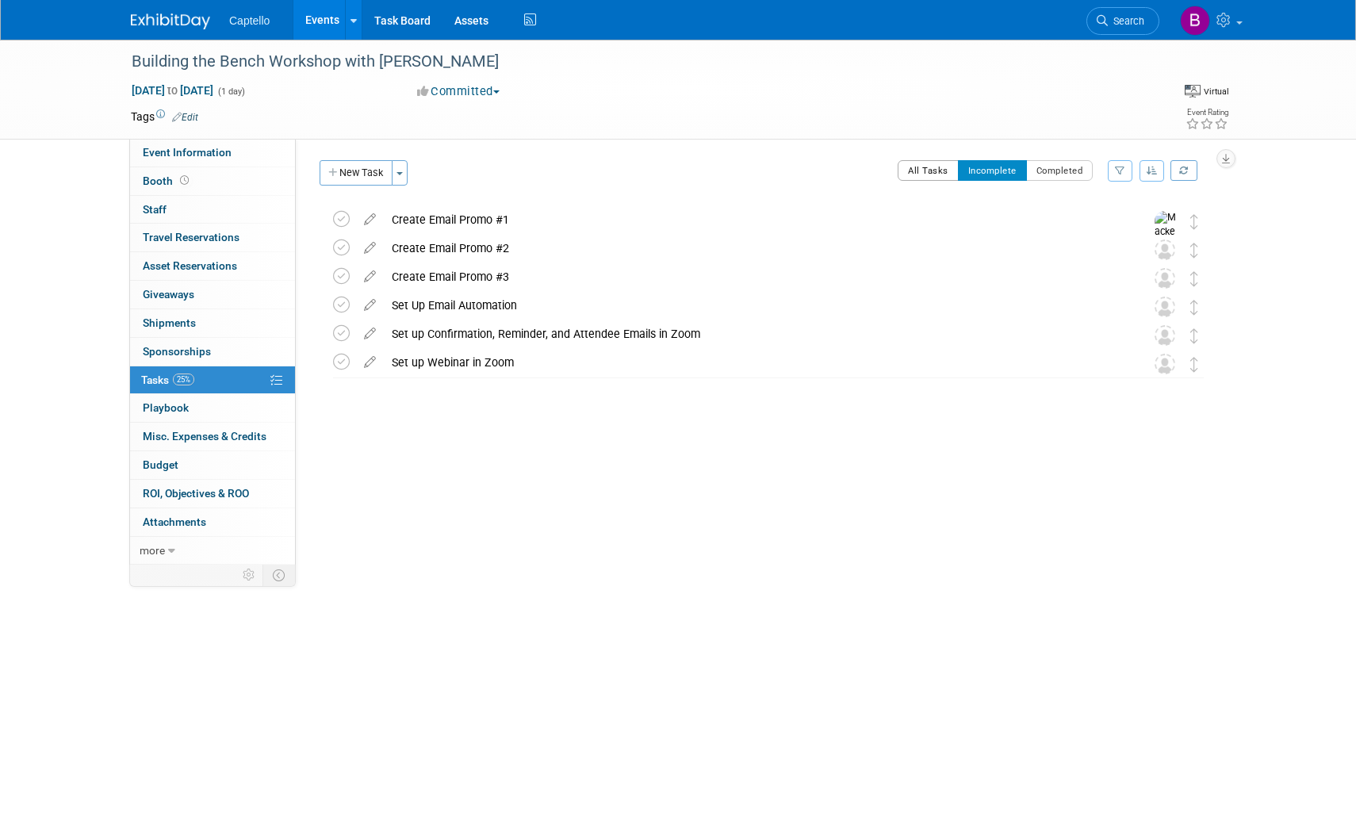
click at [944, 174] on button "All Tasks" at bounding box center [928, 170] width 61 height 21
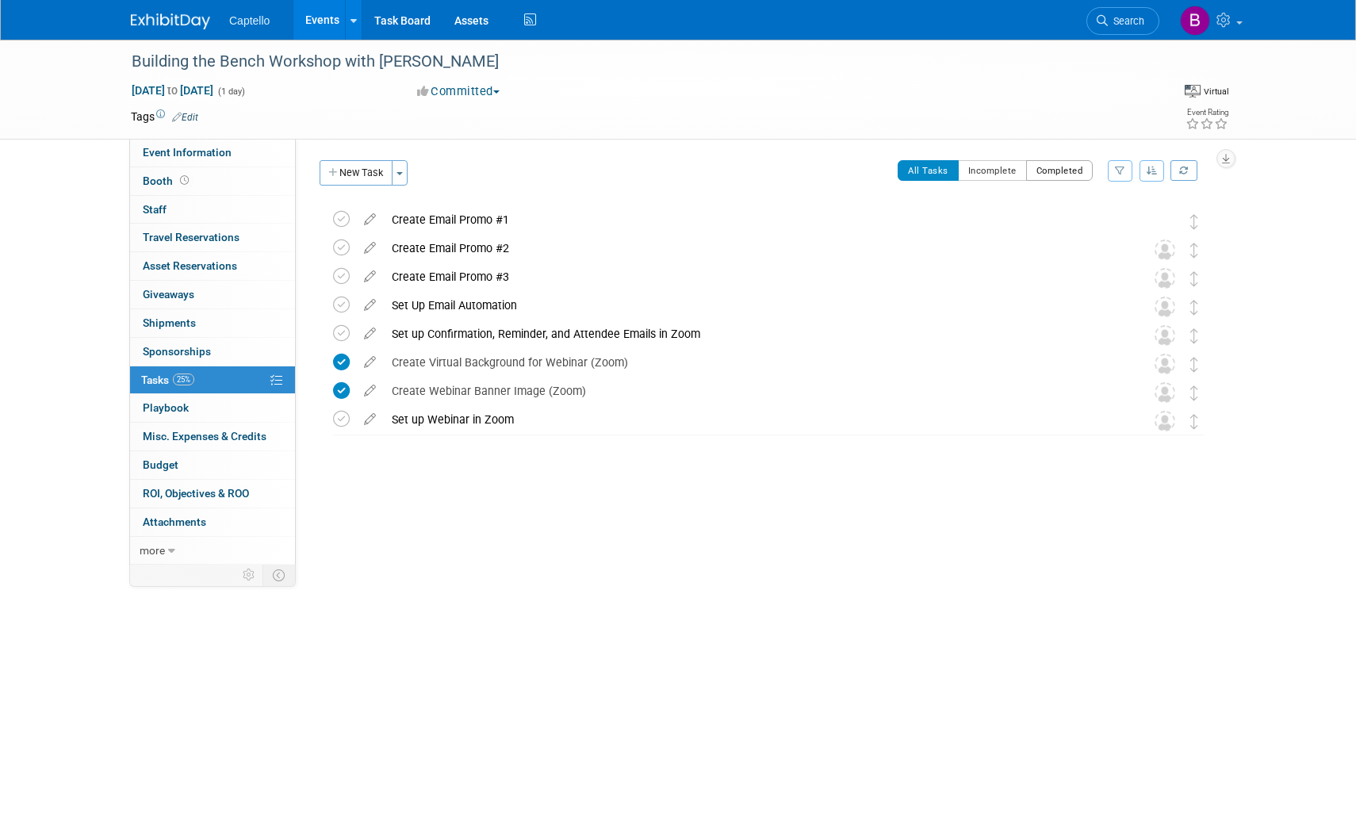
click at [1061, 168] on button "Completed" at bounding box center [1059, 170] width 67 height 21
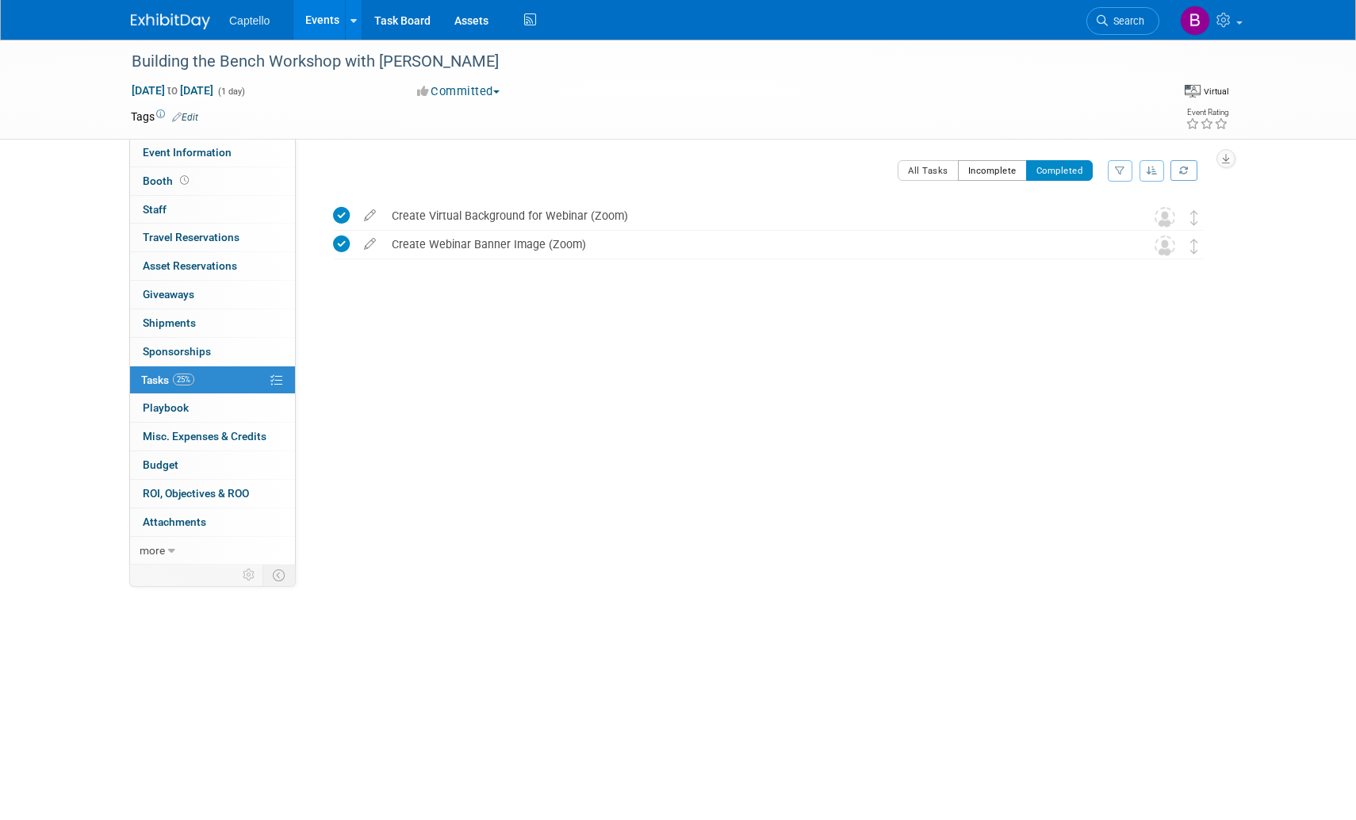
click at [990, 169] on button "Incomplete" at bounding box center [992, 170] width 69 height 21
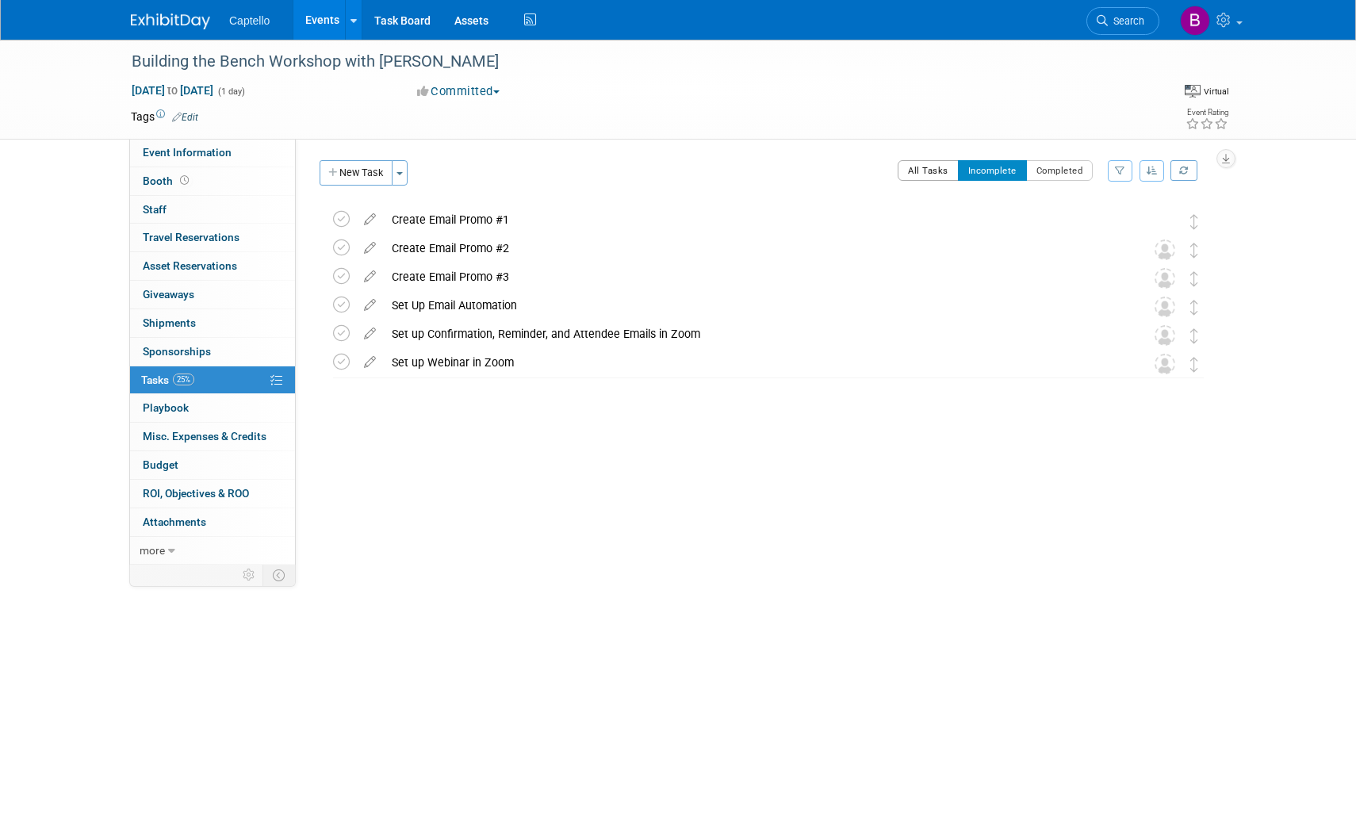
click at [940, 169] on button "All Tasks" at bounding box center [928, 170] width 61 height 21
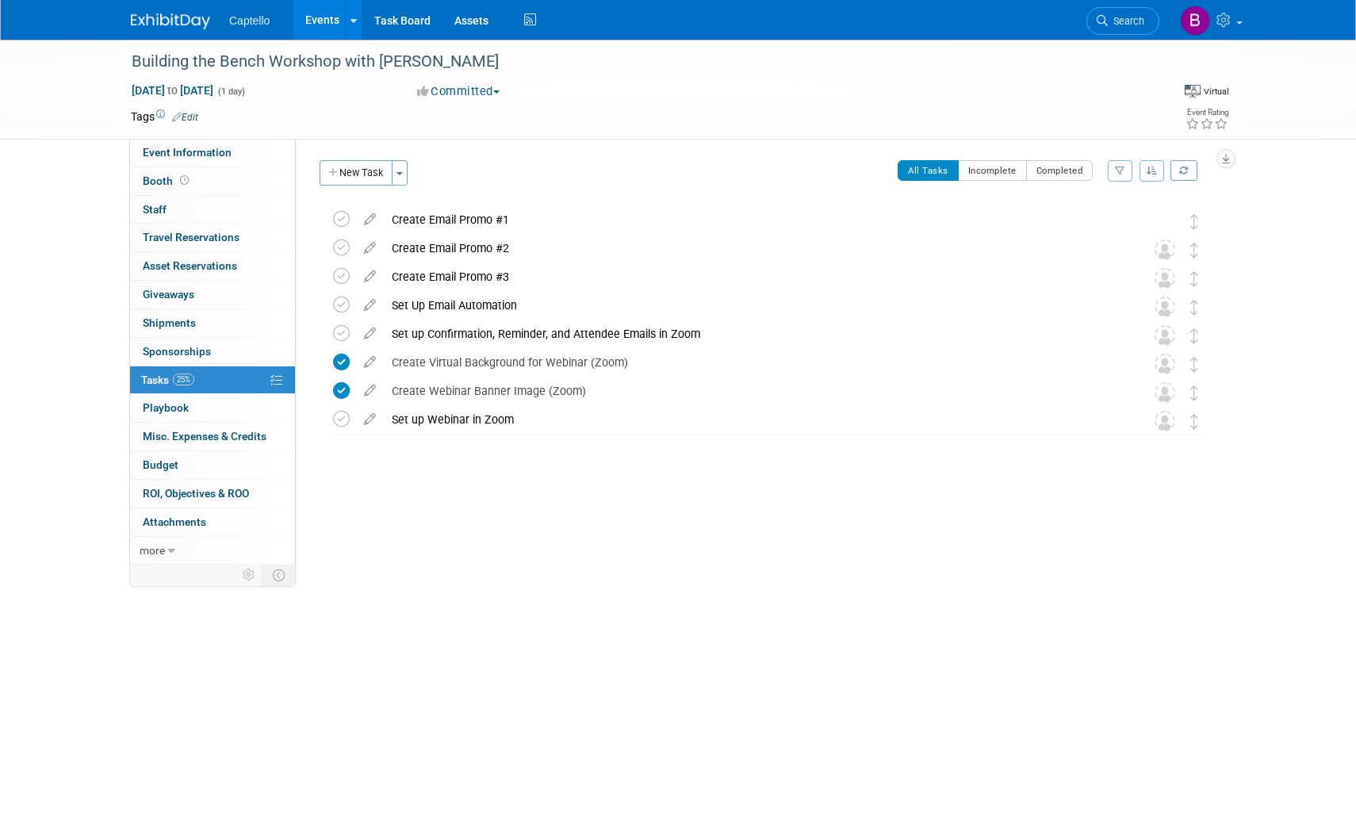
click at [319, 20] on link "Events" at bounding box center [322, 20] width 58 height 40
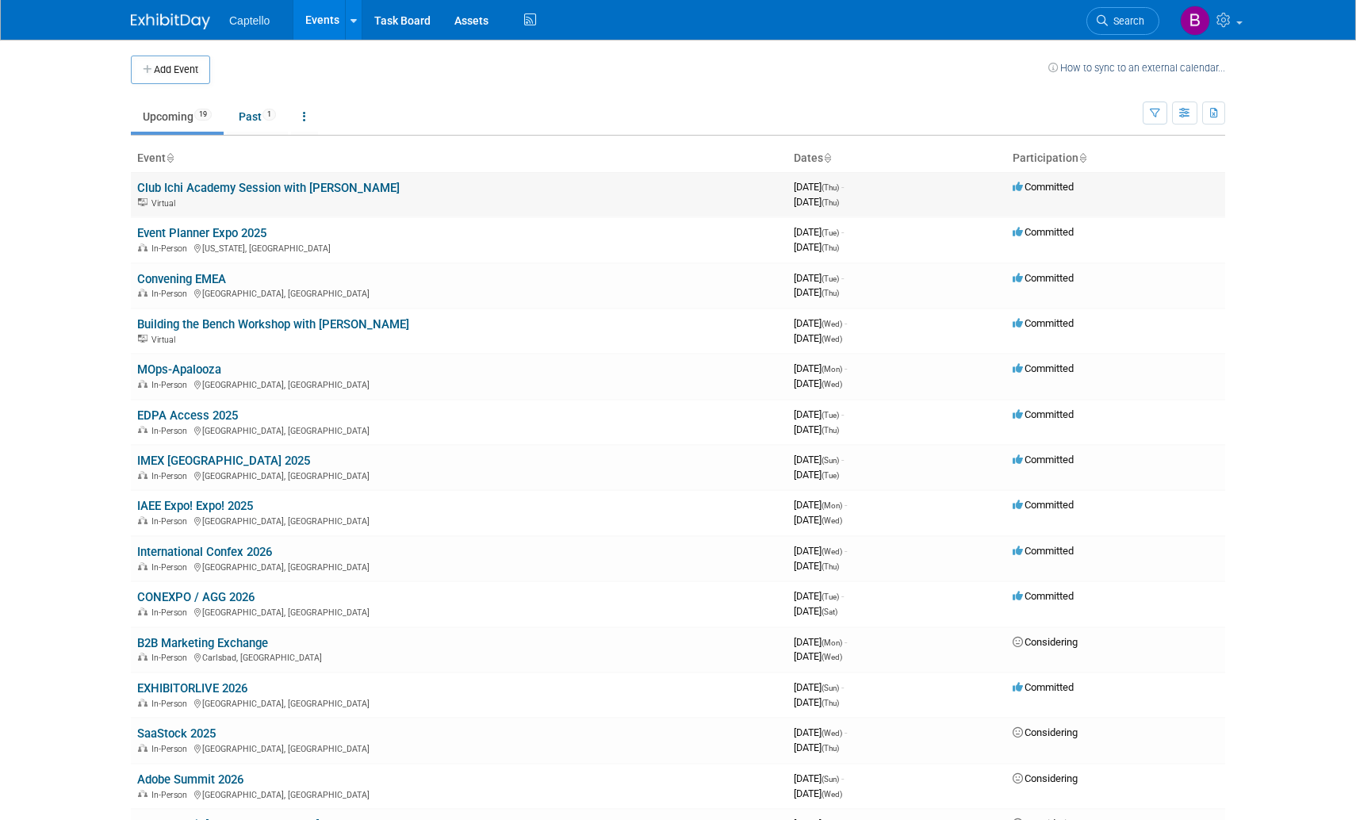
click at [338, 189] on link "Club Ichi Academy Session with [PERSON_NAME]" at bounding box center [268, 188] width 263 height 14
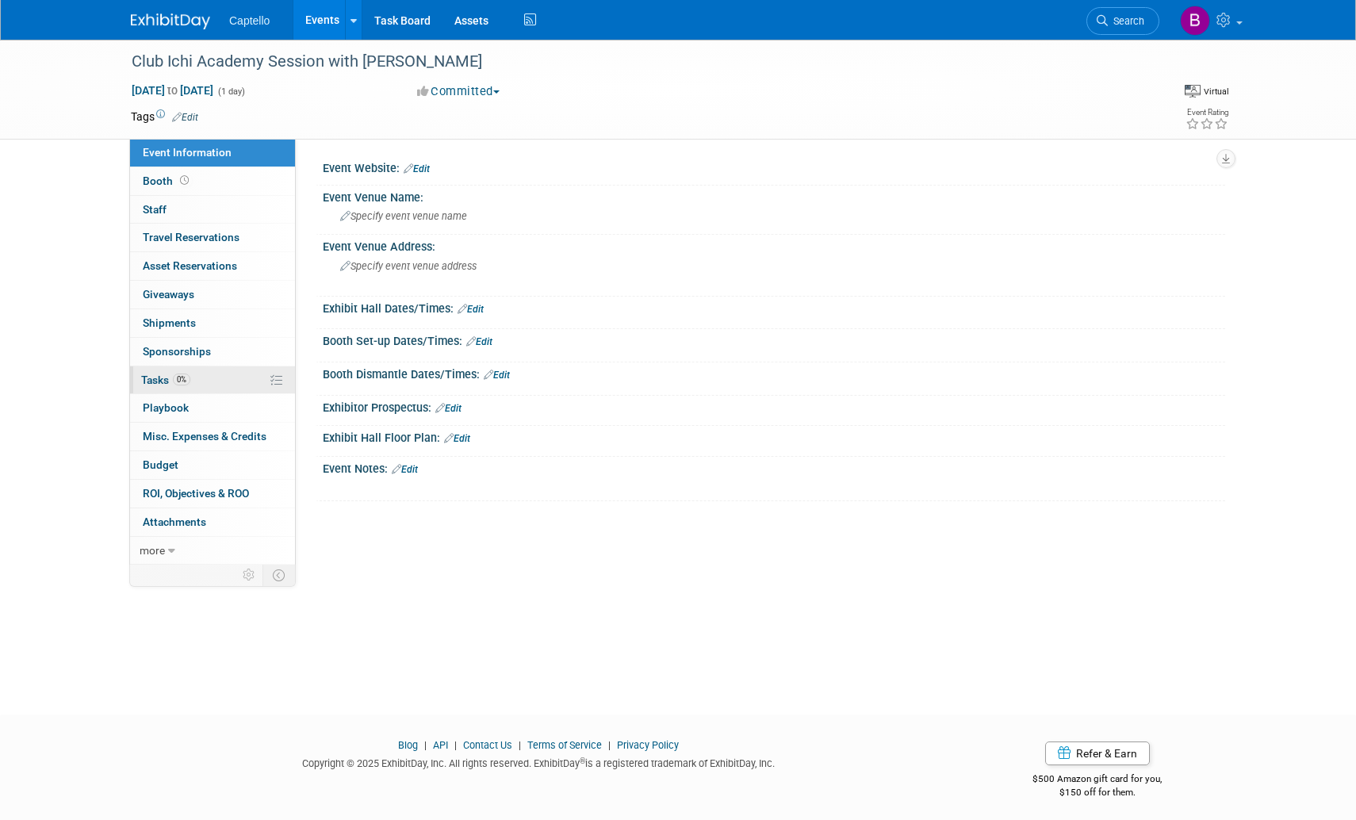
click at [159, 376] on span "Tasks 0%" at bounding box center [165, 380] width 49 height 13
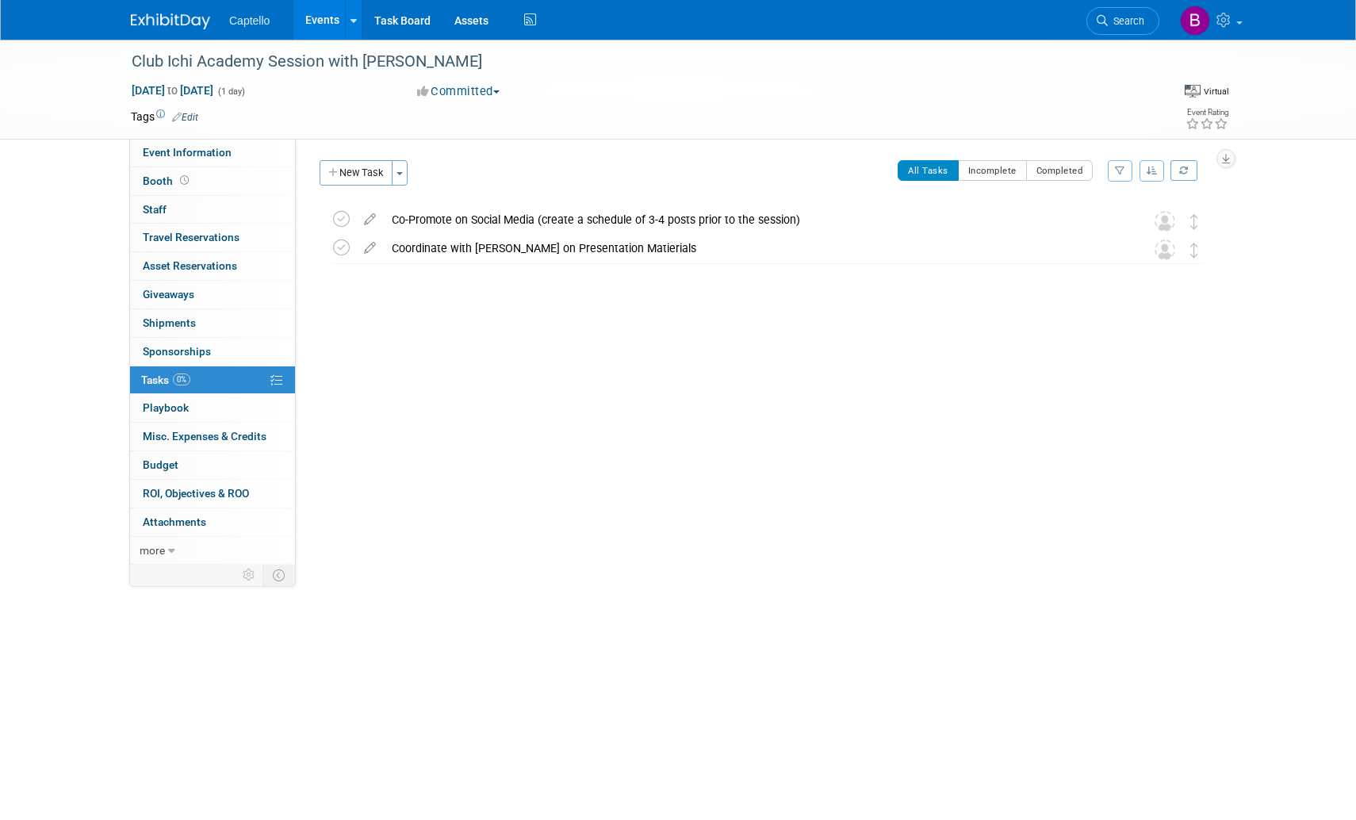
click at [326, 18] on link "Events" at bounding box center [322, 20] width 58 height 40
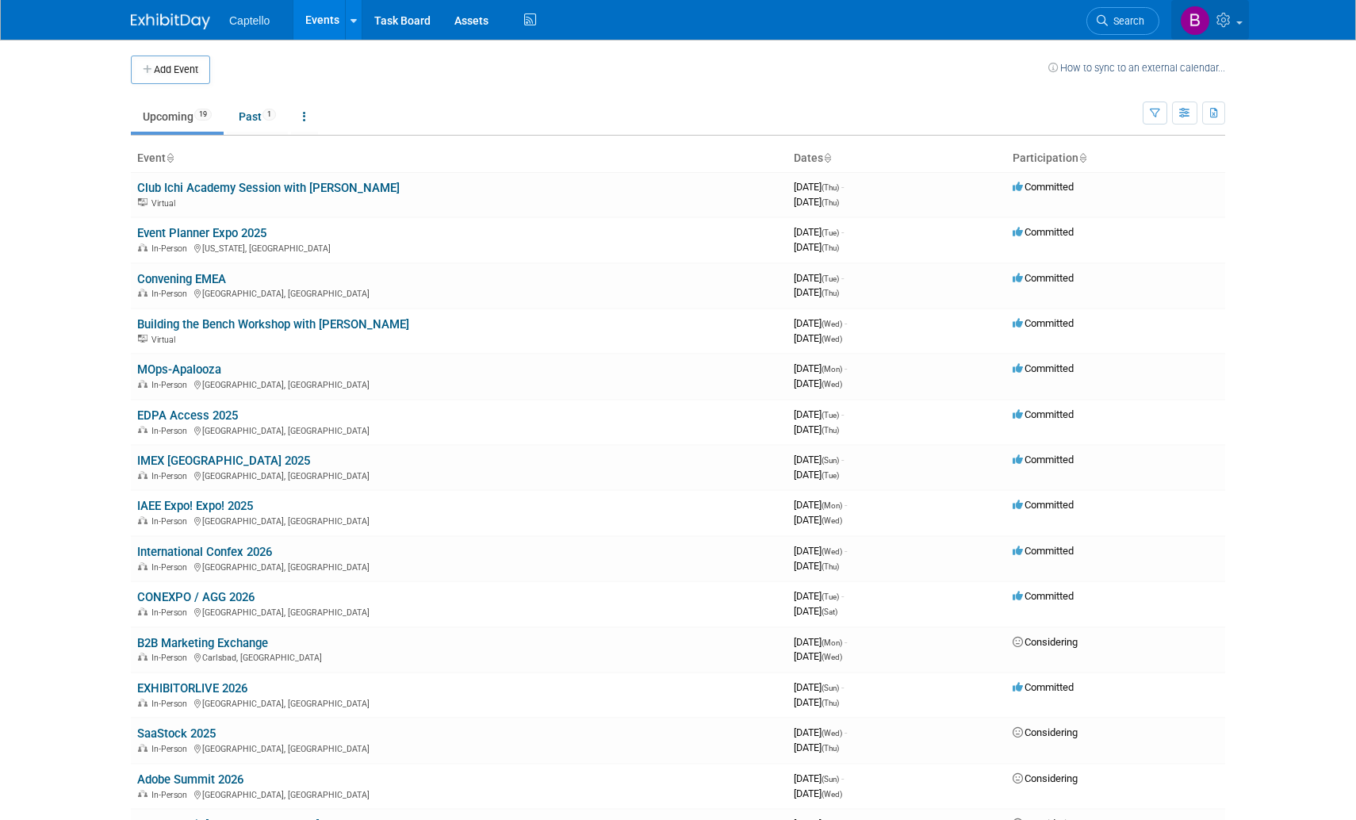
drag, startPoint x: 1235, startPoint y: 18, endPoint x: 1216, endPoint y: 63, distance: 48.3
click at [1235, 18] on link at bounding box center [1210, 20] width 78 height 40
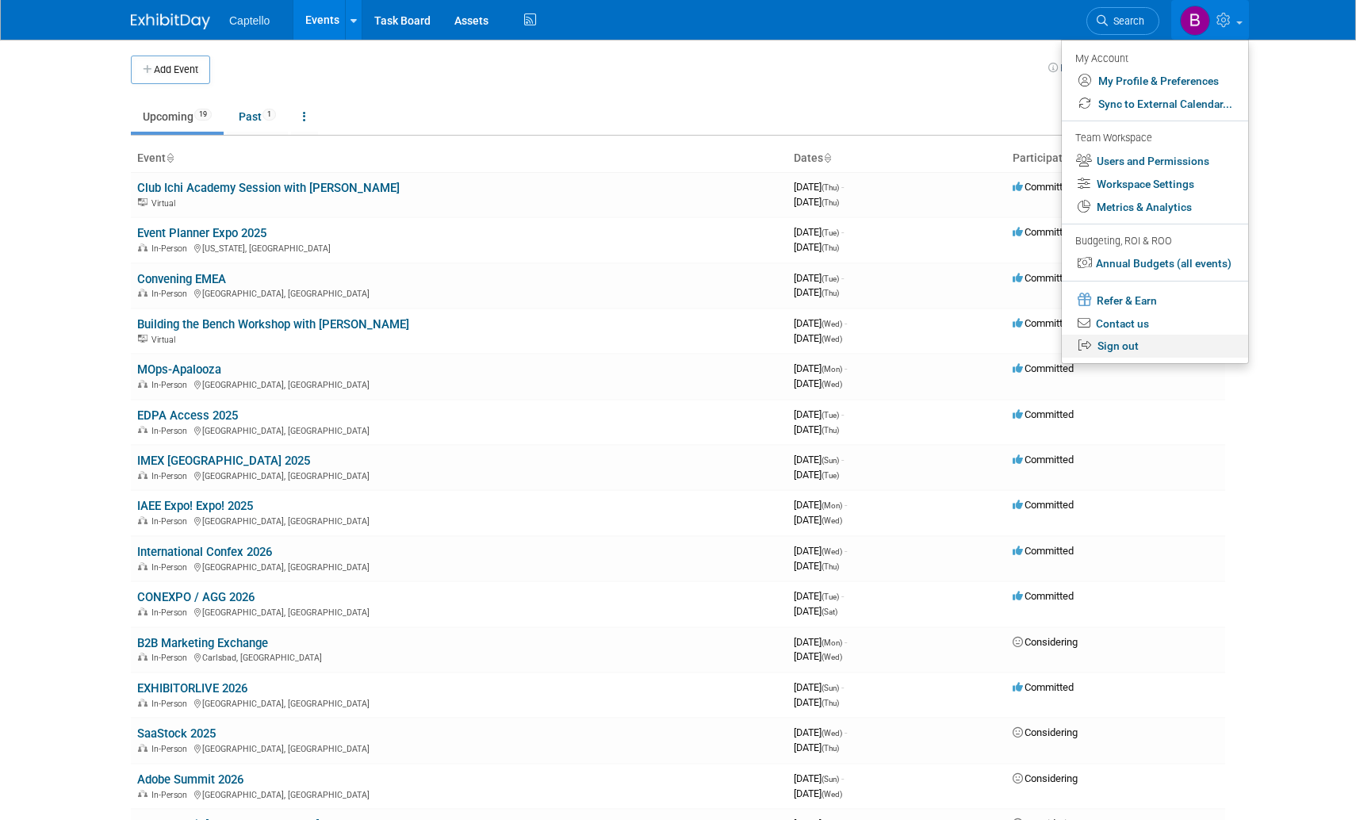
click at [1128, 347] on link "Sign out" at bounding box center [1155, 346] width 186 height 23
